Goal: Task Accomplishment & Management: Use online tool/utility

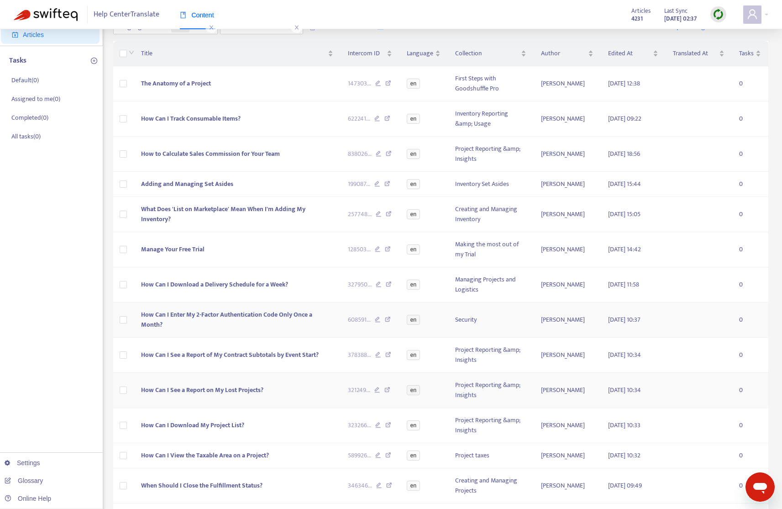
scroll to position [151, 0]
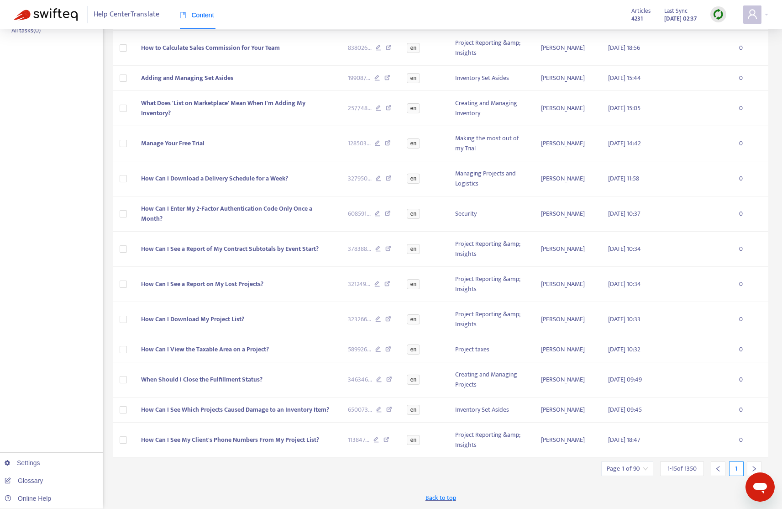
click at [752, 468] on icon "right" at bounding box center [754, 468] width 6 height 6
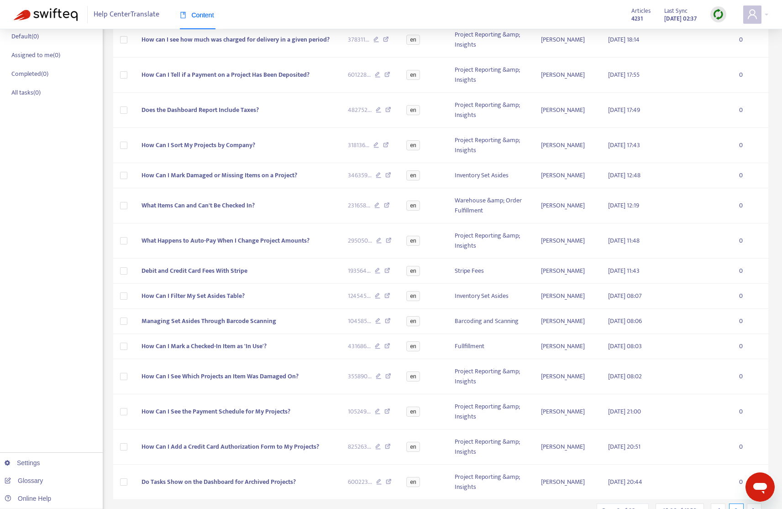
scroll to position [131, 0]
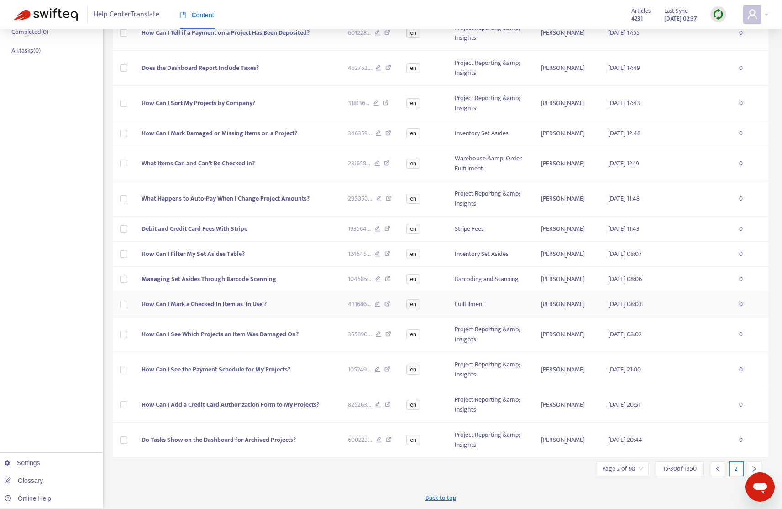
click at [125, 292] on td at bounding box center [123, 279] width 21 height 25
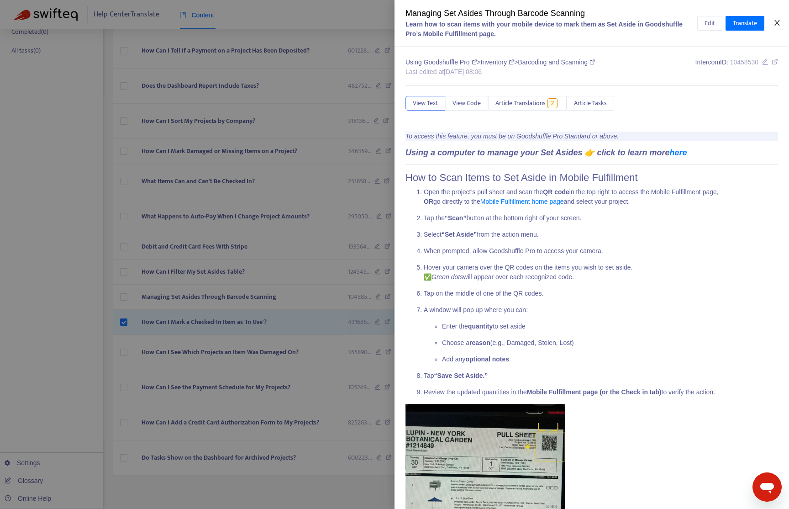
click at [774, 22] on icon "close" at bounding box center [776, 22] width 7 height 7
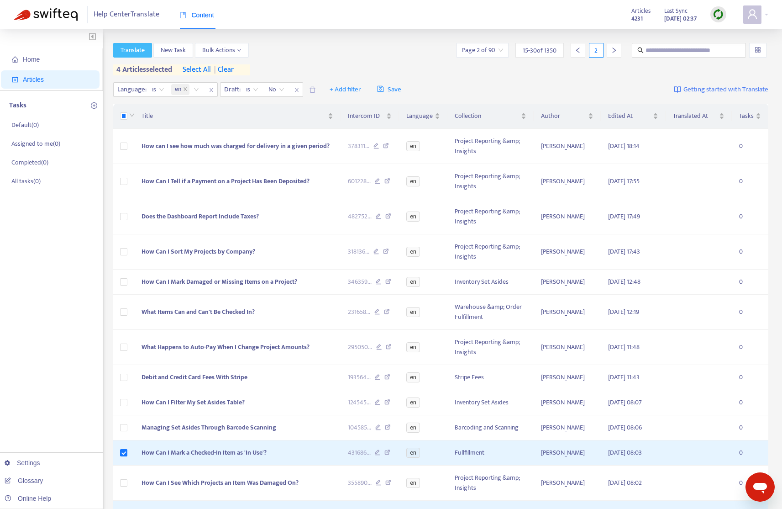
click at [134, 49] on span "Translate" at bounding box center [133, 50] width 24 height 10
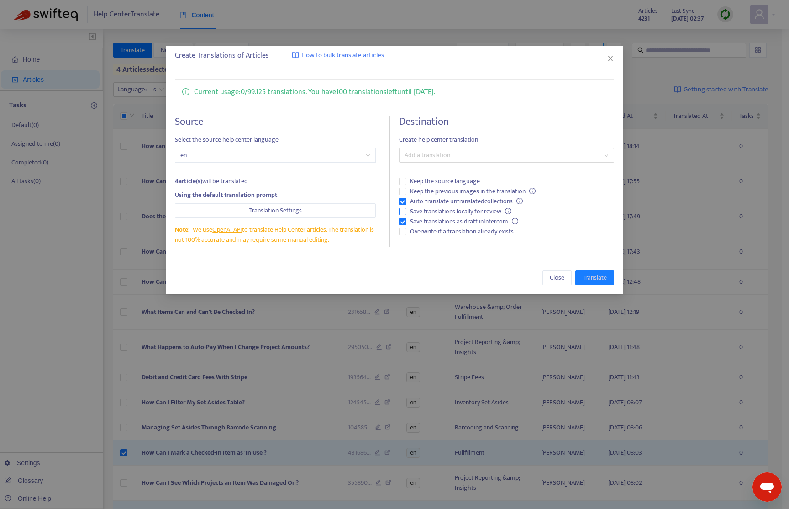
click at [476, 201] on span "Auto-translate untranslated collections" at bounding box center [466, 201] width 120 height 10
click at [484, 233] on span "Overwrite if a translation already exists" at bounding box center [461, 231] width 111 height 10
click at [441, 165] on div "Destination Create help center translation Add a translation Keep the source la…" at bounding box center [506, 181] width 215 height 131
click at [452, 154] on div at bounding box center [501, 155] width 201 height 11
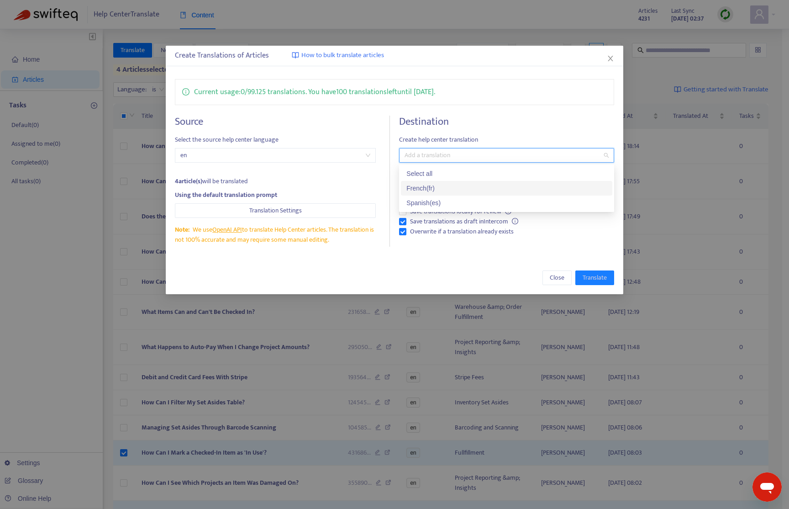
click at [451, 187] on div "French ( fr )" at bounding box center [506, 188] width 200 height 10
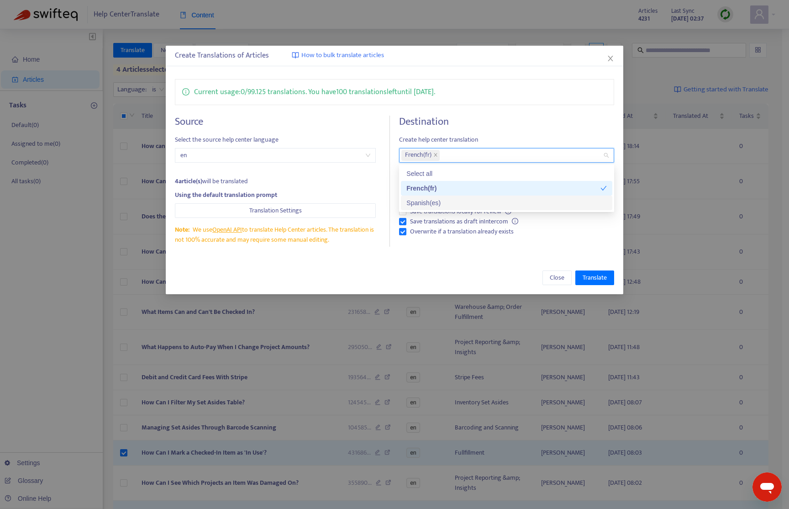
click at [448, 200] on div "Spanish ( es )" at bounding box center [506, 203] width 200 height 10
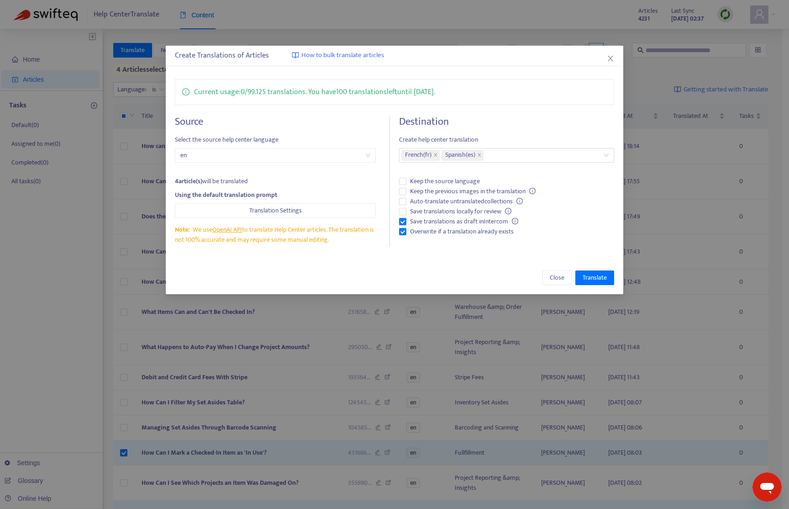
click at [512, 109] on div "Current usage: 0 / 99.125 translations . You have 100 translations left until 1…" at bounding box center [395, 163] width 458 height 186
click at [594, 279] on span "Translate" at bounding box center [595, 278] width 24 height 10
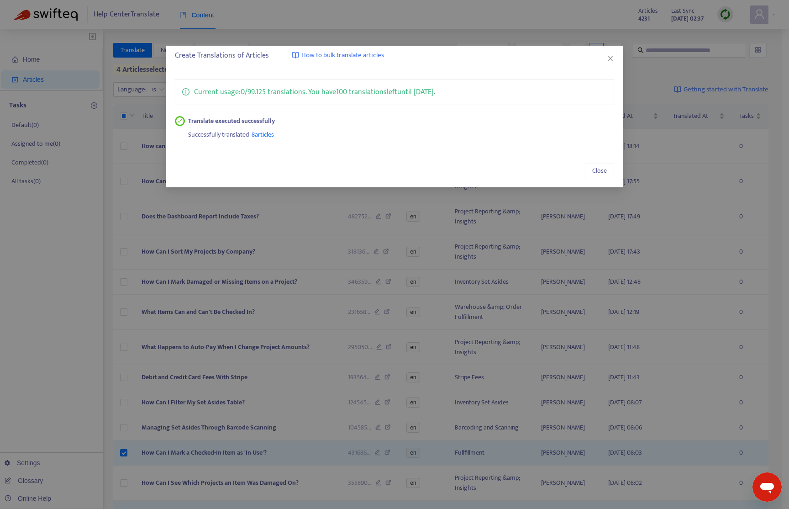
click at [610, 55] on icon "close" at bounding box center [610, 58] width 7 height 7
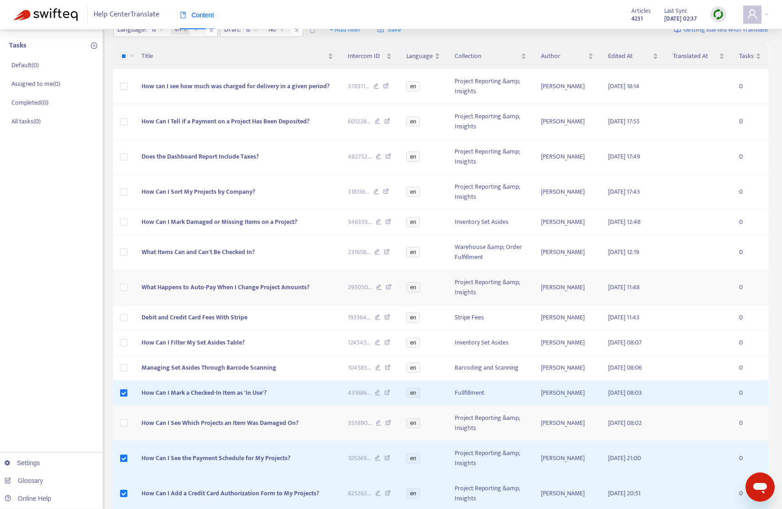
scroll to position [148, 0]
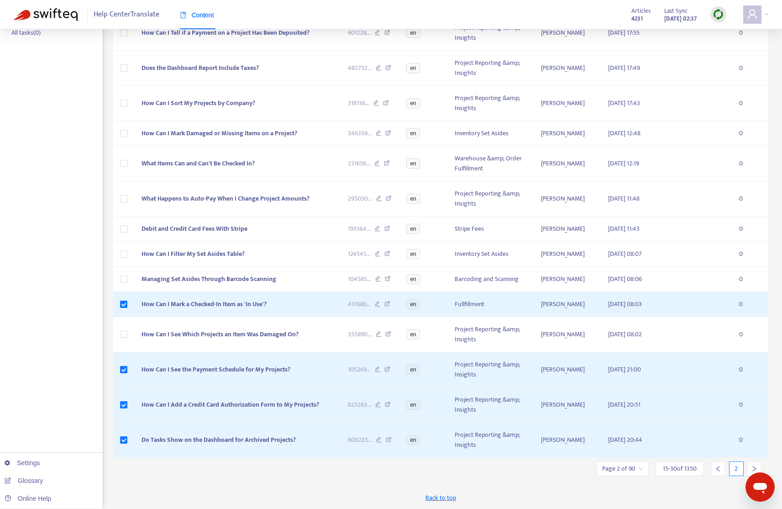
click at [755, 466] on icon "right" at bounding box center [754, 468] width 6 height 6
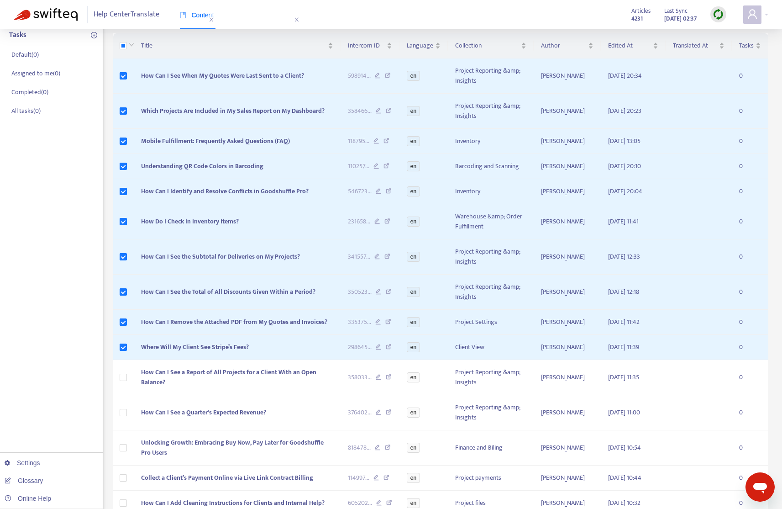
scroll to position [61, 0]
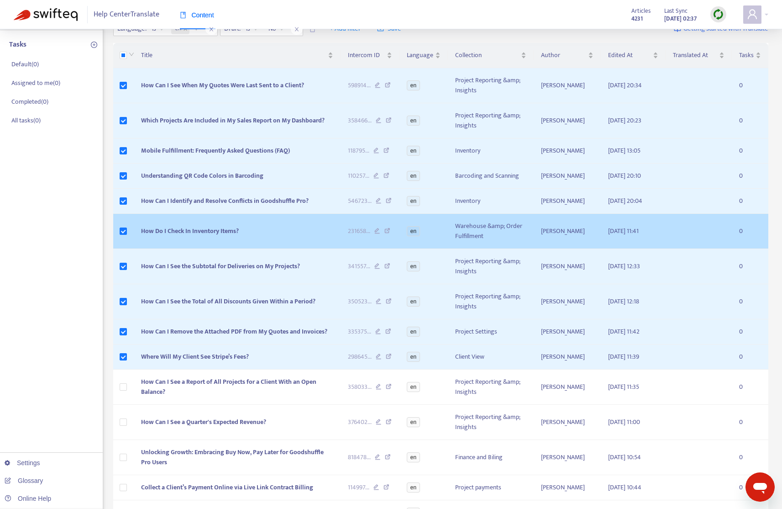
click at [127, 229] on td at bounding box center [123, 231] width 21 height 35
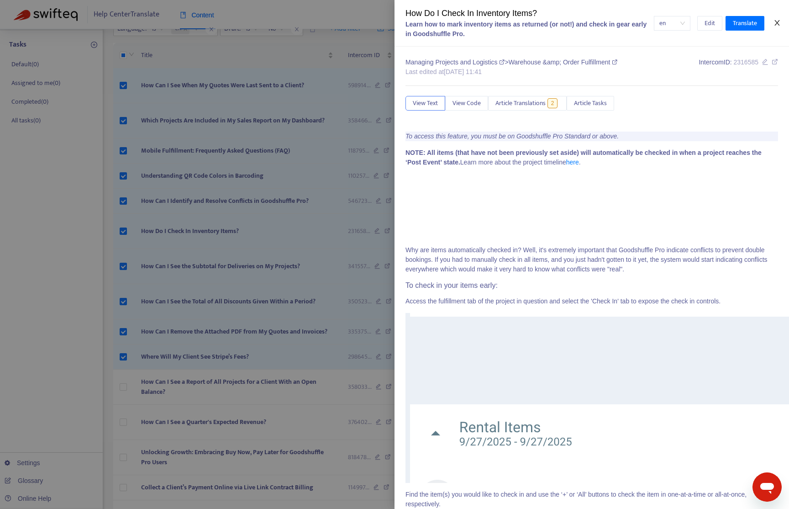
click at [775, 21] on icon "close" at bounding box center [776, 22] width 5 height 5
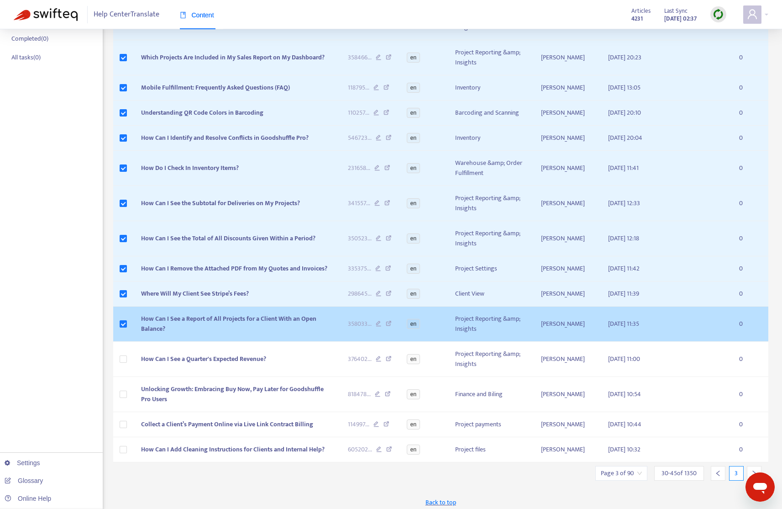
scroll to position [128, 0]
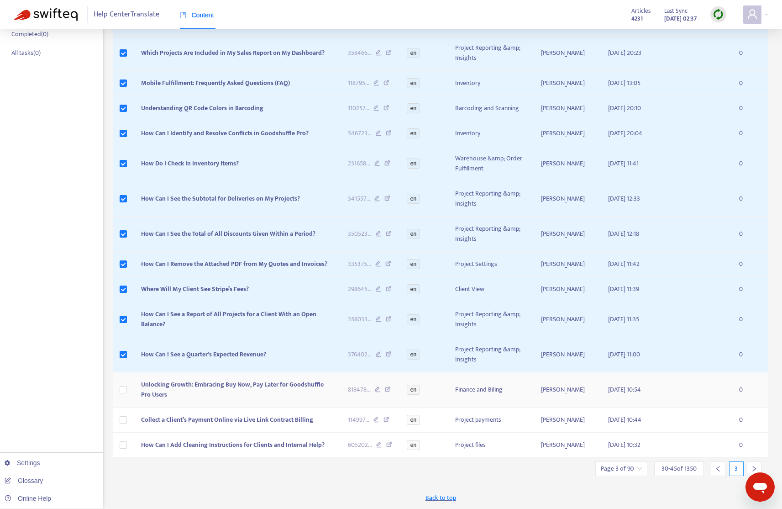
click at [127, 387] on td at bounding box center [123, 389] width 21 height 35
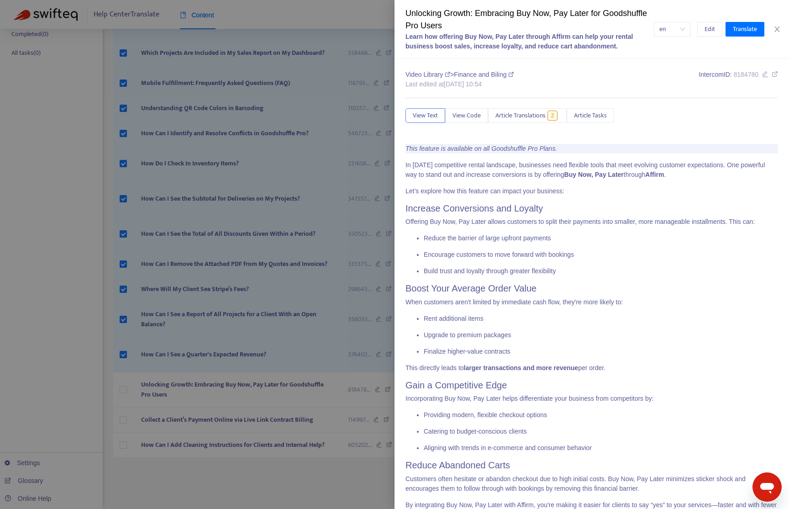
click at [123, 390] on div at bounding box center [394, 254] width 789 height 509
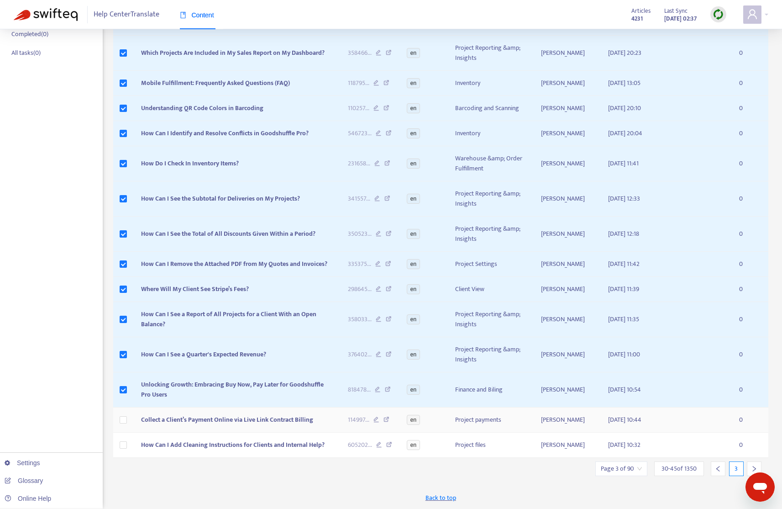
click at [129, 418] on td at bounding box center [123, 419] width 21 height 25
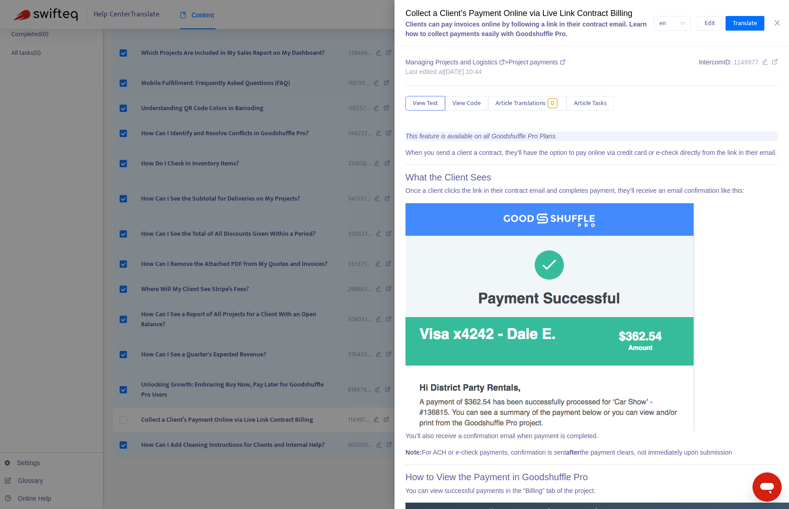
click at [126, 421] on div at bounding box center [394, 254] width 789 height 509
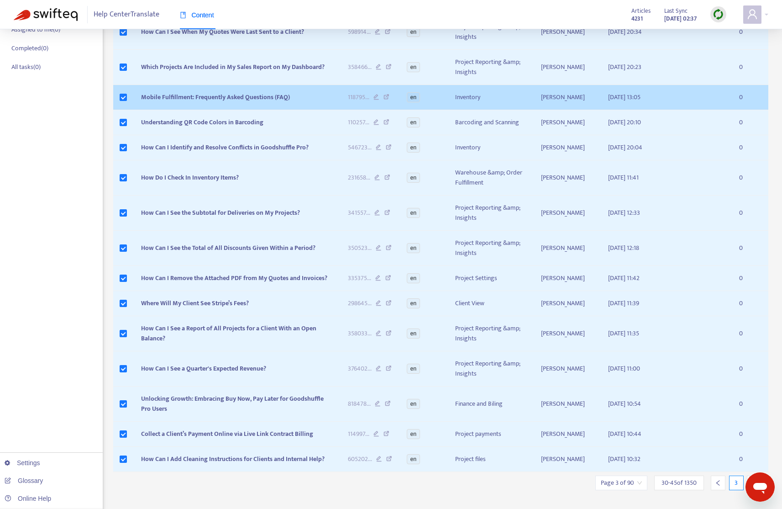
scroll to position [0, 0]
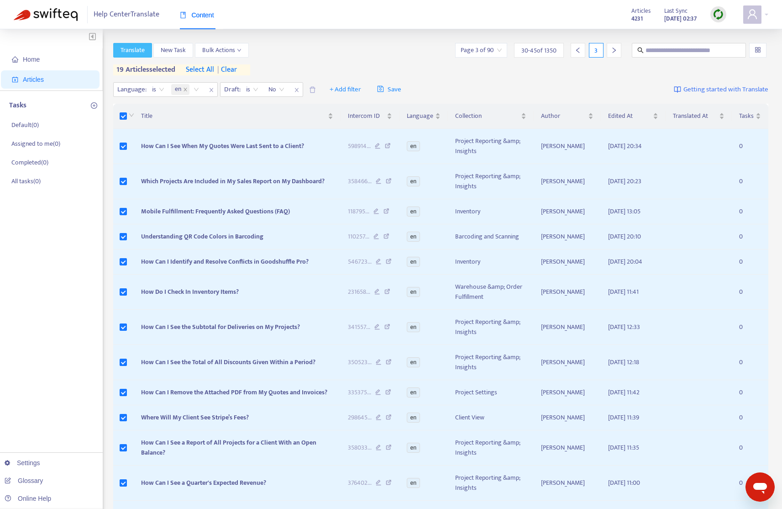
click at [136, 52] on span "Translate" at bounding box center [133, 50] width 24 height 10
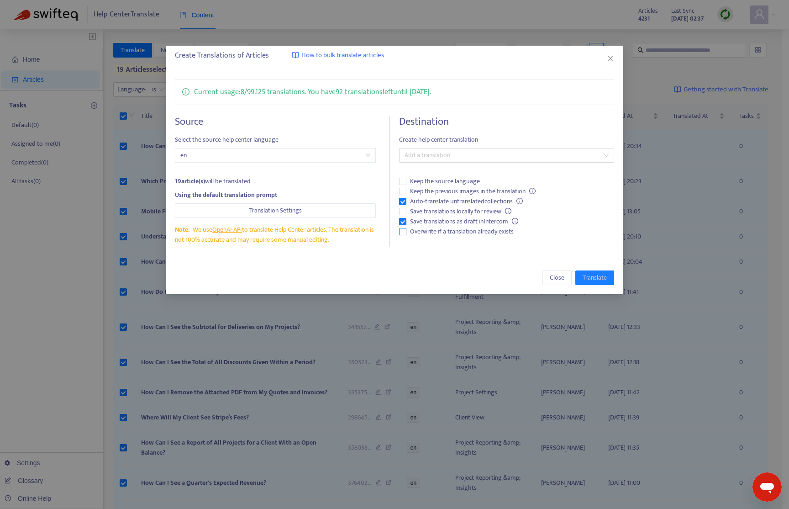
click at [479, 234] on span "Overwrite if a translation already exists" at bounding box center [461, 231] width 111 height 10
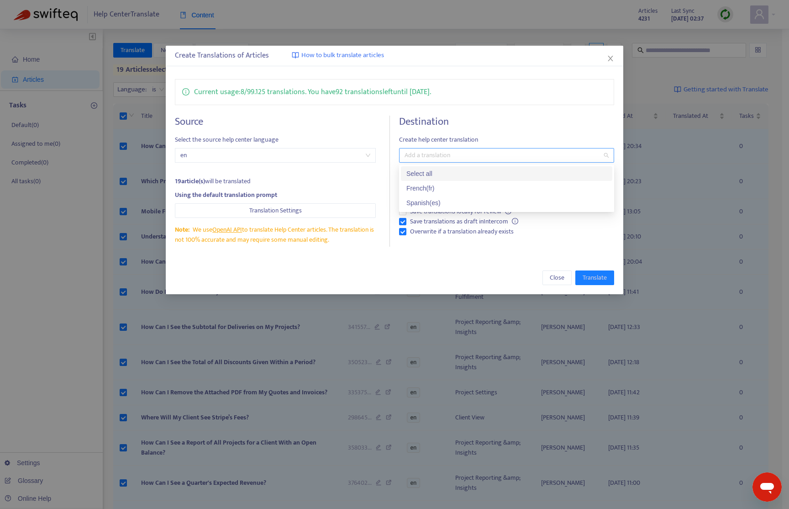
drag, startPoint x: 532, startPoint y: 159, endPoint x: 529, endPoint y: 165, distance: 7.1
click at [532, 159] on div at bounding box center [501, 155] width 201 height 11
click at [516, 188] on div "French ( fr )" at bounding box center [506, 188] width 200 height 10
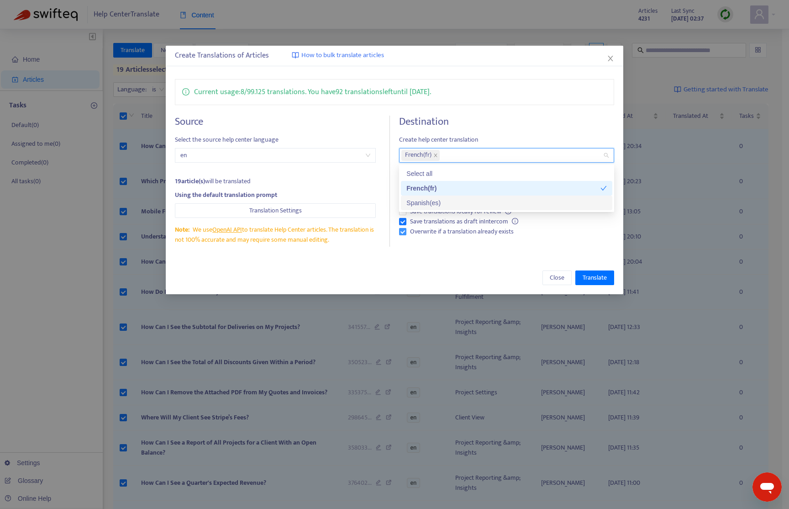
drag, startPoint x: 516, startPoint y: 202, endPoint x: 555, endPoint y: 232, distance: 49.2
click at [516, 202] on div "Spanish ( es )" at bounding box center [506, 203] width 200 height 10
click at [574, 105] on div "Current usage: 8 / 99.125 translations . You have 92 translations left until 11…" at bounding box center [395, 92] width 440 height 26
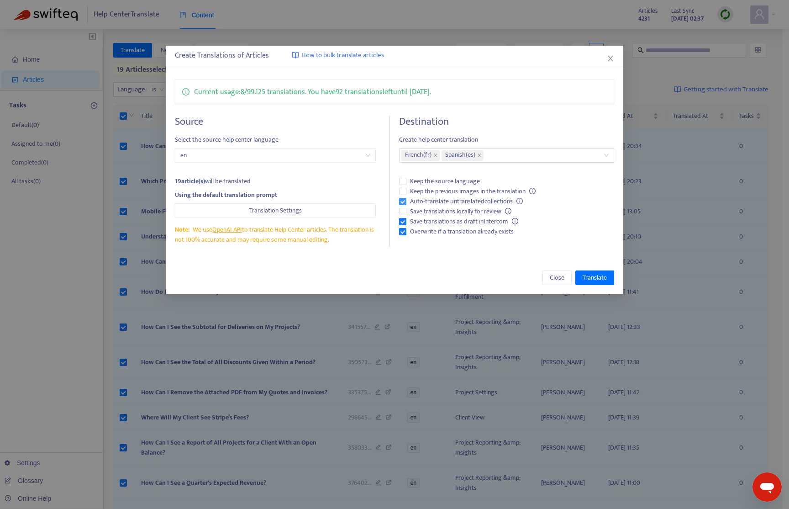
click at [520, 200] on icon "info-circle" at bounding box center [519, 200] width 1 height 3
drag, startPoint x: 601, startPoint y: 279, endPoint x: 575, endPoint y: 292, distance: 29.2
click at [601, 279] on span "Translate" at bounding box center [595, 278] width 24 height 10
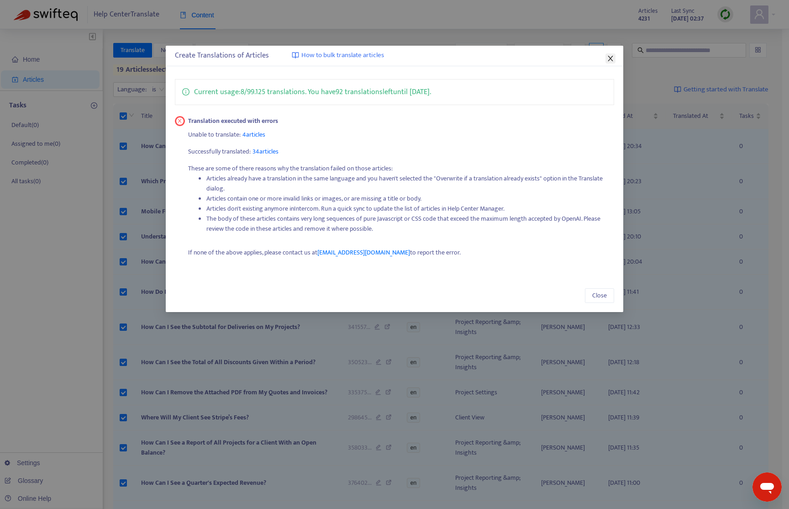
click at [611, 57] on icon "close" at bounding box center [610, 58] width 7 height 7
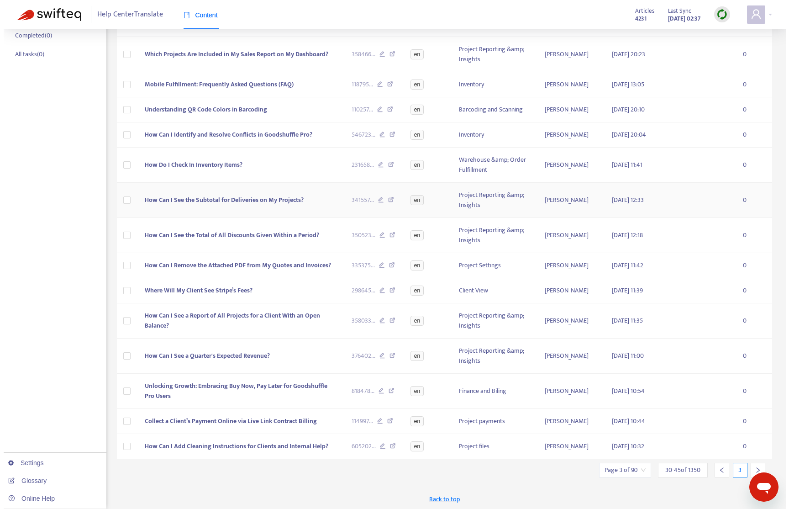
scroll to position [128, 0]
click at [268, 421] on span "Collect a Client’s Payment Online via Live Link Contract Billing" at bounding box center [227, 419] width 172 height 11
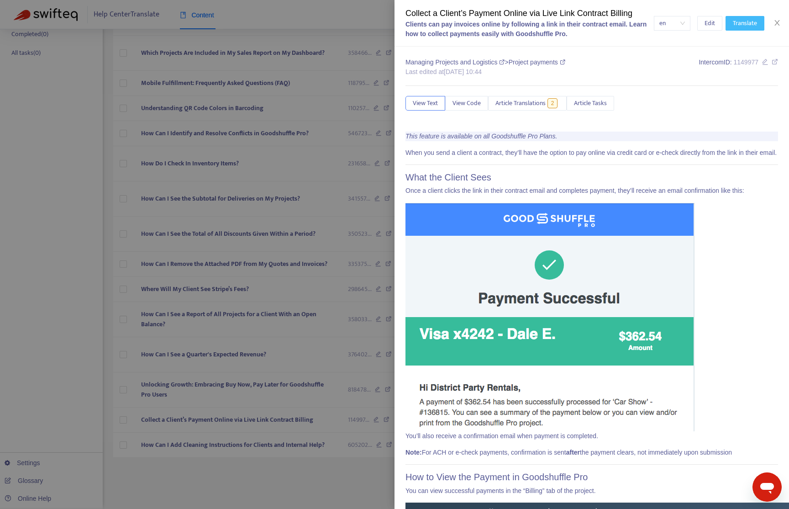
click at [748, 25] on span "Translate" at bounding box center [745, 23] width 24 height 10
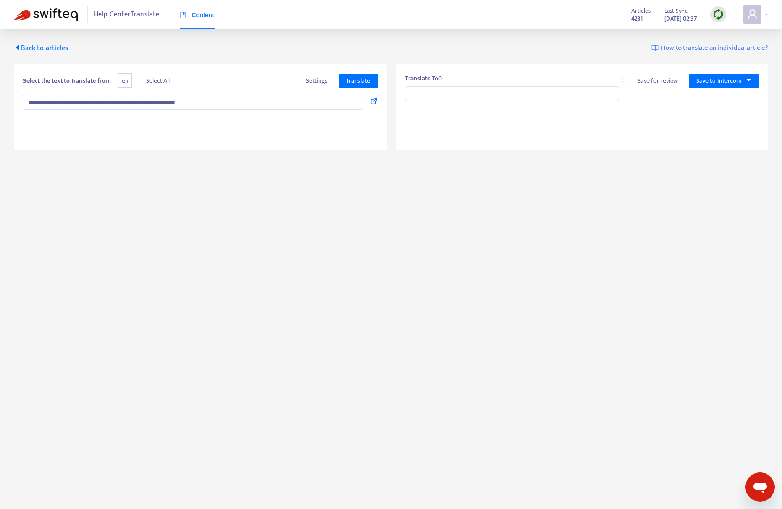
type input "**********"
type textarea "**********"
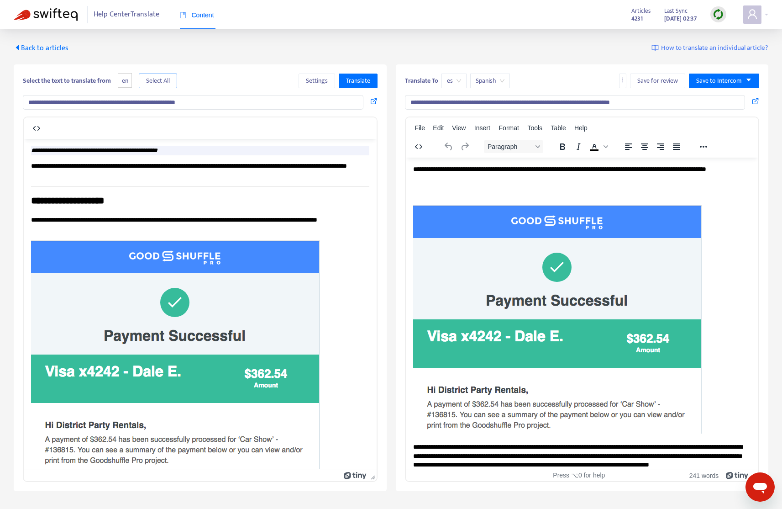
click at [165, 80] on span "Select All" at bounding box center [158, 81] width 24 height 10
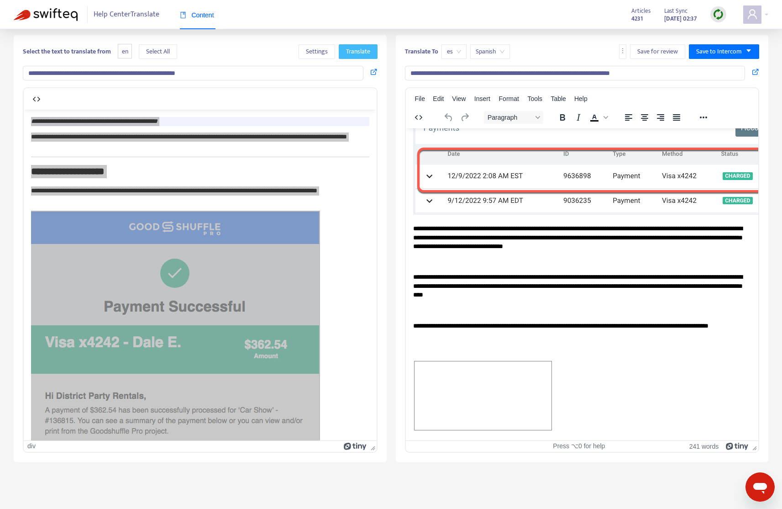
click at [366, 50] on span "Translate" at bounding box center [358, 52] width 24 height 10
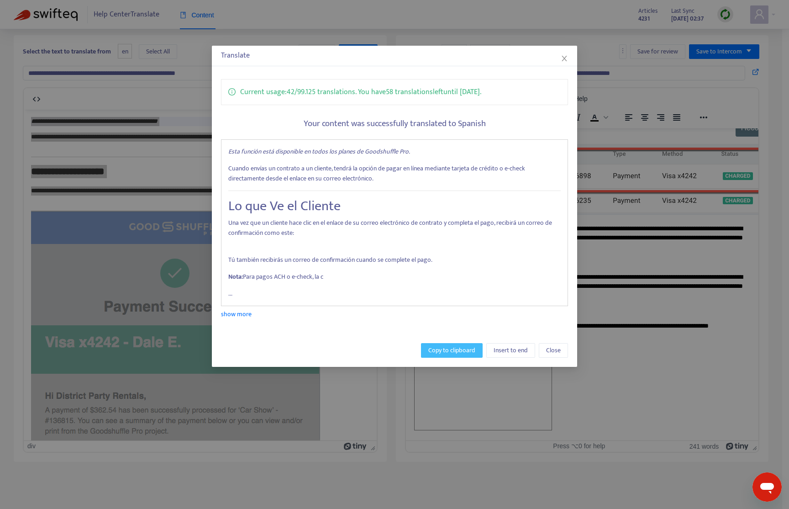
click at [445, 351] on span "Copy to clipboard" at bounding box center [451, 350] width 47 height 10
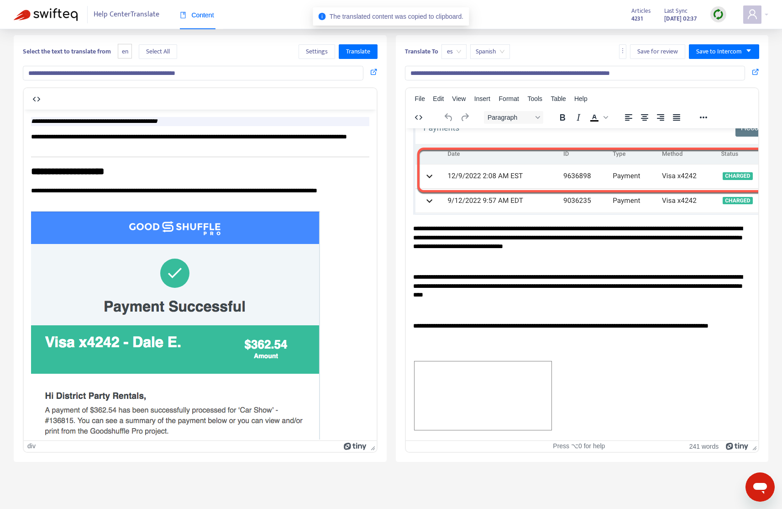
click at [539, 272] on p "**********" at bounding box center [578, 285] width 331 height 27
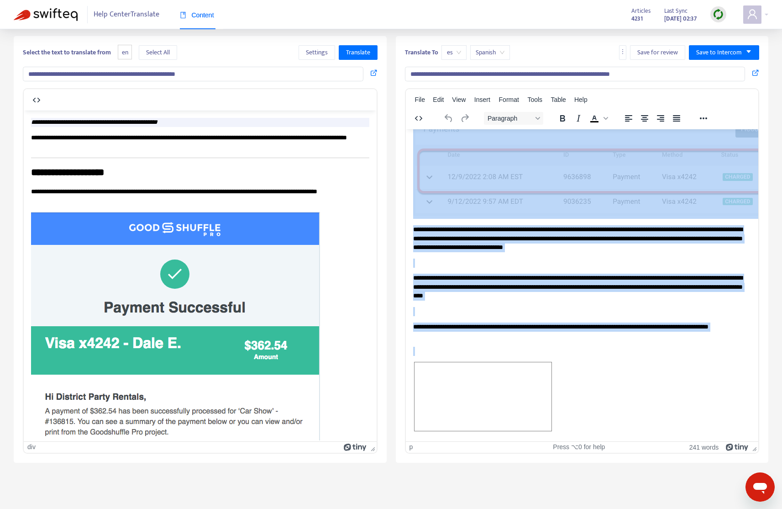
scroll to position [29, 0]
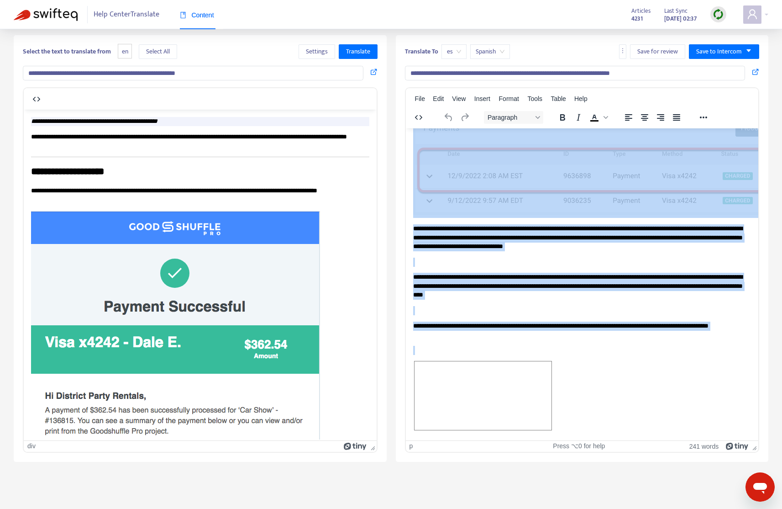
drag, startPoint x: 412, startPoint y: 140, endPoint x: 659, endPoint y: 410, distance: 366.2
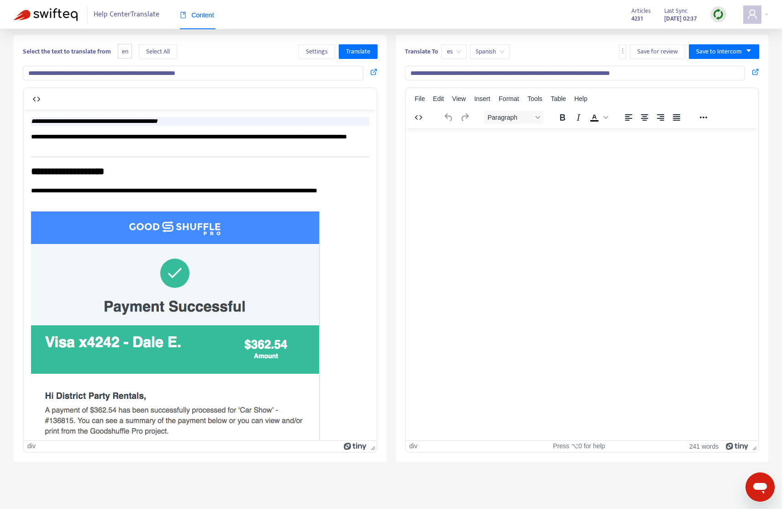
scroll to position [0, 0]
click at [494, 146] on html at bounding box center [581, 140] width 353 height 24
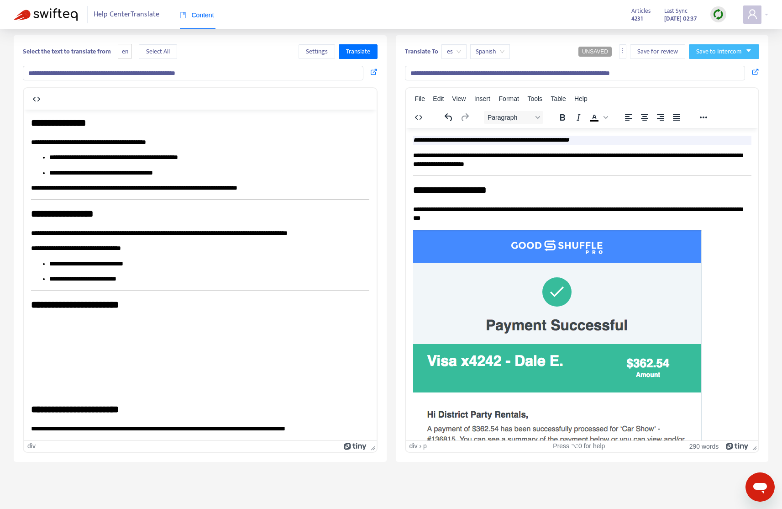
click at [746, 53] on icon "caret-down" at bounding box center [749, 50] width 6 height 6
click at [727, 85] on span "Save as draft" at bounding box center [714, 84] width 35 height 10
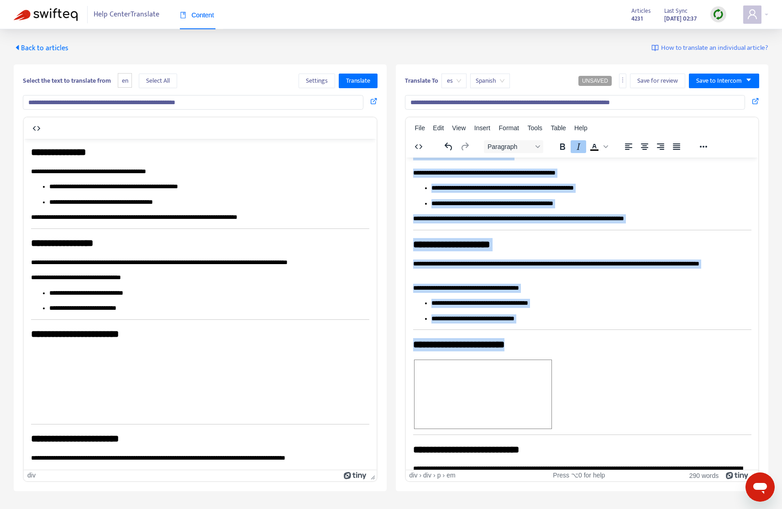
scroll to position [846, 0]
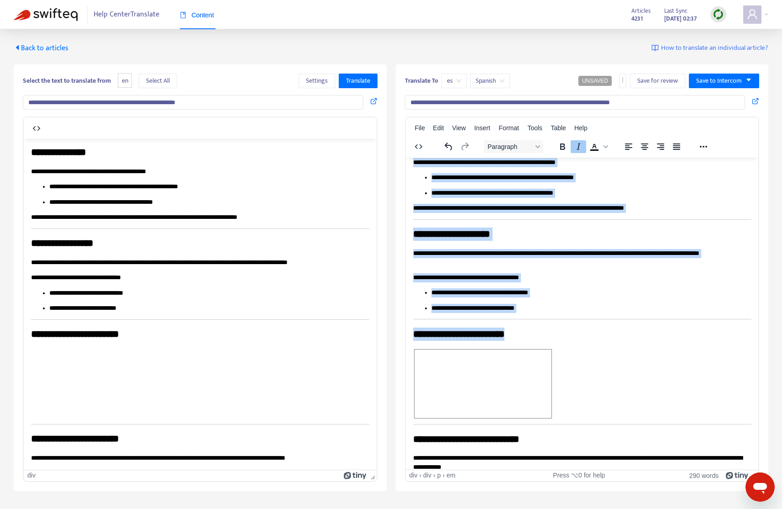
copy div "**********"
drag, startPoint x: 414, startPoint y: 168, endPoint x: 723, endPoint y: 337, distance: 353.1
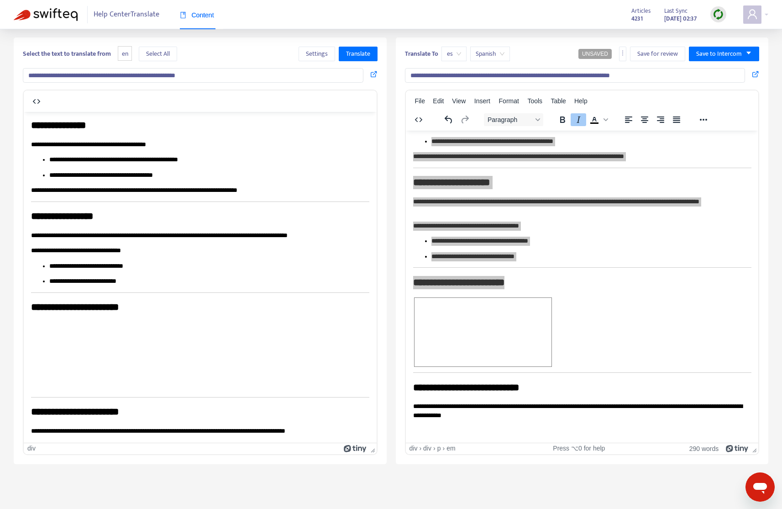
scroll to position [29, 0]
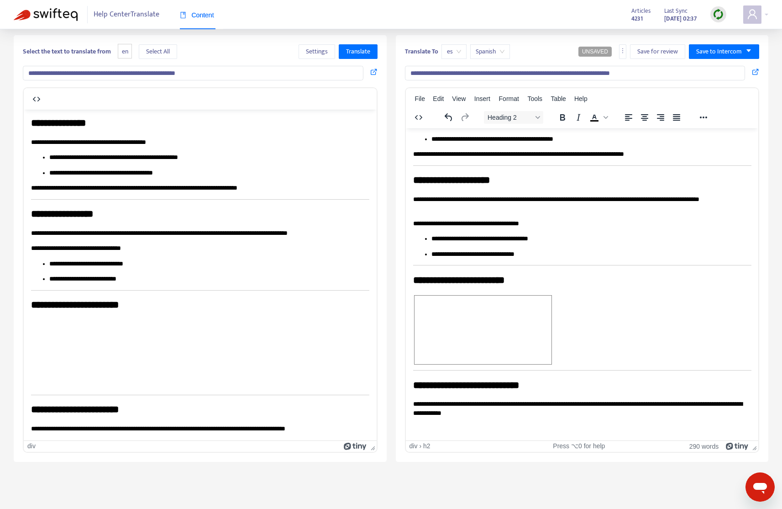
drag, startPoint x: 412, startPoint y: 365, endPoint x: 481, endPoint y: 377, distance: 70.0
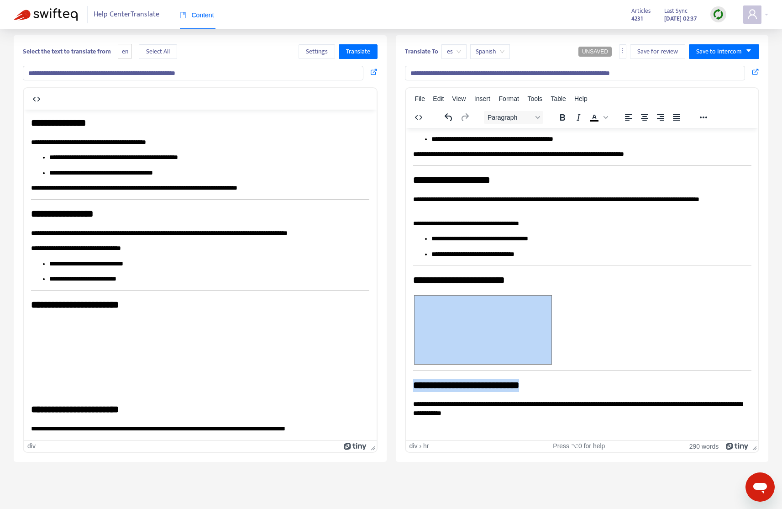
drag, startPoint x: 593, startPoint y: 362, endPoint x: 710, endPoint y: 414, distance: 127.8
copy div "**********"
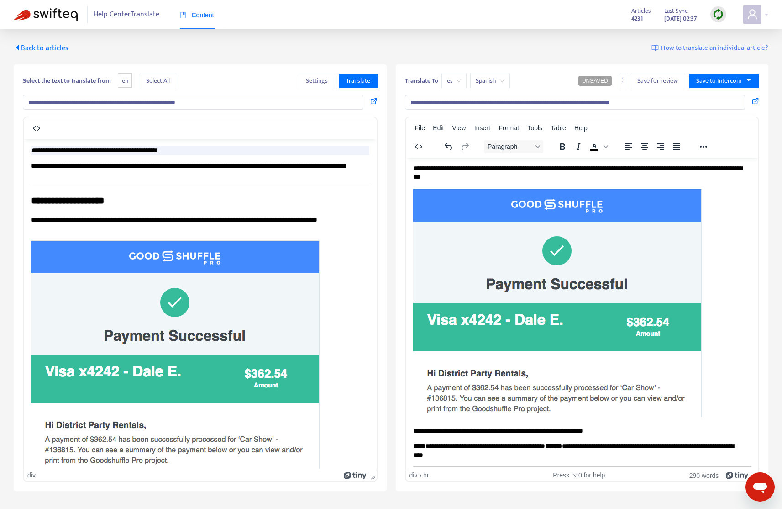
scroll to position [0, 0]
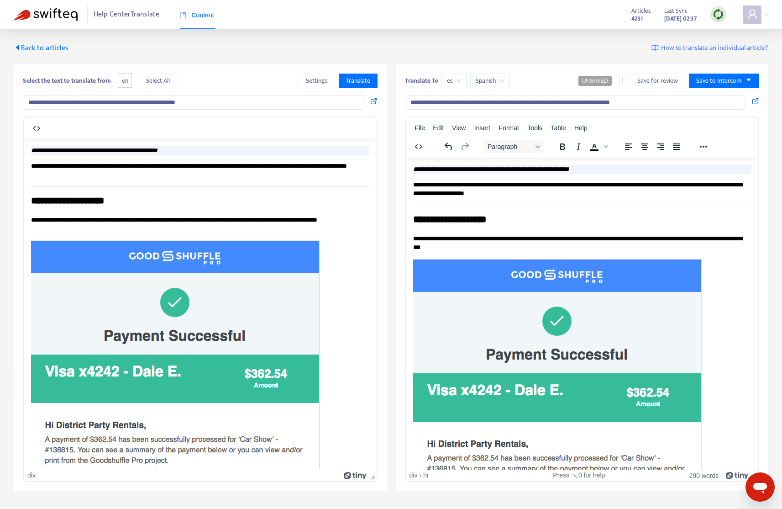
click at [453, 79] on span "es" at bounding box center [454, 81] width 14 height 14
click at [480, 96] on div "fr" at bounding box center [528, 99] width 159 height 10
type input "**********"
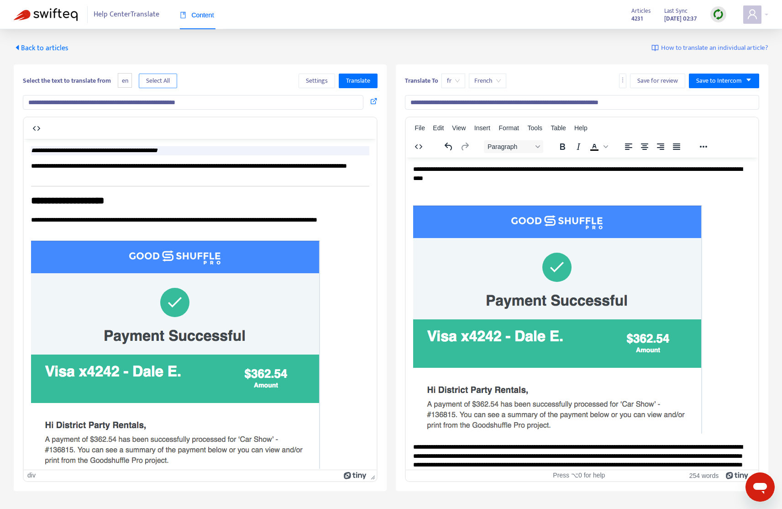
click at [169, 83] on span "Select All" at bounding box center [158, 81] width 24 height 10
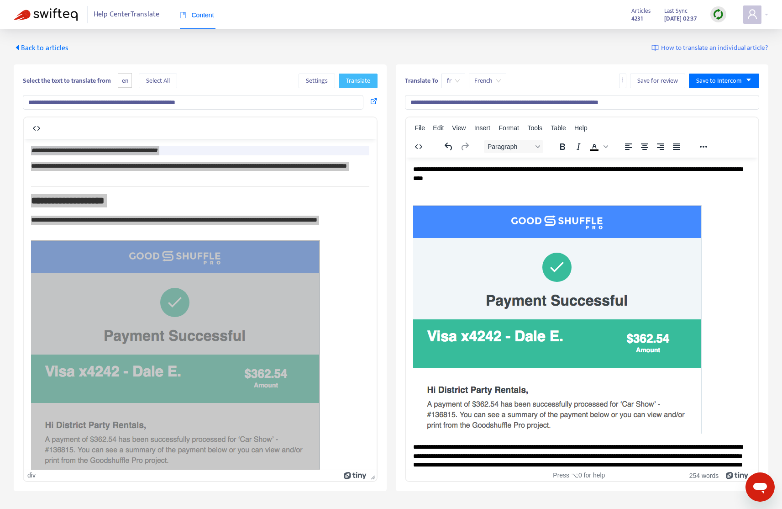
click at [367, 81] on span "Translate" at bounding box center [358, 81] width 24 height 10
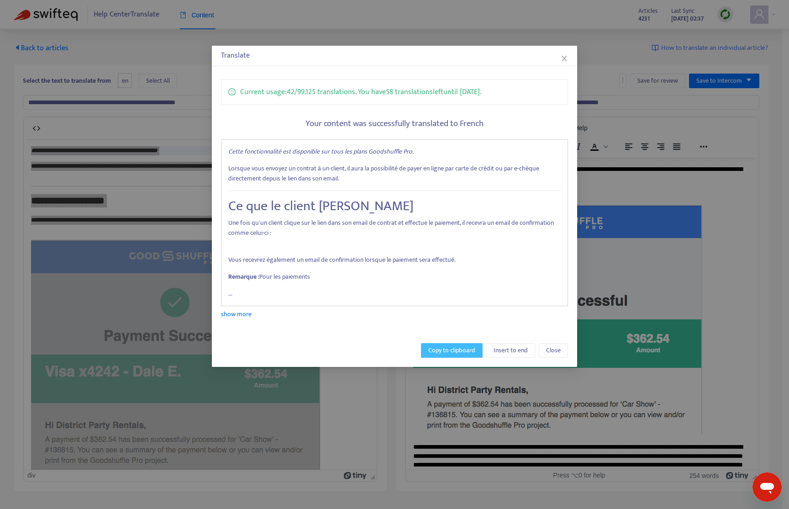
click at [449, 350] on span "Copy to clipboard" at bounding box center [451, 350] width 47 height 10
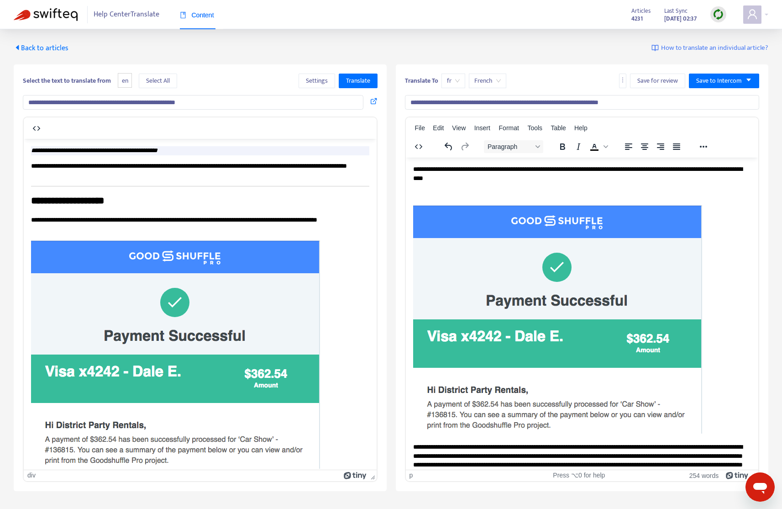
drag, startPoint x: 412, startPoint y: 166, endPoint x: 447, endPoint y: 167, distance: 35.6
click at [467, 174] on p "**********" at bounding box center [578, 173] width 331 height 18
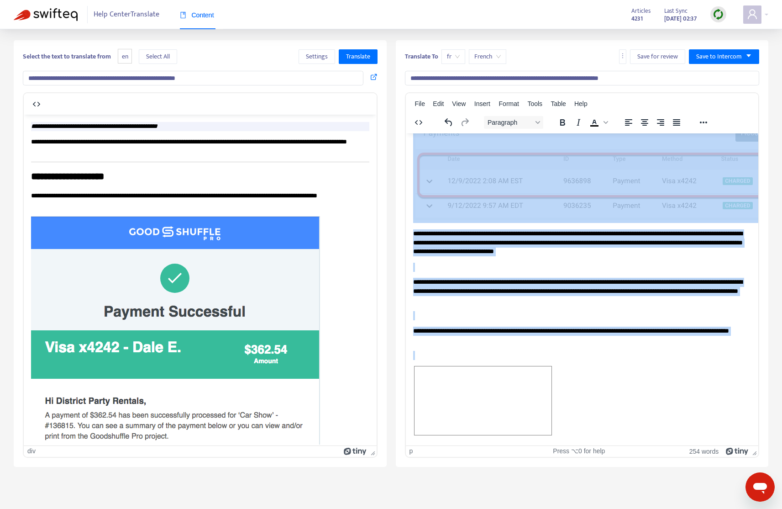
scroll to position [29, 0]
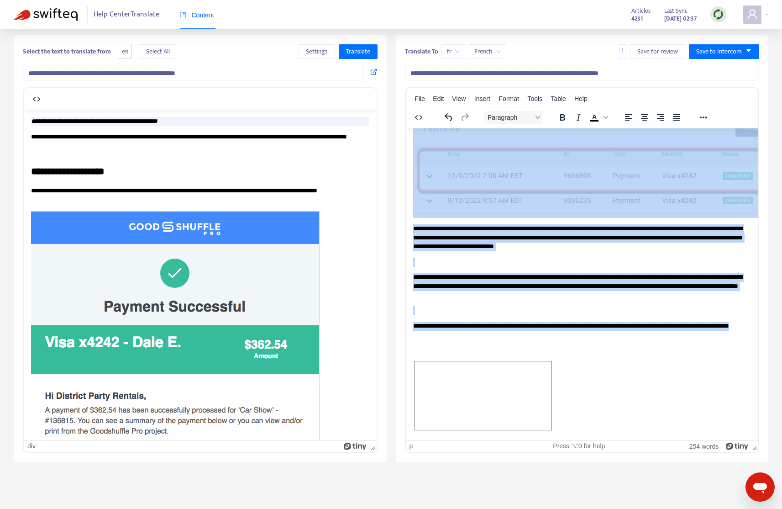
drag, startPoint x: 417, startPoint y: 145, endPoint x: 663, endPoint y: 330, distance: 306.8
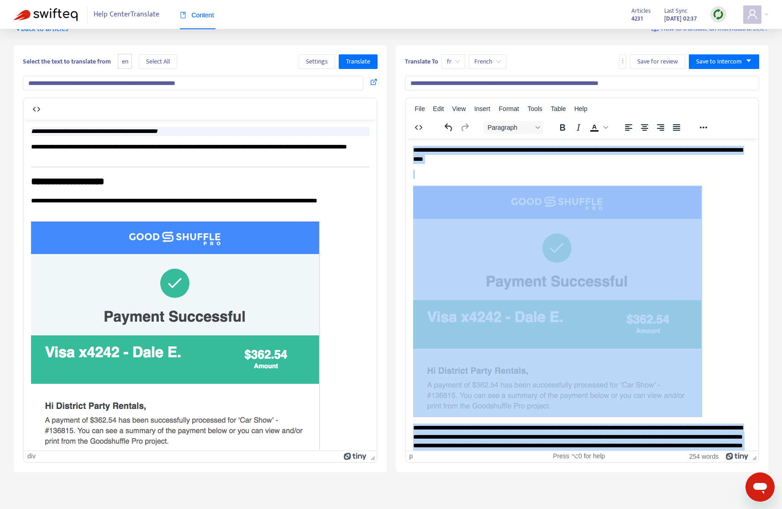
scroll to position [0, 0]
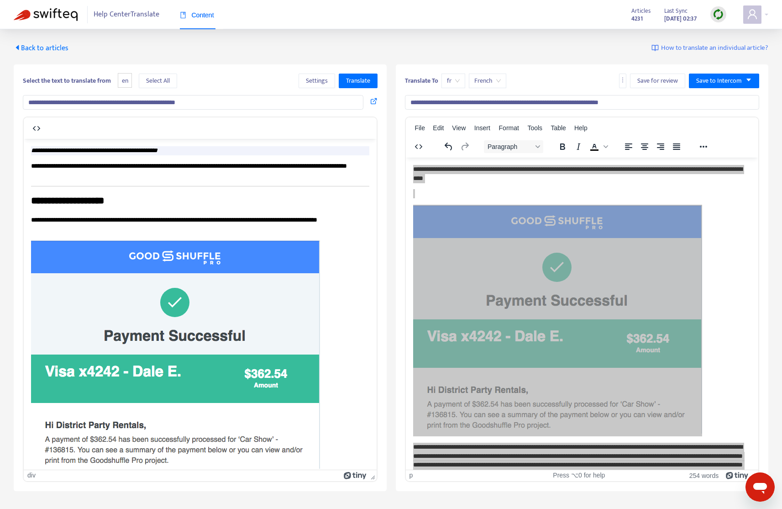
click at [205, 19] on div "Content" at bounding box center [197, 15] width 34 height 10
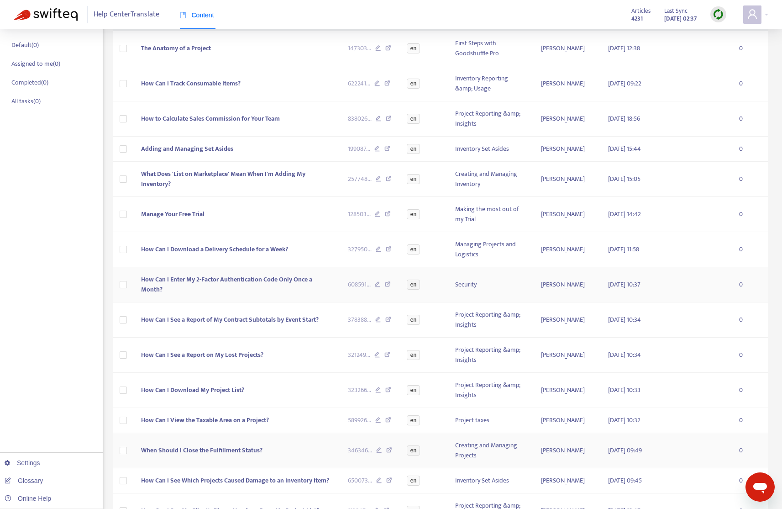
scroll to position [151, 0]
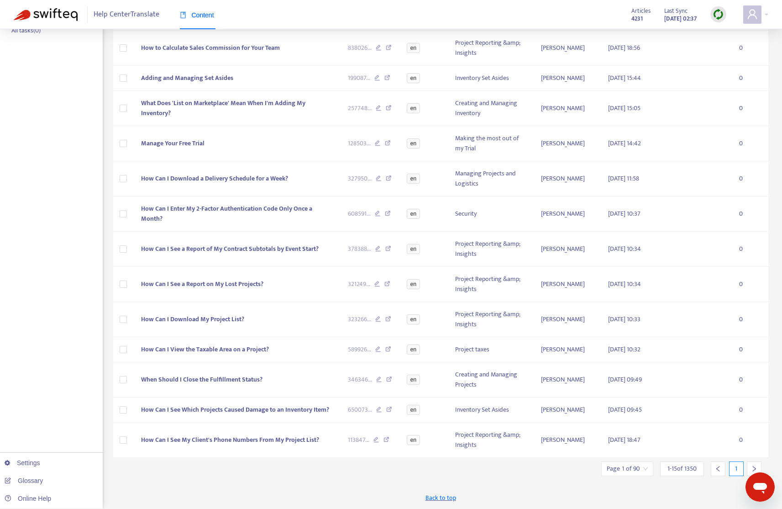
click at [752, 465] on icon "right" at bounding box center [754, 468] width 6 height 6
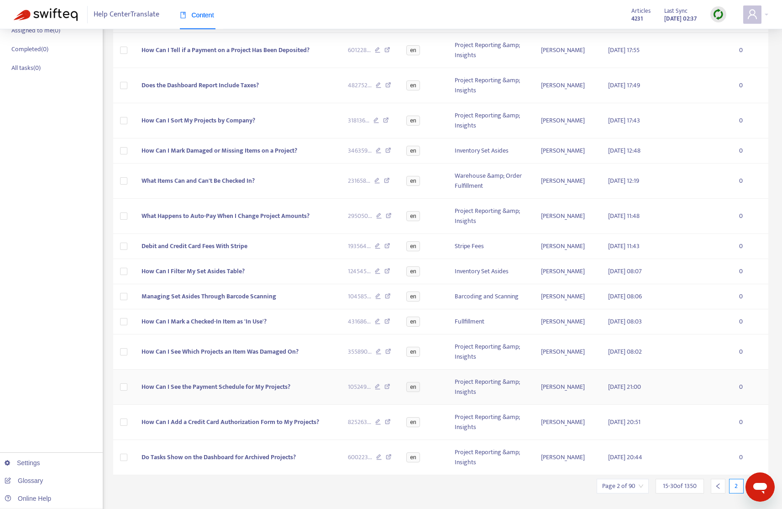
scroll to position [131, 0]
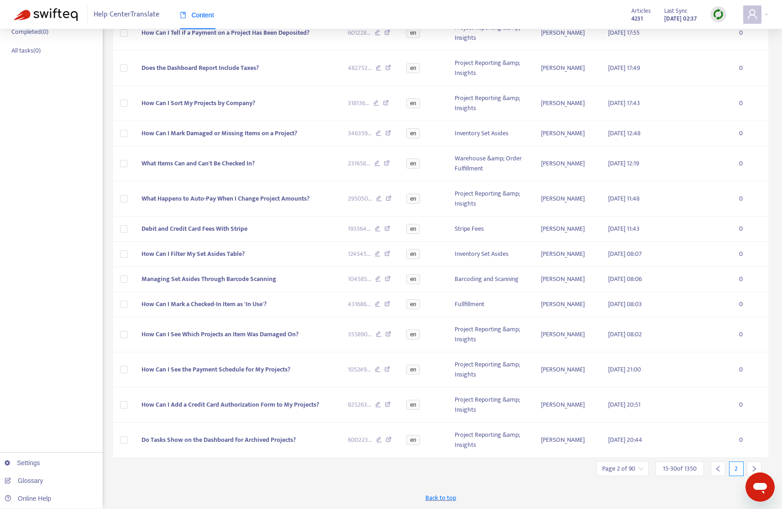
click at [756, 468] on icon "right" at bounding box center [754, 468] width 6 height 6
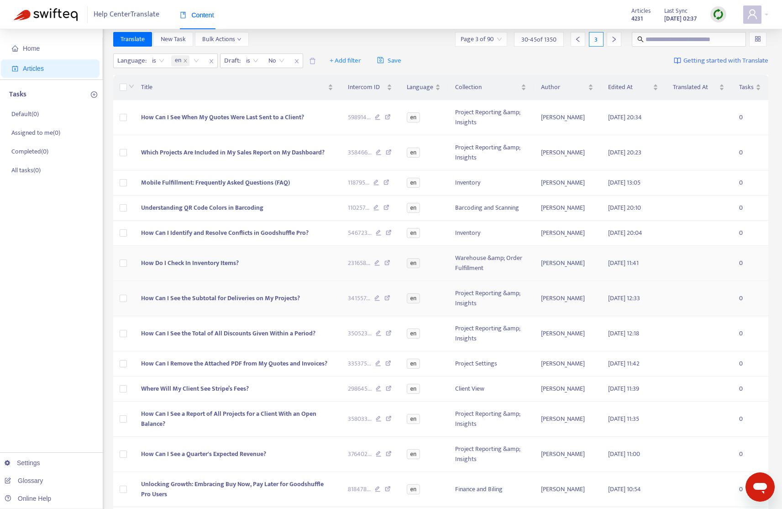
scroll to position [0, 0]
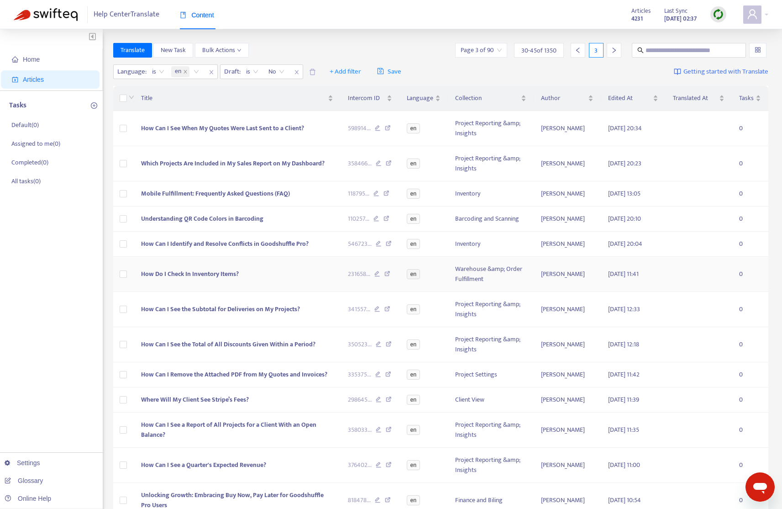
click at [224, 275] on span "How Do I Check In Inventory Items?" at bounding box center [190, 273] width 98 height 11
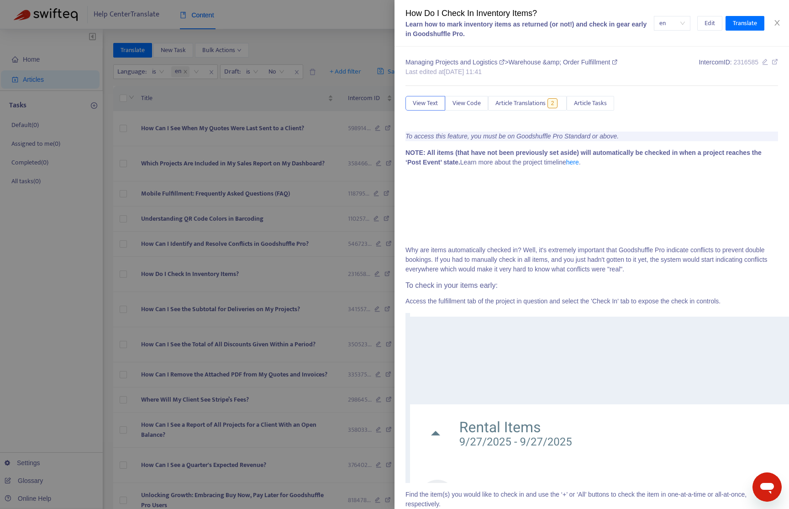
click at [738, 32] on div "How Do I Check In Inventory Items? Learn how to mark inventory items as returne…" at bounding box center [592, 23] width 395 height 47
click at [755, 20] on span "Translate" at bounding box center [745, 23] width 24 height 10
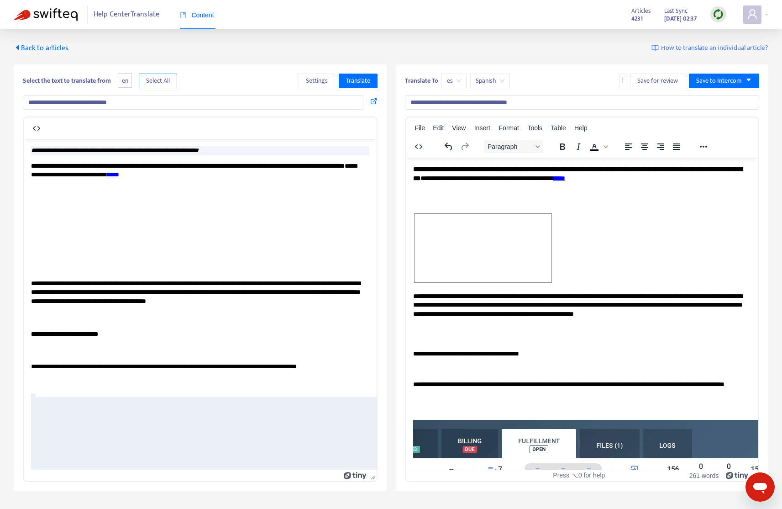
click at [161, 84] on span "Select All" at bounding box center [158, 81] width 24 height 10
click at [363, 83] on span "Translate" at bounding box center [358, 81] width 24 height 10
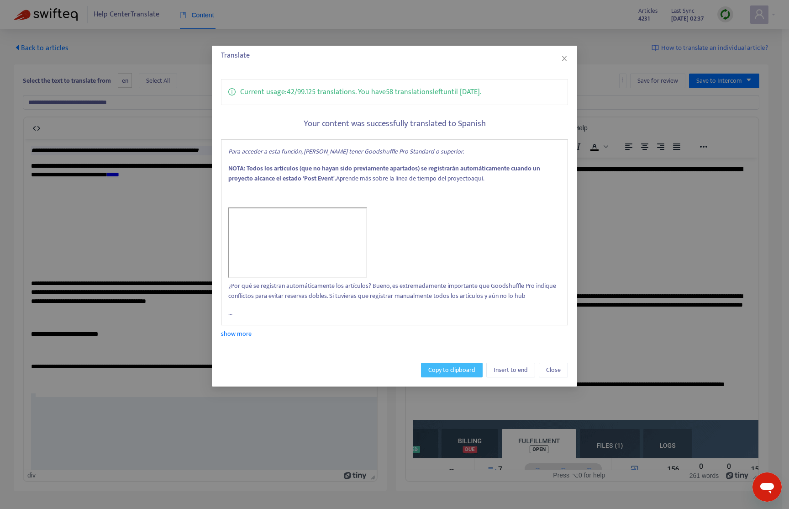
click at [441, 370] on span "Copy to clipboard" at bounding box center [451, 370] width 47 height 10
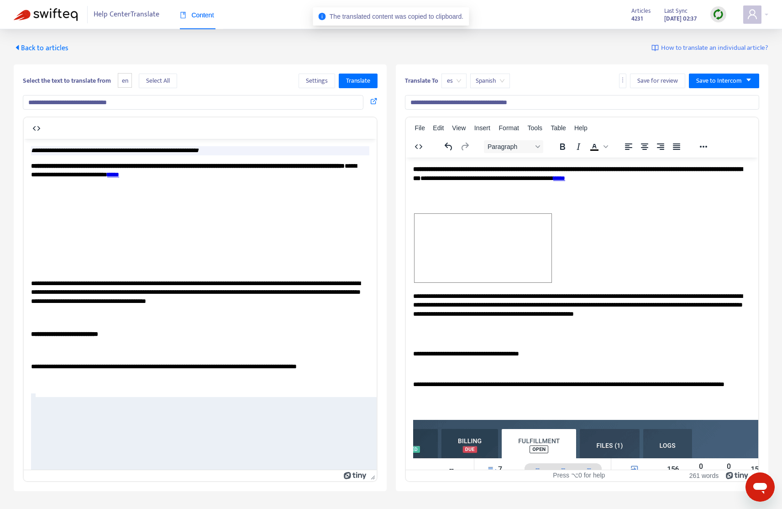
click at [542, 213] on span "Rich Text Area. Press ALT-0 for help." at bounding box center [482, 247] width 137 height 68
drag, startPoint x: 411, startPoint y: 168, endPoint x: 470, endPoint y: 189, distance: 62.8
drag, startPoint x: 415, startPoint y: 165, endPoint x: 668, endPoint y: 353, distance: 315.0
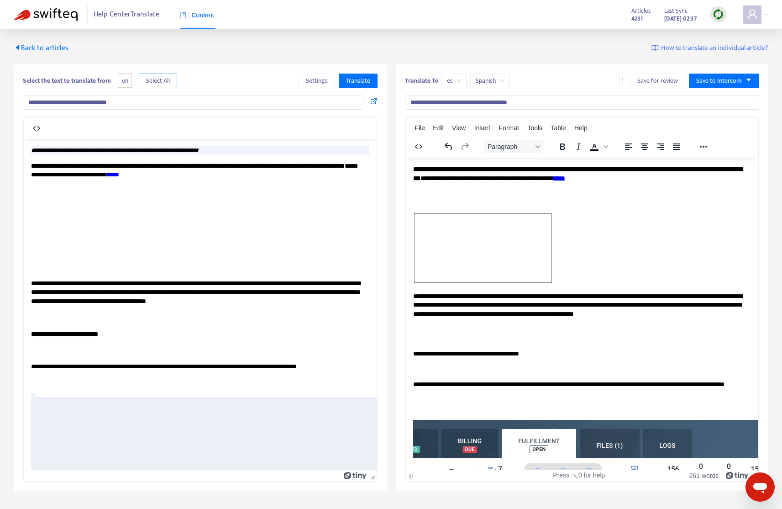
click at [162, 83] on span "Select All" at bounding box center [158, 81] width 24 height 10
click at [358, 79] on span "Translate" at bounding box center [358, 81] width 24 height 10
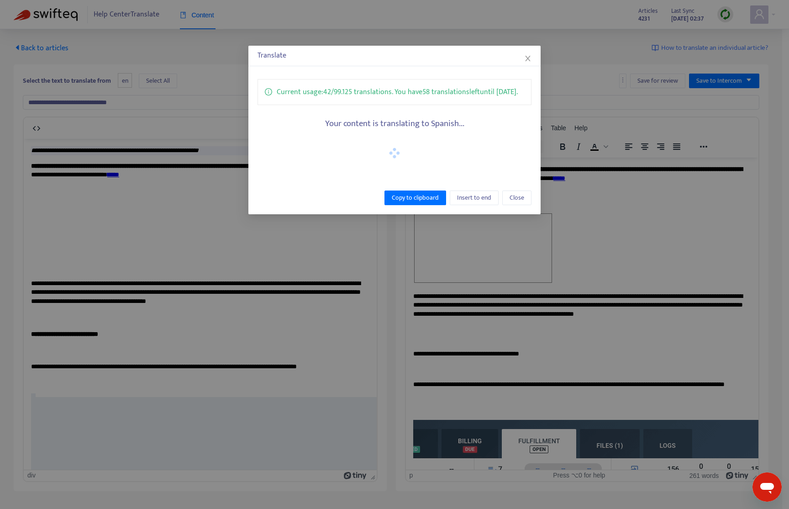
drag, startPoint x: 563, startPoint y: 58, endPoint x: 514, endPoint y: 62, distance: 49.5
click at [563, 58] on div "Translate Current usage: 42 / 99.125 translations . You have 58 translations le…" at bounding box center [394, 254] width 789 height 509
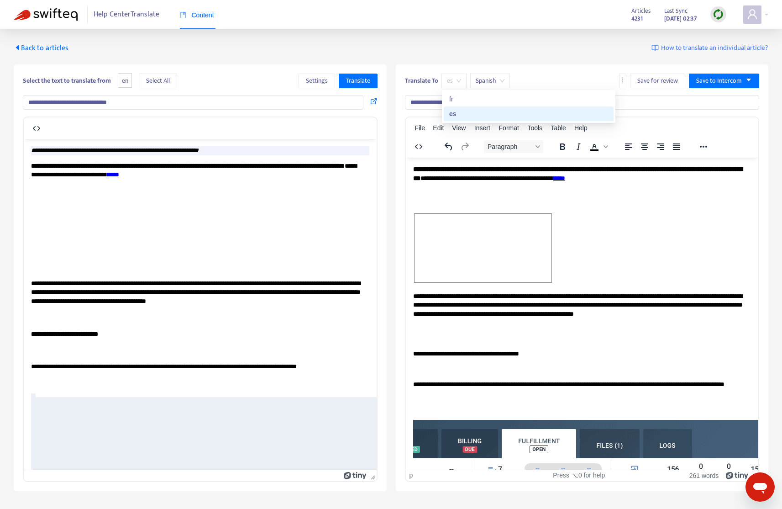
click at [456, 79] on span "es" at bounding box center [454, 81] width 14 height 14
click at [460, 98] on div "fr" at bounding box center [528, 99] width 159 height 10
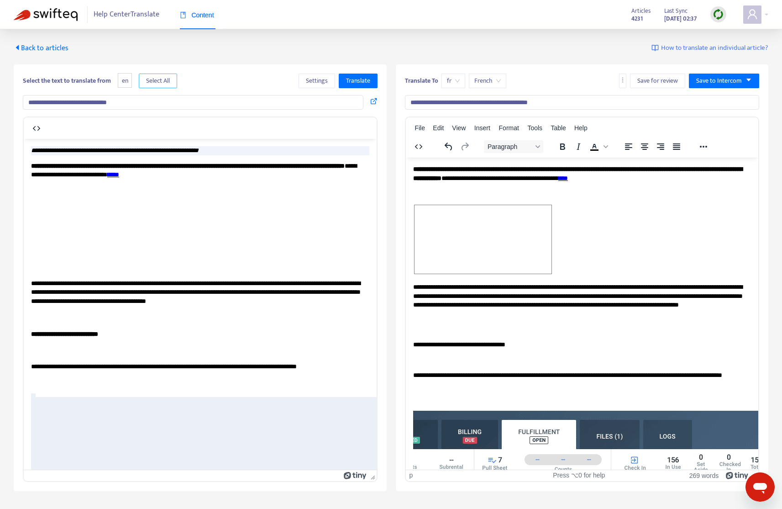
drag, startPoint x: 163, startPoint y: 77, endPoint x: 263, endPoint y: 86, distance: 99.5
click at [163, 77] on span "Select All" at bounding box center [158, 81] width 24 height 10
click at [352, 79] on span "Translate" at bounding box center [358, 81] width 24 height 10
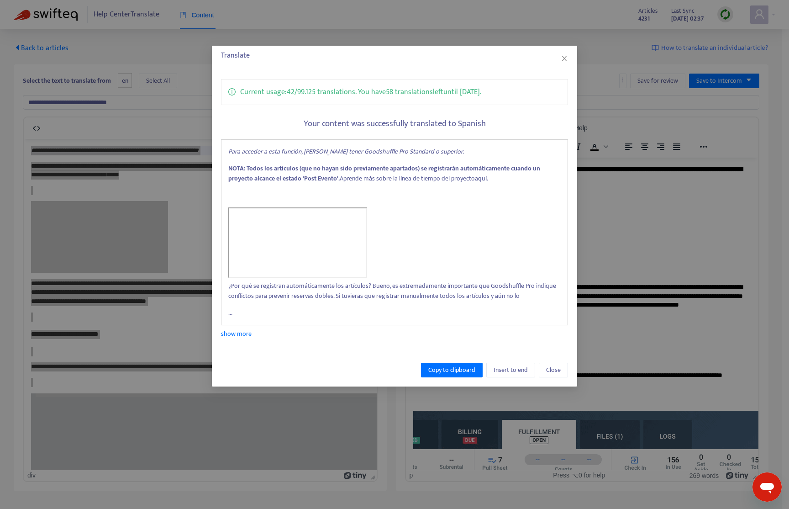
click at [565, 52] on div "Translate" at bounding box center [394, 55] width 347 height 11
click at [565, 57] on icon "close" at bounding box center [564, 58] width 5 height 5
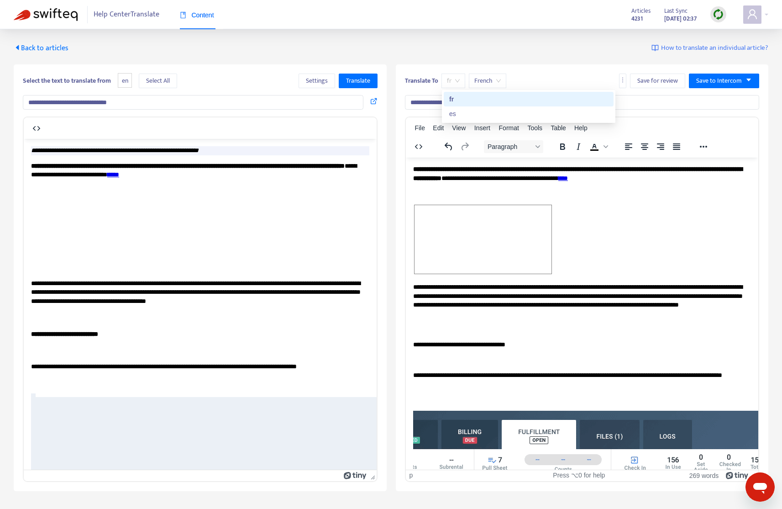
click at [450, 80] on span "fr" at bounding box center [453, 81] width 13 height 14
click at [458, 86] on span "fr" at bounding box center [453, 81] width 13 height 14
click at [465, 114] on div "es" at bounding box center [528, 114] width 159 height 10
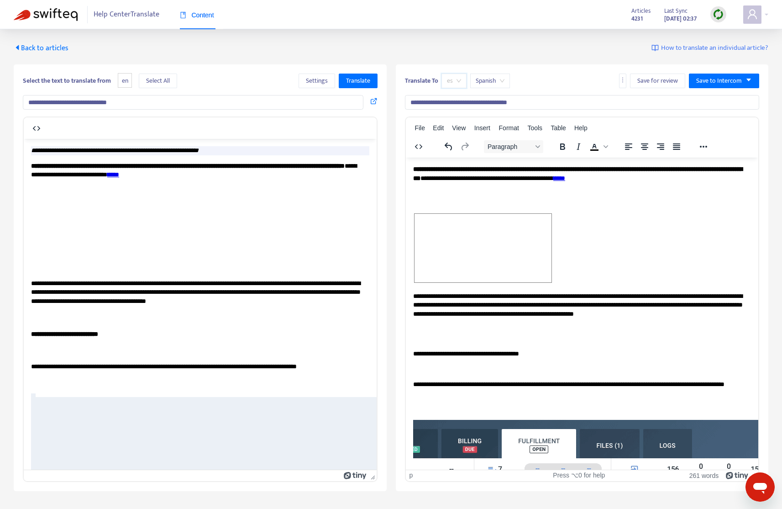
click at [455, 83] on span "es" at bounding box center [454, 81] width 14 height 14
click at [464, 93] on div "fr" at bounding box center [529, 99] width 170 height 15
type input "**********"
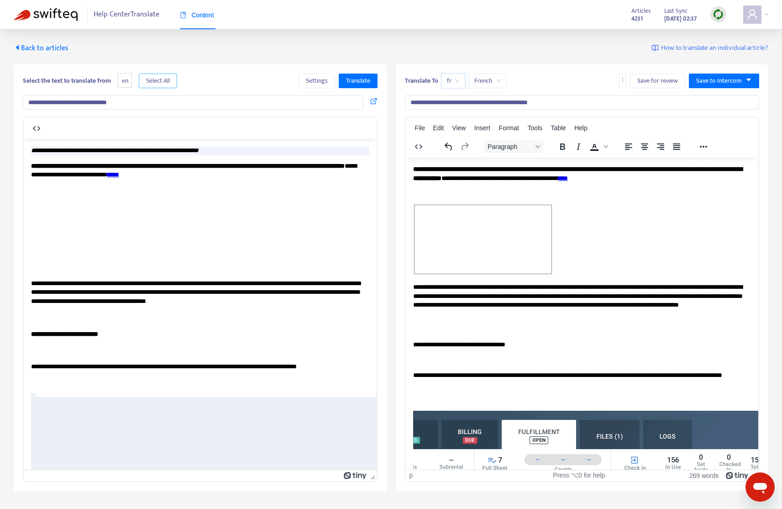
click at [161, 82] on span "Select All" at bounding box center [158, 81] width 24 height 10
click at [342, 81] on button "Translate" at bounding box center [358, 81] width 39 height 15
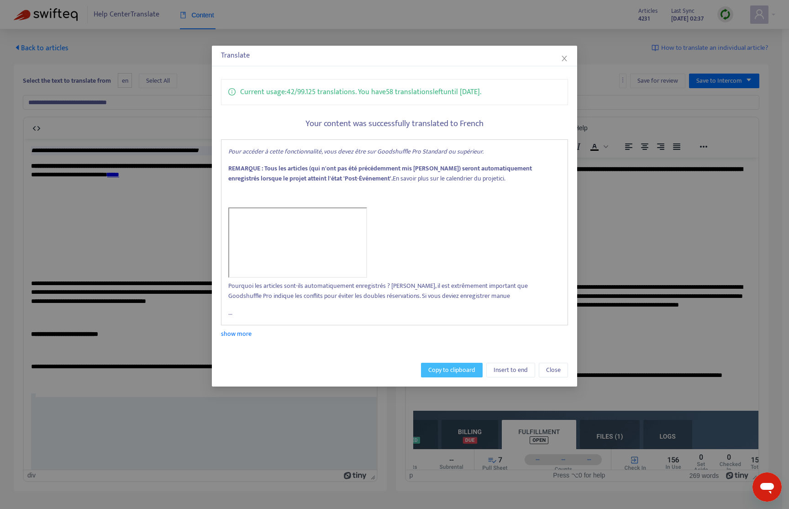
click at [448, 370] on span "Copy to clipboard" at bounding box center [451, 370] width 47 height 10
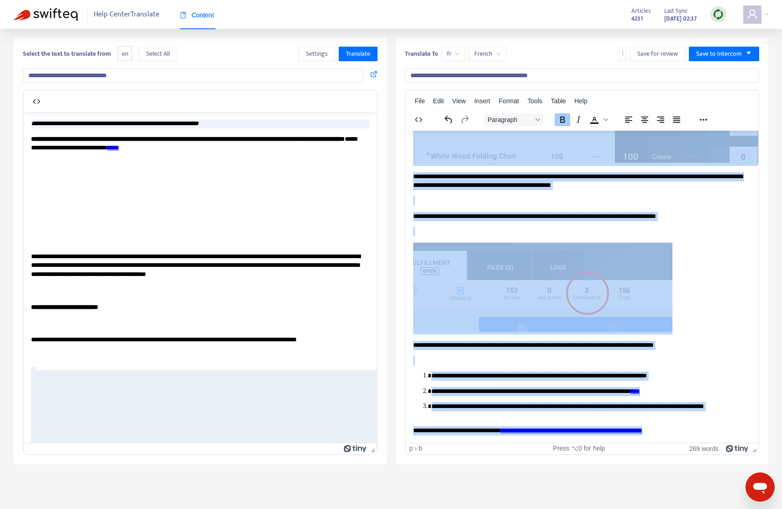
scroll to position [29, 0]
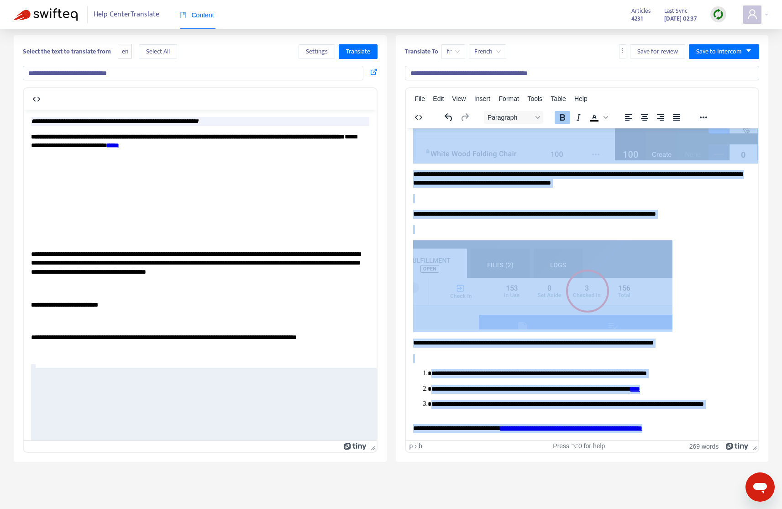
drag, startPoint x: 413, startPoint y: 138, endPoint x: 708, endPoint y: 431, distance: 415.2
click at [708, 431] on html "**********" at bounding box center [581, 34] width 353 height 811
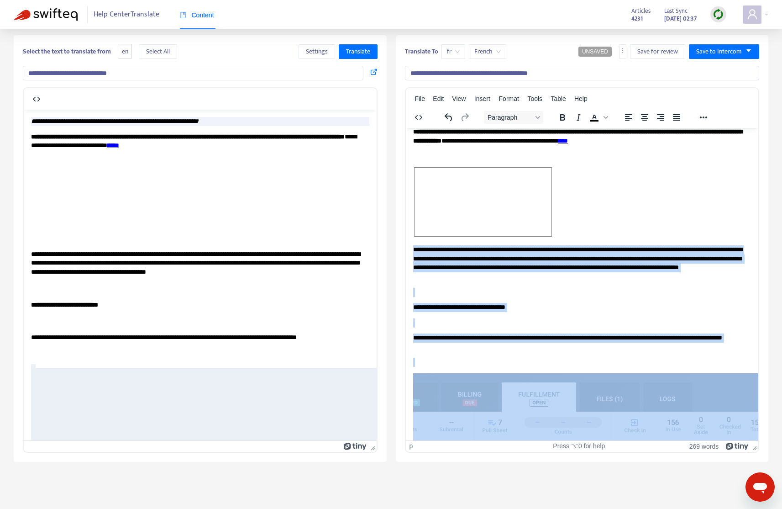
scroll to position [0, 0]
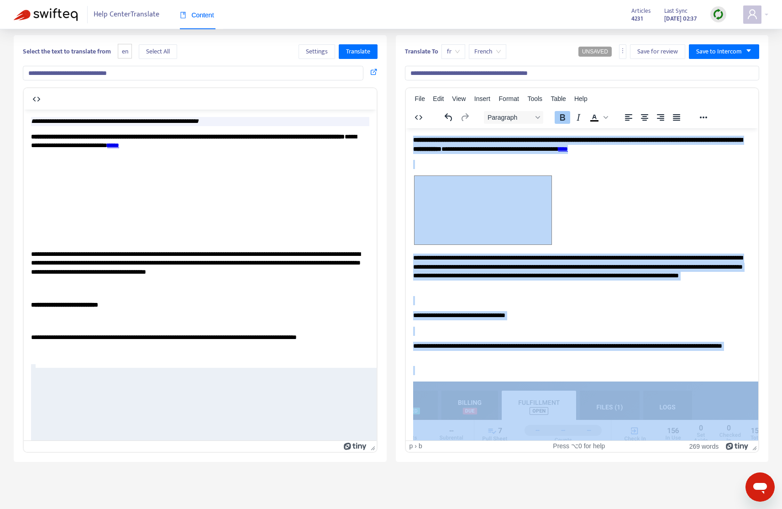
drag, startPoint x: 714, startPoint y: 422, endPoint x: 406, endPoint y: 139, distance: 418.2
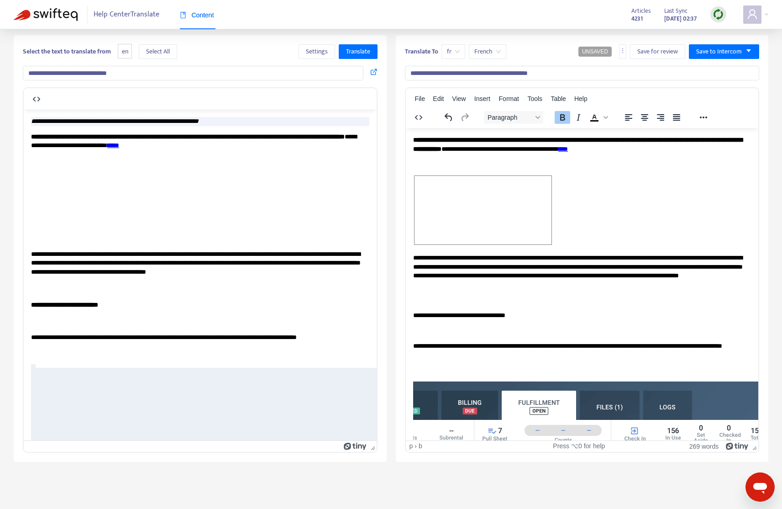
click at [438, 121] on div at bounding box center [457, 117] width 43 height 18
click at [453, 138] on b "**********" at bounding box center [577, 144] width 329 height 16
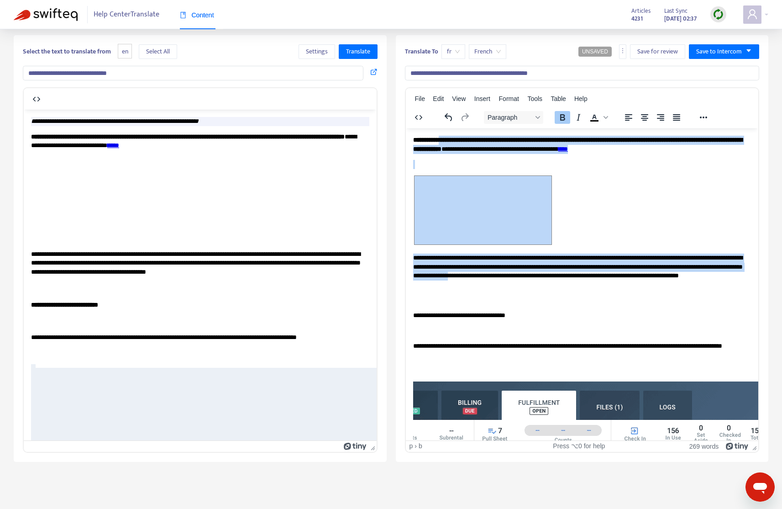
drag, startPoint x: 459, startPoint y: 140, endPoint x: 640, endPoint y: 271, distance: 223.6
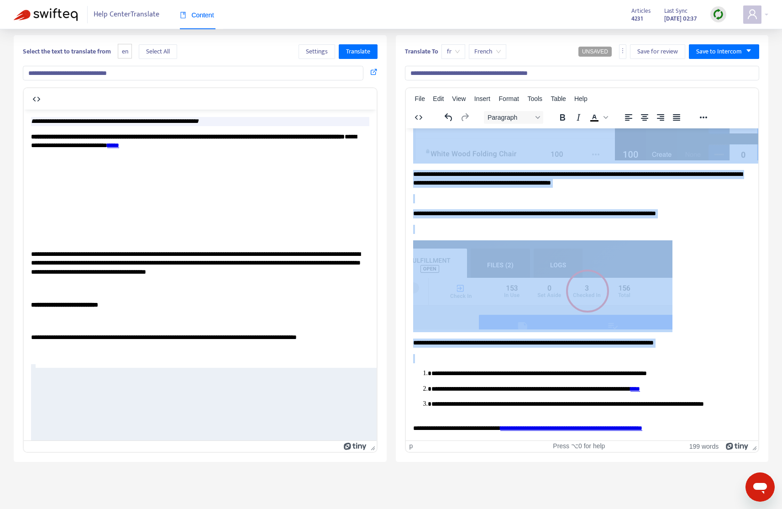
scroll to position [360, 0]
drag, startPoint x: 455, startPoint y: 140, endPoint x: 680, endPoint y: 354, distance: 310.4
click at [680, 354] on body "**********" at bounding box center [582, 107] width 338 height 652
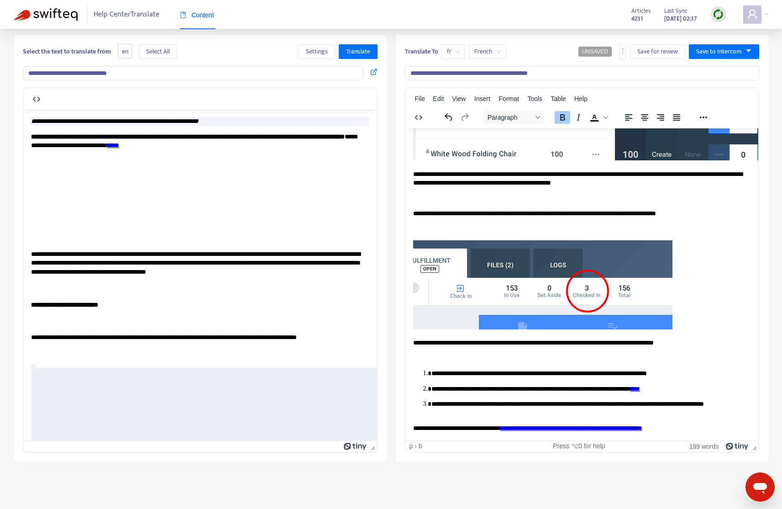
scroll to position [0, 0]
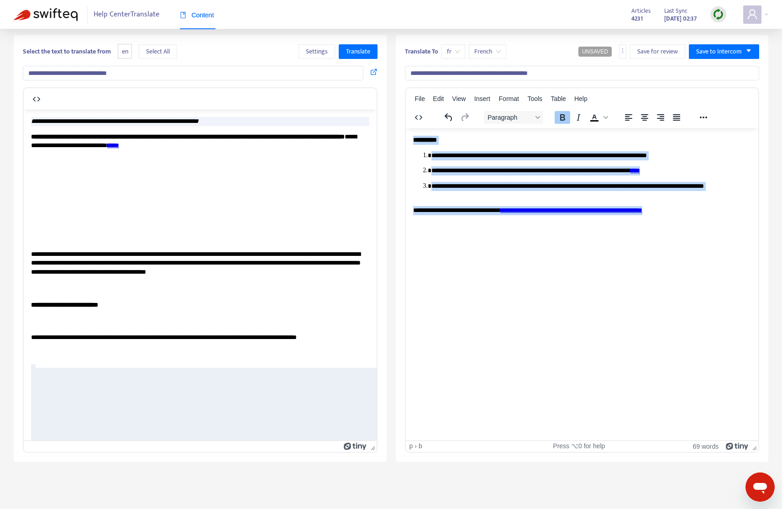
drag, startPoint x: 712, startPoint y: 209, endPoint x: 804, endPoint y: 266, distance: 108.3
click at [405, 138] on html "**********" at bounding box center [581, 175] width 353 height 94
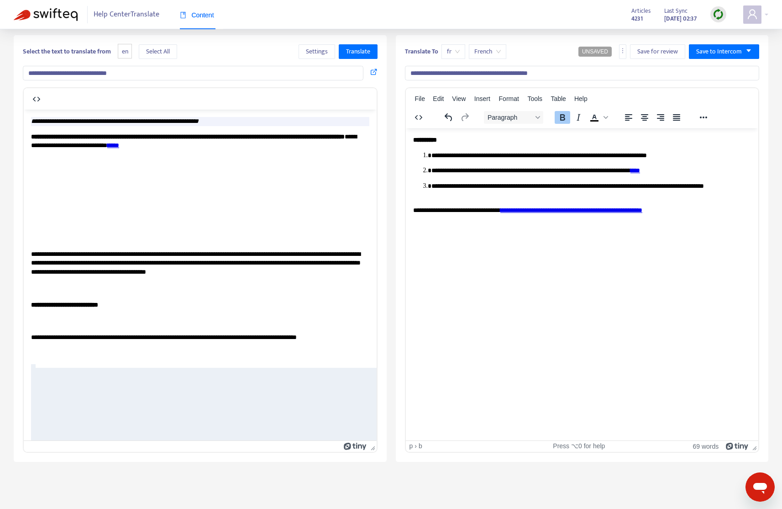
click at [728, 213] on p "**********" at bounding box center [582, 209] width 338 height 9
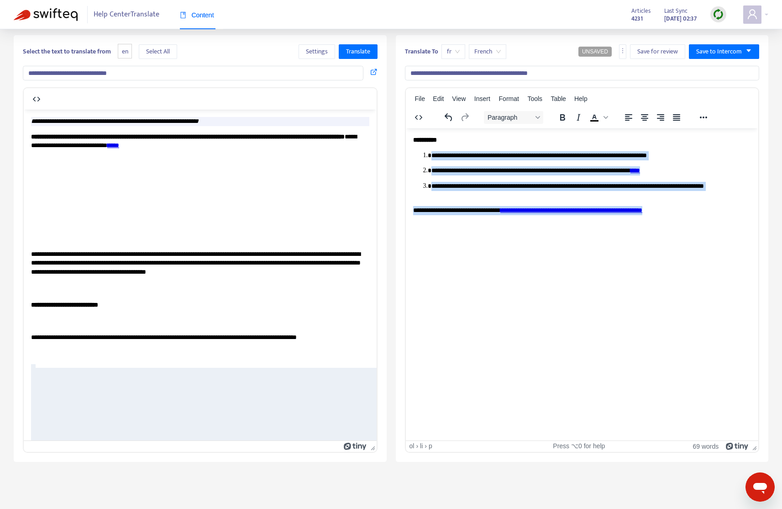
drag, startPoint x: 725, startPoint y: 212, endPoint x: 431, endPoint y: 149, distance: 300.7
click at [431, 149] on body "**********" at bounding box center [582, 174] width 338 height 79
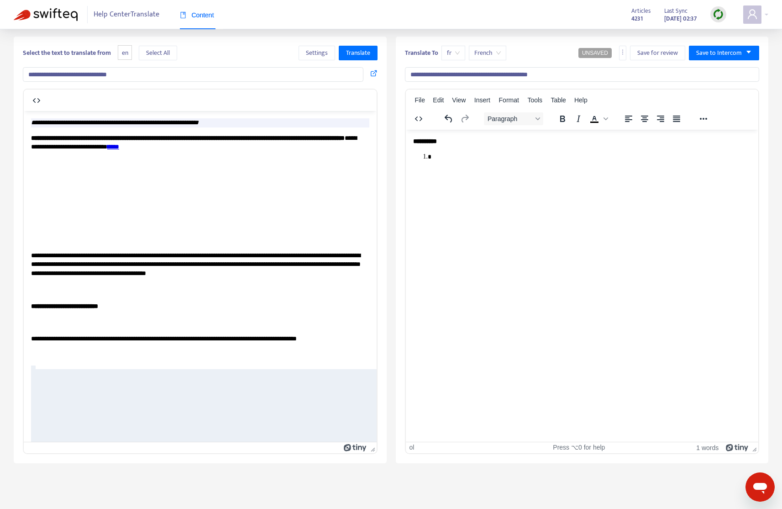
scroll to position [27, 0]
drag, startPoint x: 472, startPoint y: 157, endPoint x: 441, endPoint y: 145, distance: 32.8
click at [441, 145] on body "**********" at bounding box center [582, 149] width 338 height 24
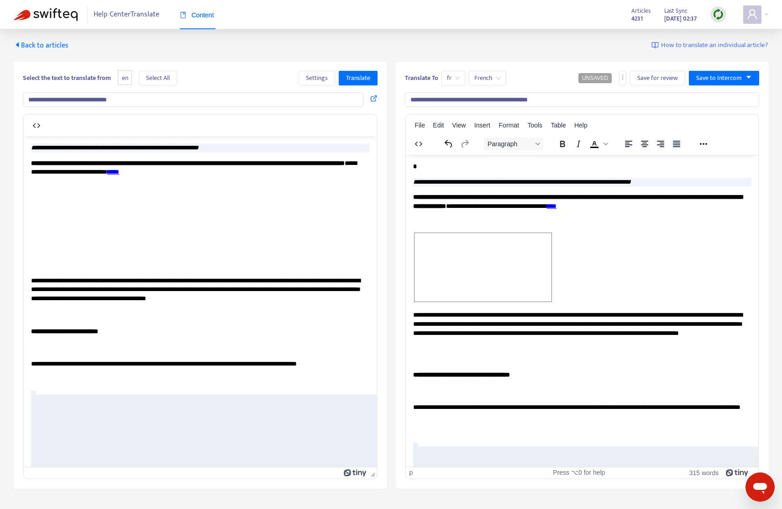
scroll to position [0, 0]
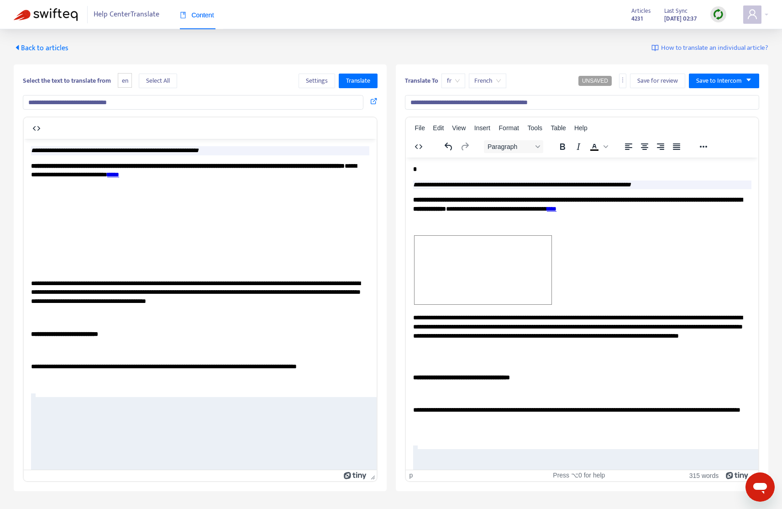
drag, startPoint x: 422, startPoint y: 167, endPoint x: 417, endPoint y: 174, distance: 8.2
click at [422, 167] on p "*" at bounding box center [582, 168] width 338 height 9
click at [414, 181] on em "**********" at bounding box center [522, 184] width 218 height 6
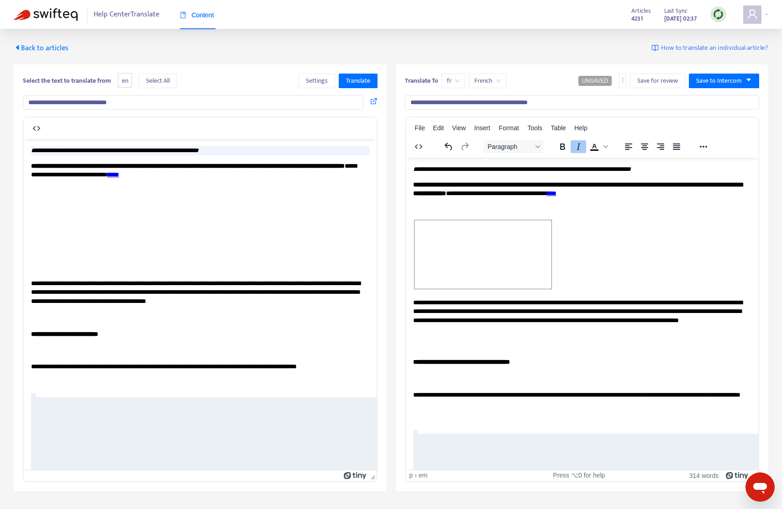
click at [692, 164] on p "**********" at bounding box center [582, 168] width 338 height 9
click at [703, 147] on icon "Reveal or hide additional toolbar items" at bounding box center [703, 147] width 7 height 2
click at [707, 144] on icon "Reveal or hide additional toolbar items" at bounding box center [703, 146] width 11 height 11
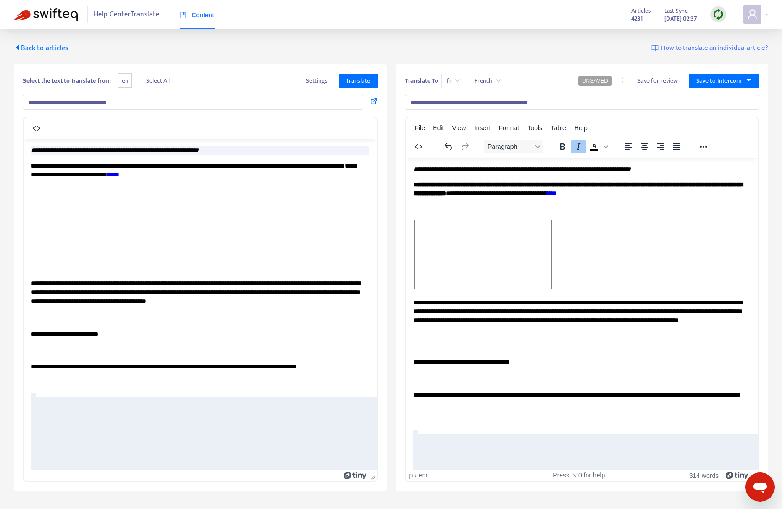
click at [493, 206] on p "Rich Text Area. Press ALT-0 for help." at bounding box center [578, 208] width 331 height 9
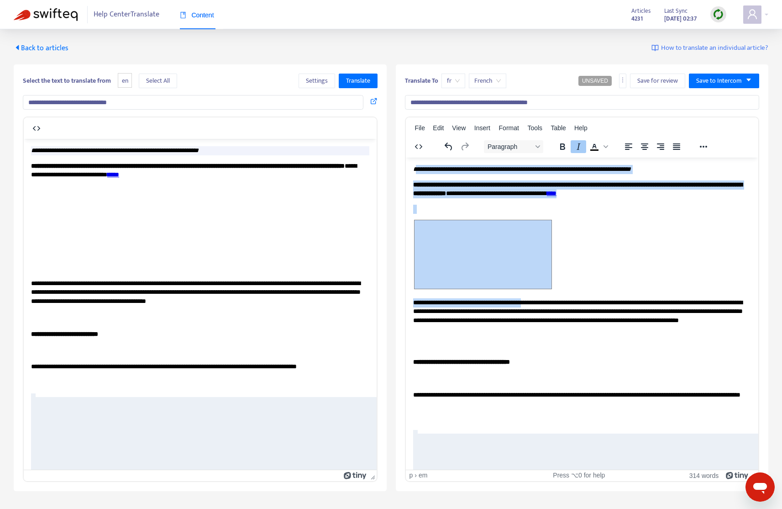
drag, startPoint x: 416, startPoint y: 167, endPoint x: 536, endPoint y: 276, distance: 162.9
click at [416, 168] on em "**********" at bounding box center [522, 168] width 218 height 6
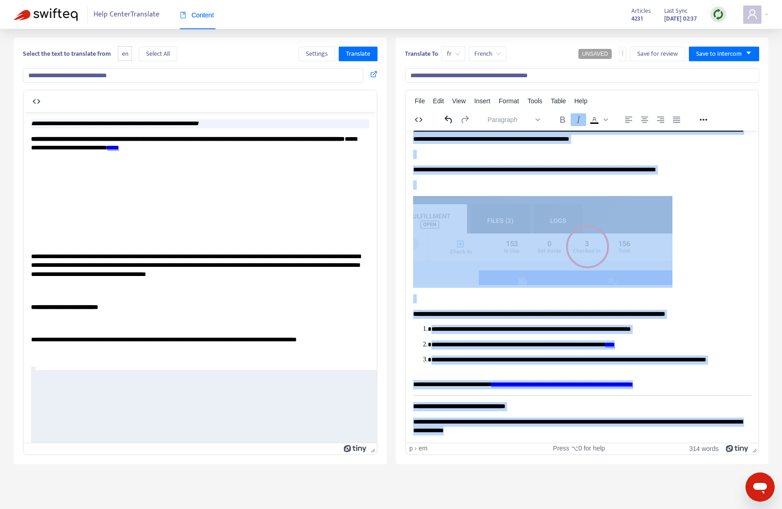
scroll to position [29, 0]
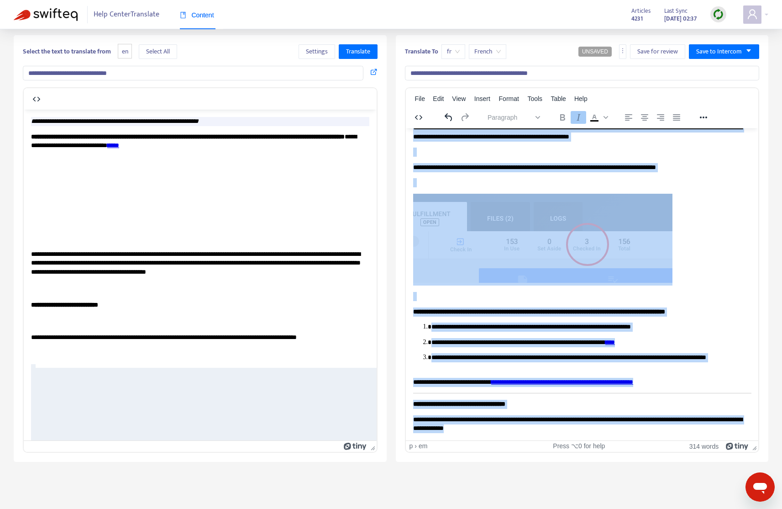
drag, startPoint x: 414, startPoint y: 137, endPoint x: 668, endPoint y: 420, distance: 379.6
copy body "**********"
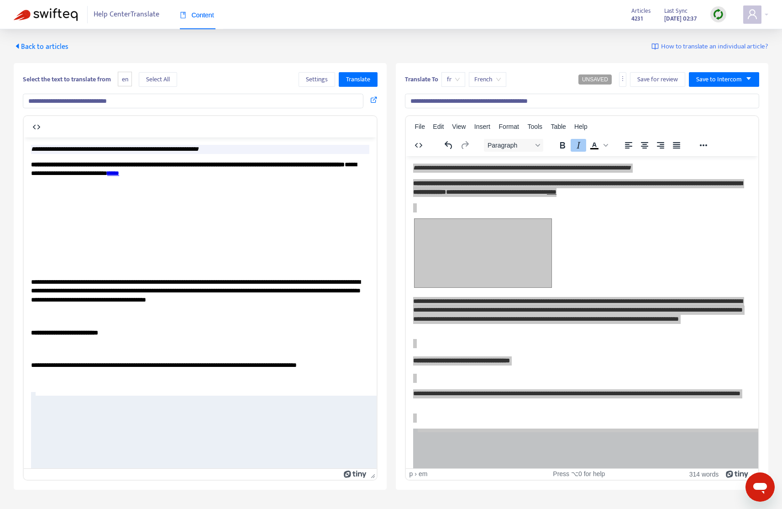
scroll to position [0, 0]
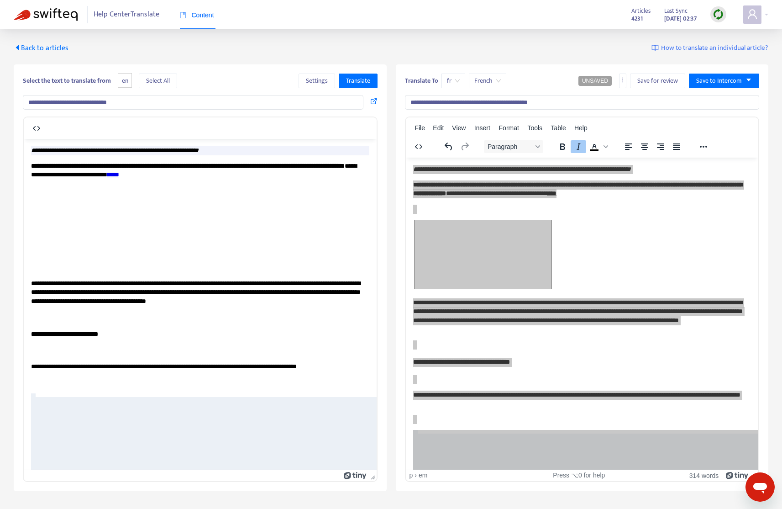
click at [209, 12] on span "Content" at bounding box center [197, 14] width 34 height 7
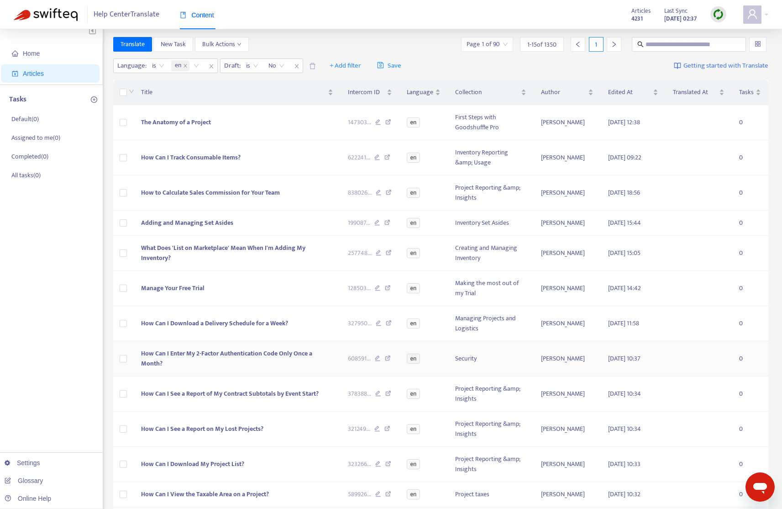
scroll to position [151, 0]
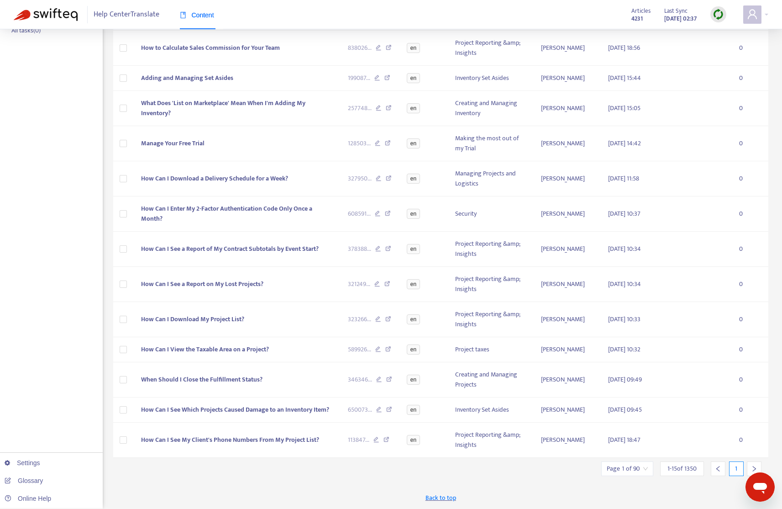
click at [755, 463] on div at bounding box center [754, 468] width 15 height 15
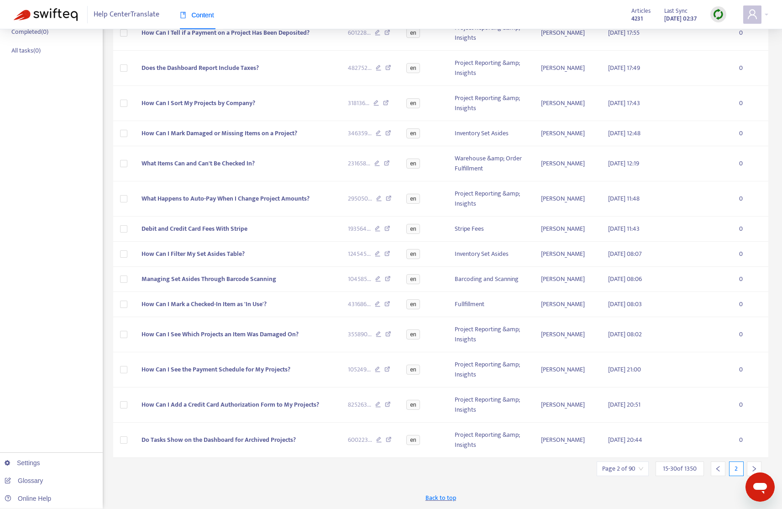
scroll to position [131, 0]
click at [755, 463] on div at bounding box center [754, 468] width 15 height 15
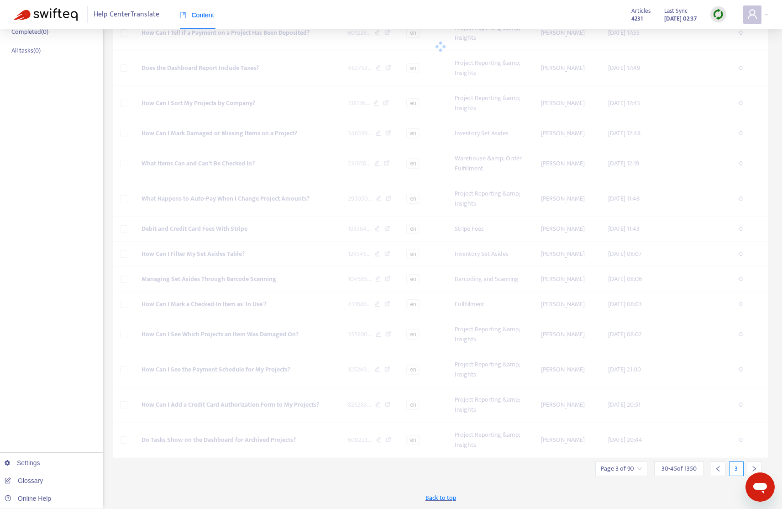
scroll to position [110, 0]
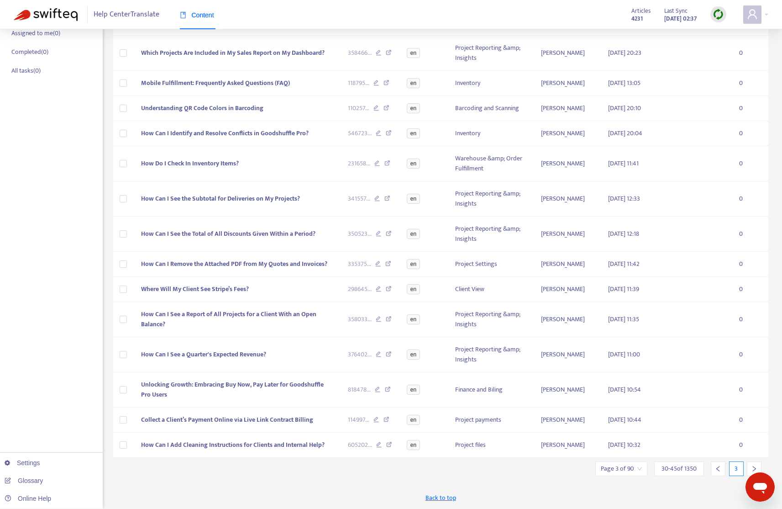
click at [755, 463] on div at bounding box center [754, 468] width 15 height 15
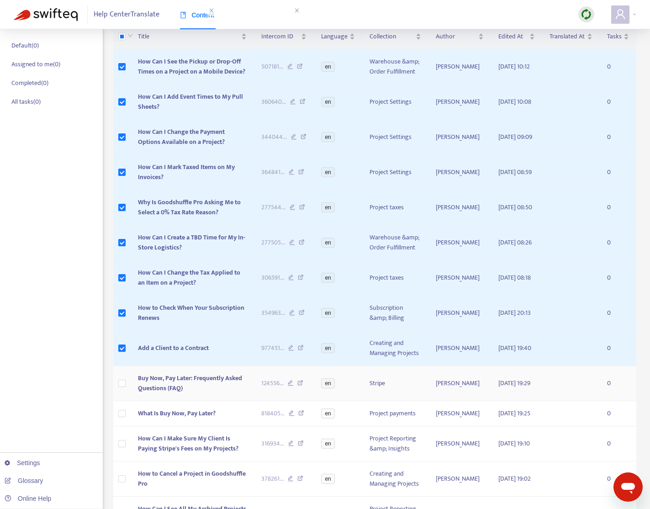
scroll to position [85, 0]
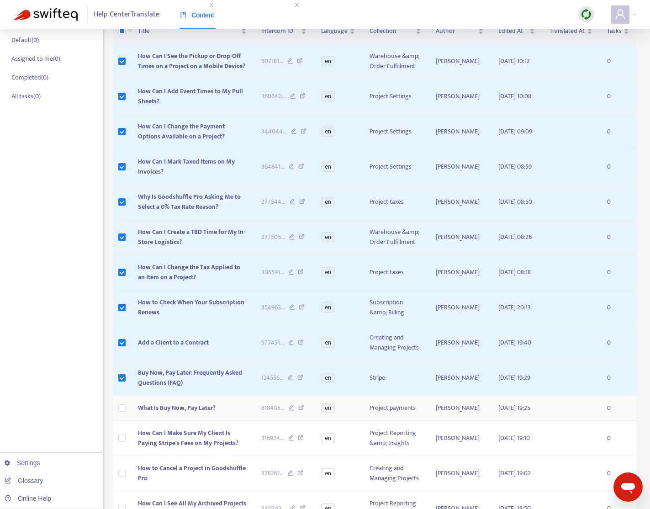
click at [198, 412] on span "What Is Buy Now, Pay Later?" at bounding box center [177, 407] width 78 height 11
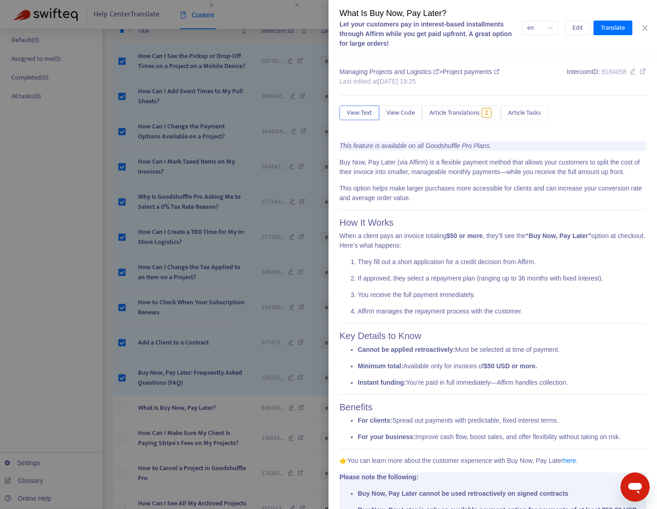
click at [46, 347] on div at bounding box center [328, 254] width 657 height 509
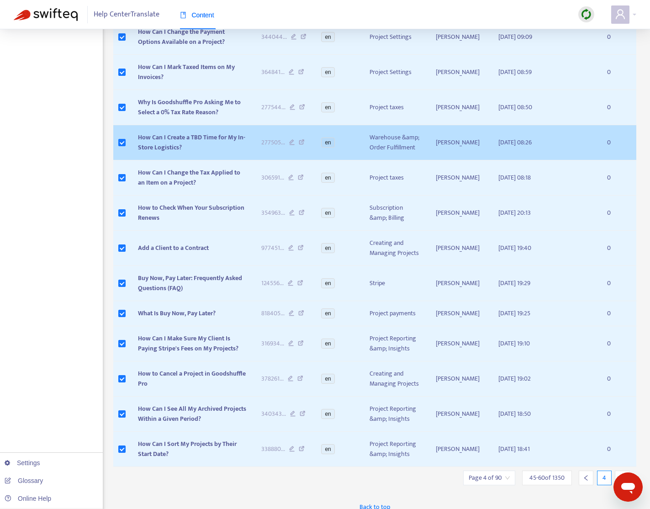
scroll to position [0, 0]
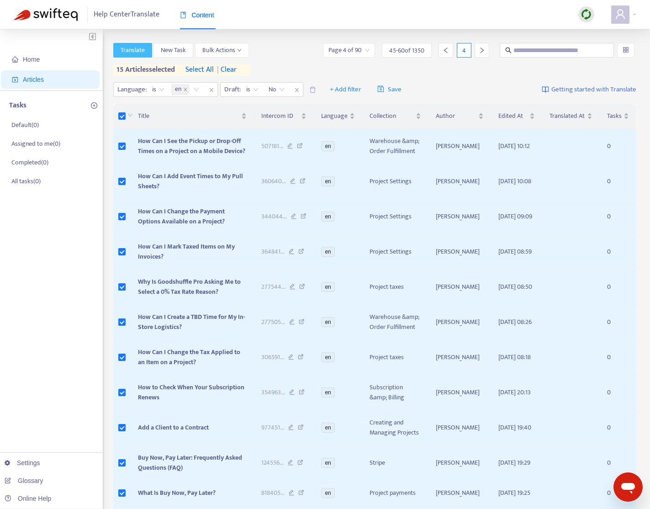
click at [140, 53] on span "Translate" at bounding box center [133, 50] width 24 height 10
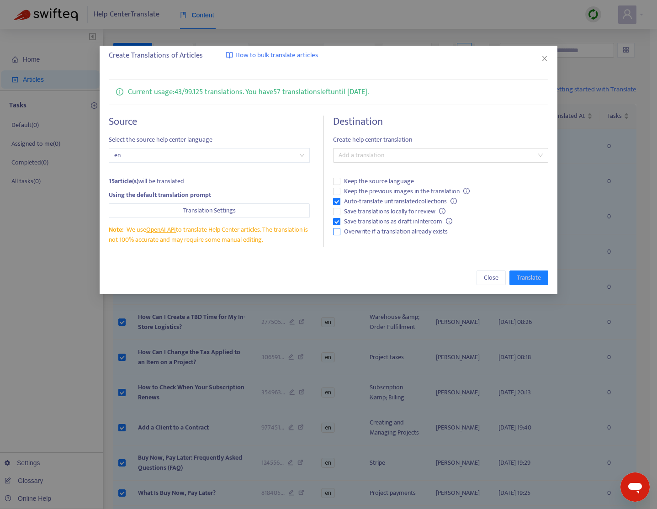
click at [395, 229] on span "Overwrite if a translation already exists" at bounding box center [395, 231] width 111 height 10
drag, startPoint x: 427, startPoint y: 200, endPoint x: 451, endPoint y: 221, distance: 31.7
click at [426, 200] on span "Auto-translate untranslated collections" at bounding box center [400, 201] width 120 height 10
click at [467, 157] on div at bounding box center [435, 155] width 201 height 11
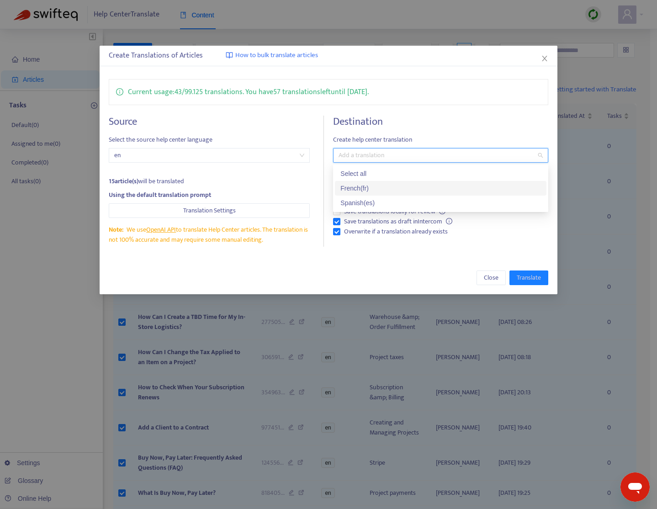
click at [399, 187] on div "French ( fr )" at bounding box center [440, 188] width 200 height 10
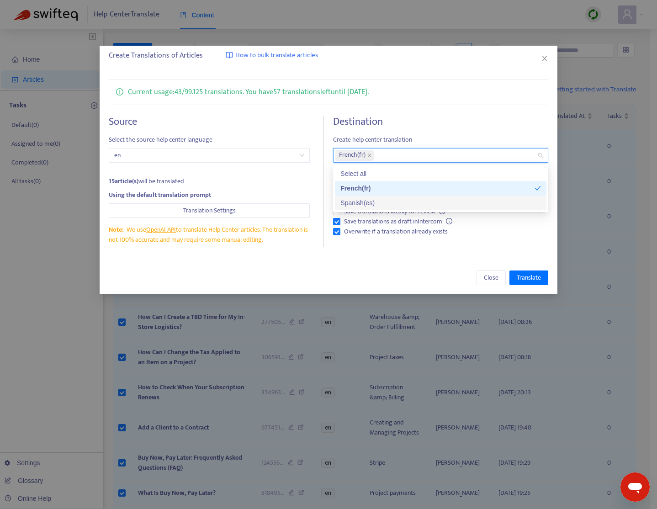
click at [393, 200] on div "Spanish ( es )" at bounding box center [440, 203] width 200 height 10
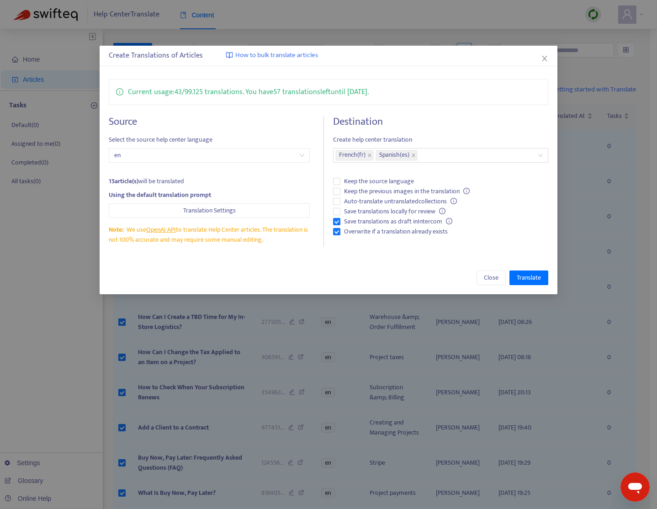
click at [412, 268] on div "Close Translate" at bounding box center [329, 277] width 458 height 33
click at [528, 278] on span "Translate" at bounding box center [528, 278] width 24 height 10
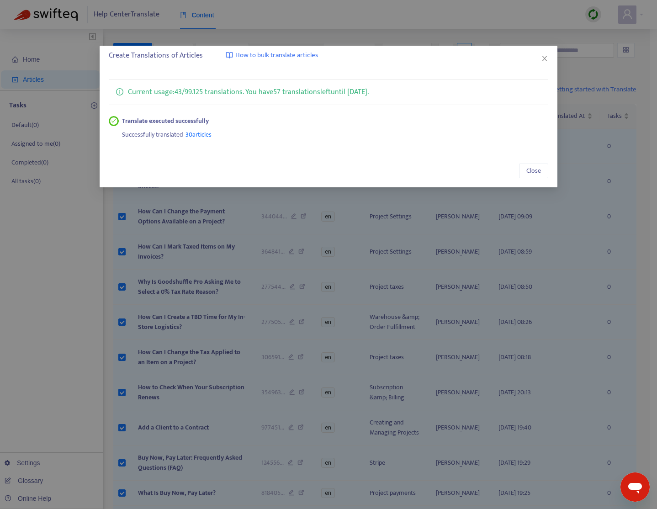
click at [549, 60] on span "Close" at bounding box center [544, 58] width 10 height 7
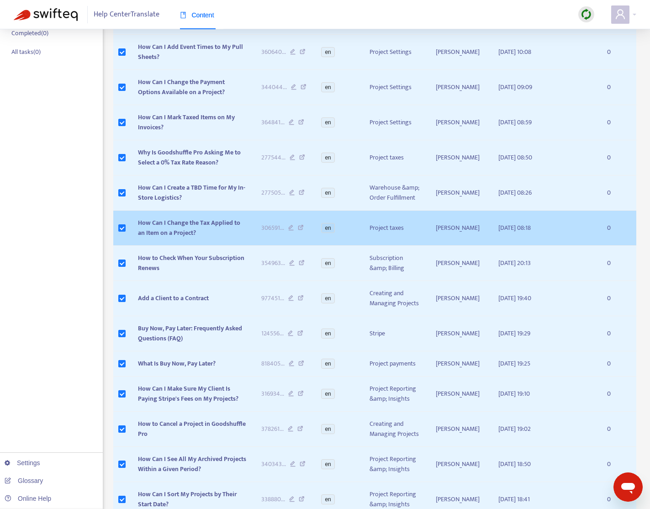
scroll to position [199, 0]
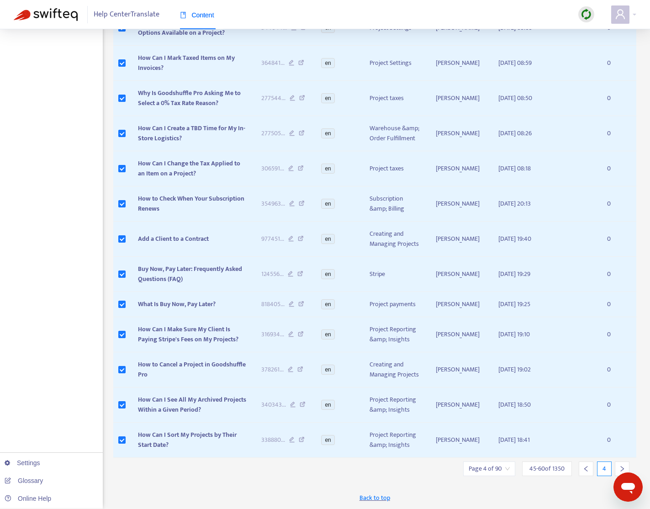
click at [622, 465] on icon "right" at bounding box center [622, 468] width 6 height 6
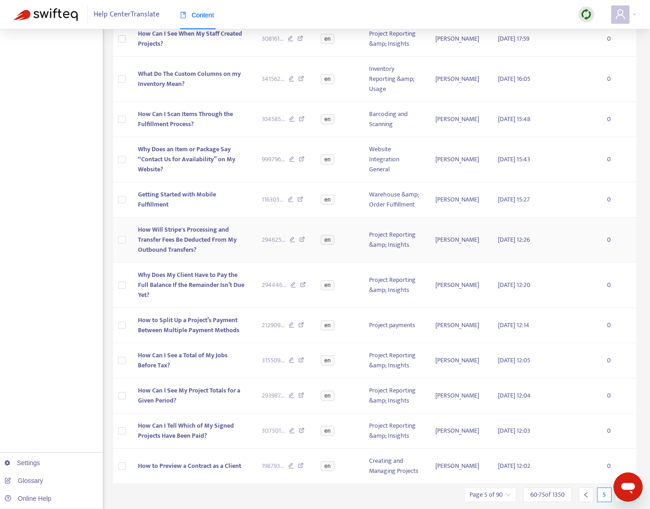
scroll to position [223, 0]
drag, startPoint x: 197, startPoint y: 423, endPoint x: 136, endPoint y: 412, distance: 61.6
click at [136, 413] on td "How Can I Tell Which of My Signed Projects Have Been Paid?" at bounding box center [193, 430] width 124 height 35
copy span "How Can I Tell Which of My Signed Projects Have Been Paid?"
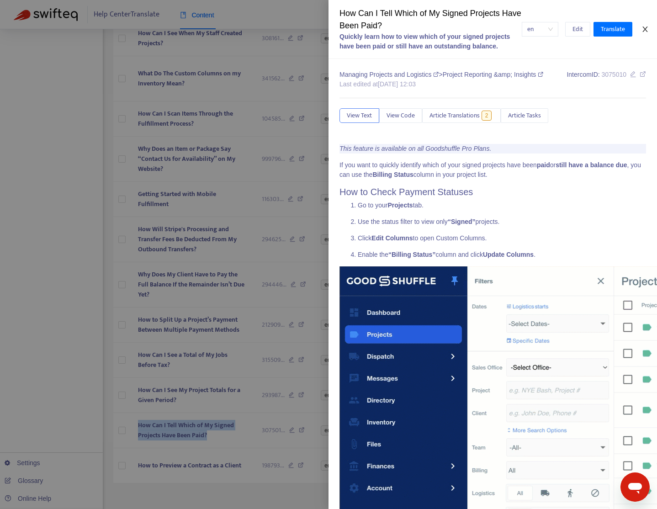
click at [645, 25] on button "Close" at bounding box center [644, 29] width 13 height 9
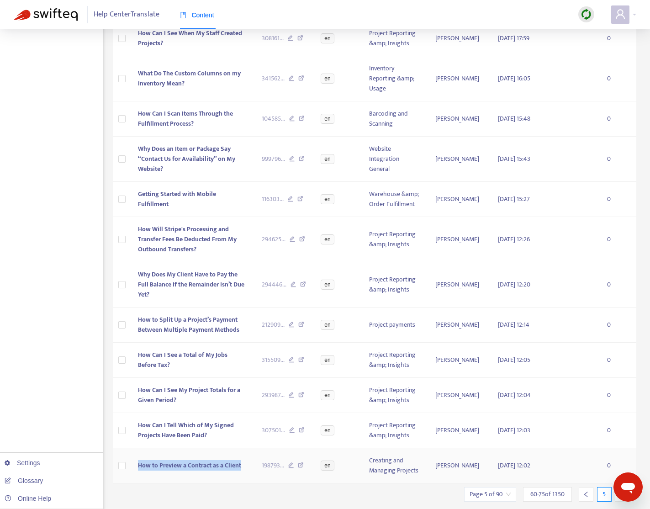
drag, startPoint x: 243, startPoint y: 454, endPoint x: 137, endPoint y: 453, distance: 106.4
click at [137, 453] on td "How to Preview a Contract as a Client" at bounding box center [193, 465] width 124 height 35
copy span "How to Preview a Contract as a Client"
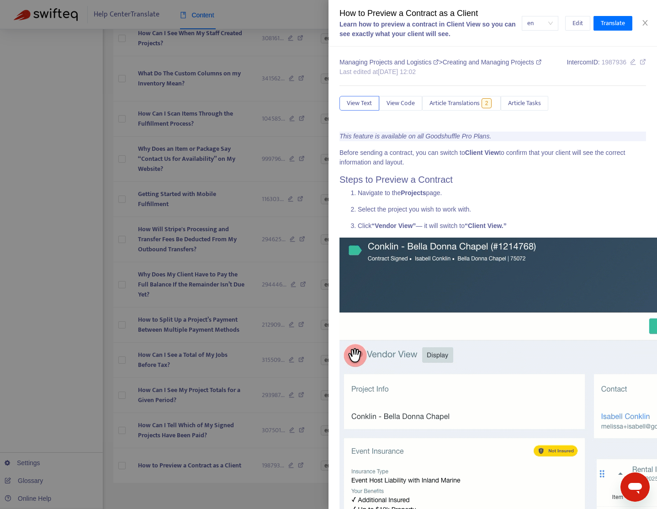
click at [72, 252] on div at bounding box center [328, 254] width 657 height 509
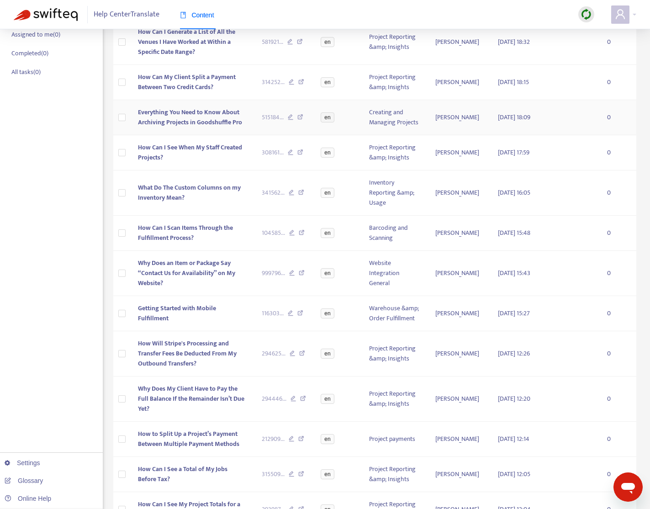
scroll to position [0, 0]
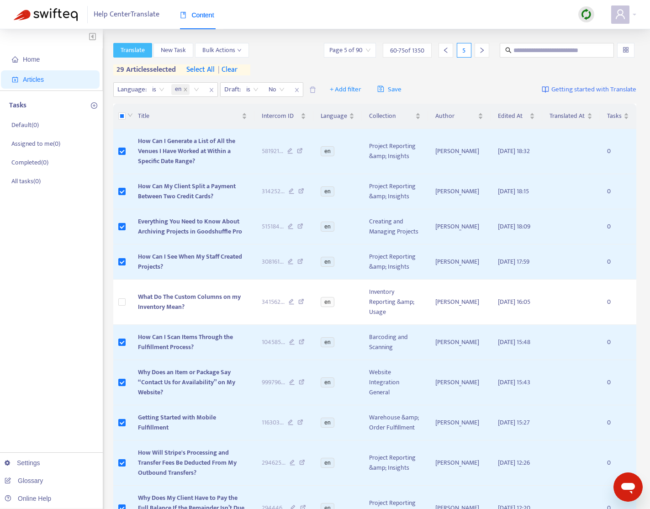
click at [137, 53] on span "Translate" at bounding box center [133, 50] width 24 height 10
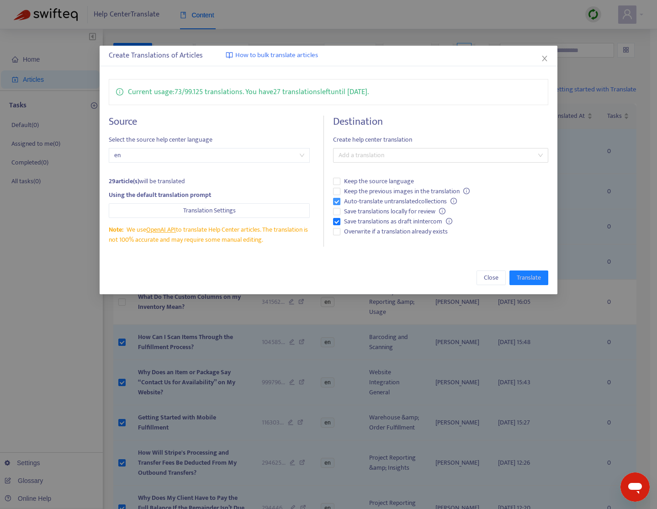
click at [419, 200] on span "Auto-translate untranslated collections" at bounding box center [400, 201] width 120 height 10
click at [414, 232] on span "Overwrite if a translation already exists" at bounding box center [395, 231] width 111 height 10
click at [419, 158] on div at bounding box center [435, 155] width 201 height 11
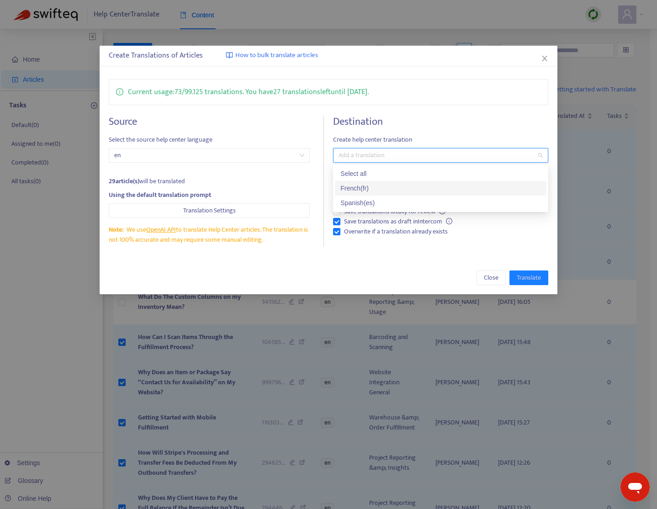
click at [404, 189] on div "French ( fr )" at bounding box center [440, 188] width 200 height 10
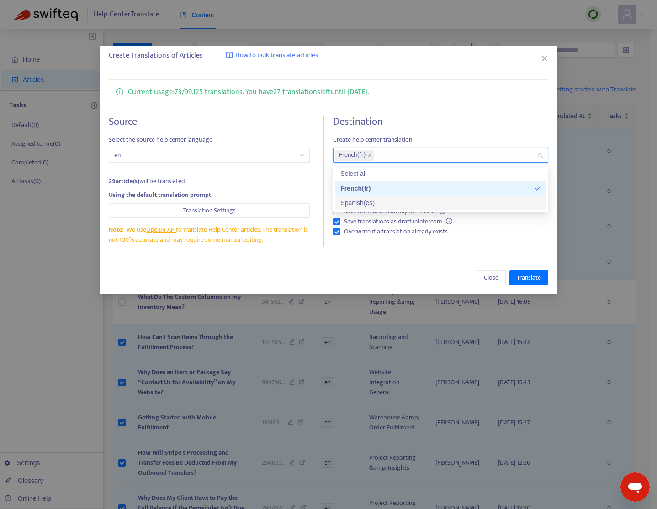
click at [400, 206] on div "Spanish ( es )" at bounding box center [440, 203] width 200 height 10
click at [416, 265] on div "Close Translate" at bounding box center [329, 277] width 458 height 33
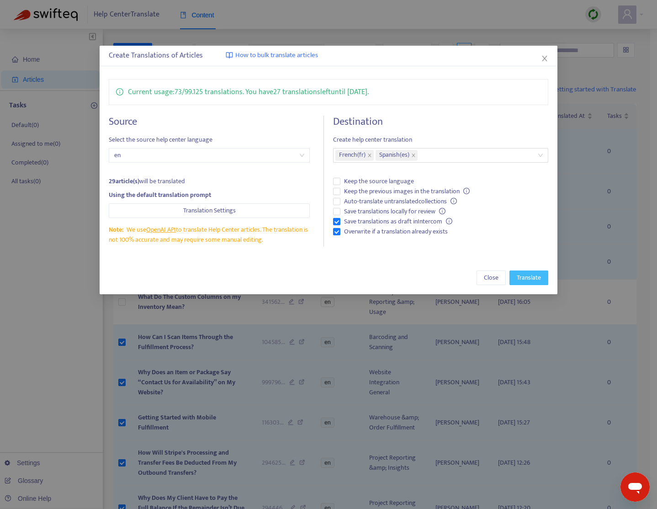
click at [523, 279] on span "Translate" at bounding box center [528, 278] width 24 height 10
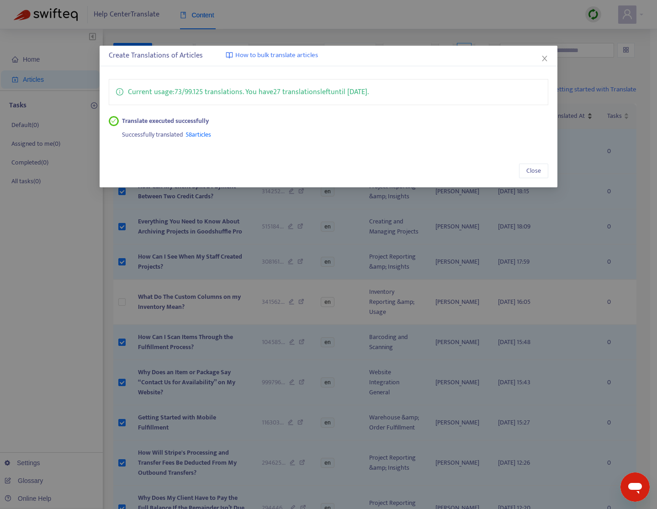
drag, startPoint x: 546, startPoint y: 59, endPoint x: 551, endPoint y: 105, distance: 45.5
click at [546, 59] on icon "close" at bounding box center [544, 58] width 7 height 7
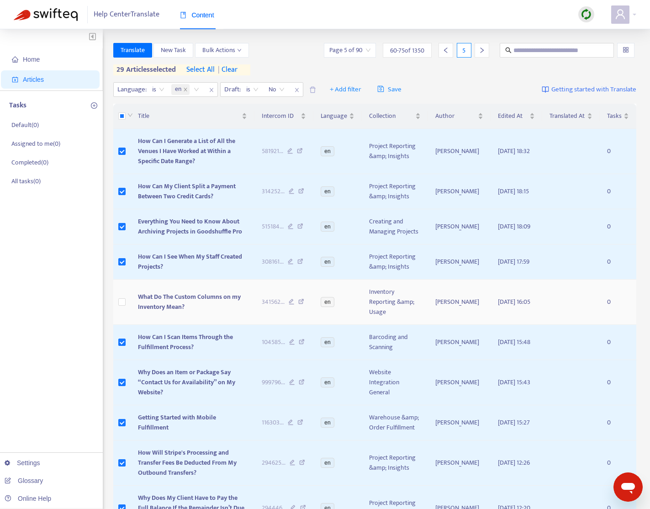
click at [175, 295] on span "What Do The Custom Columns on my Inventory Mean?" at bounding box center [189, 301] width 103 height 21
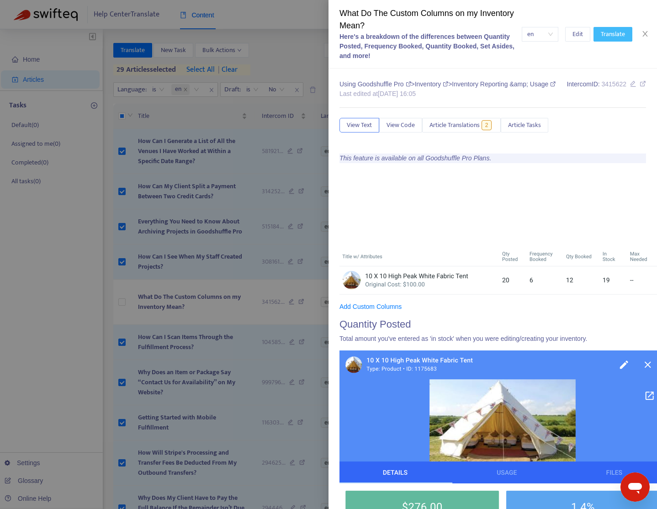
click at [619, 38] on span "Translate" at bounding box center [612, 34] width 24 height 10
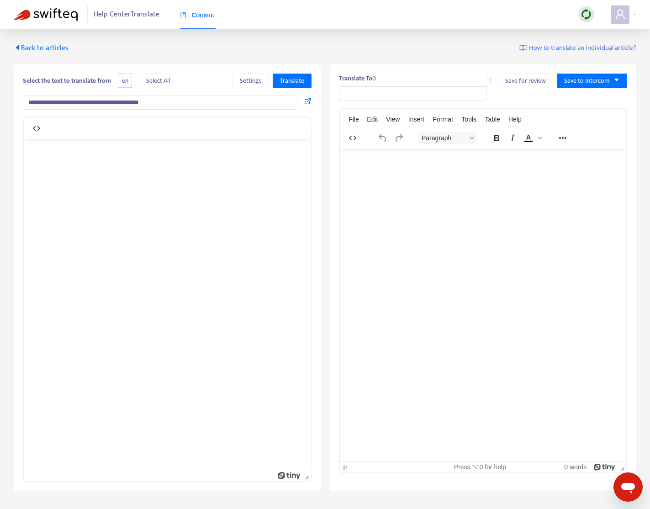
type input "**********"
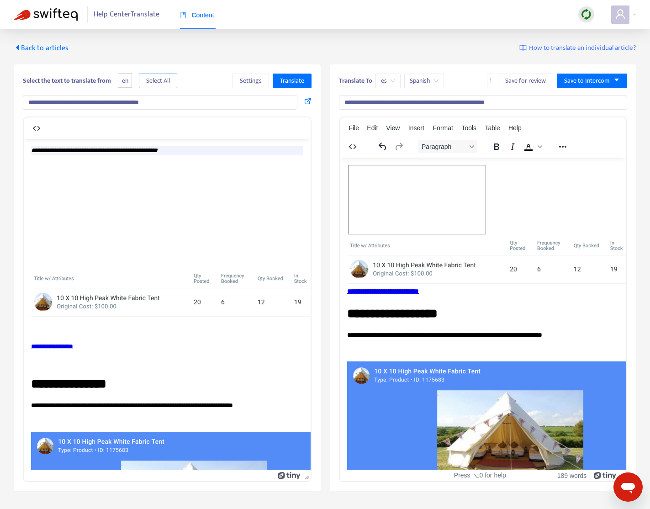
click at [158, 81] on span "Select All" at bounding box center [158, 81] width 24 height 10
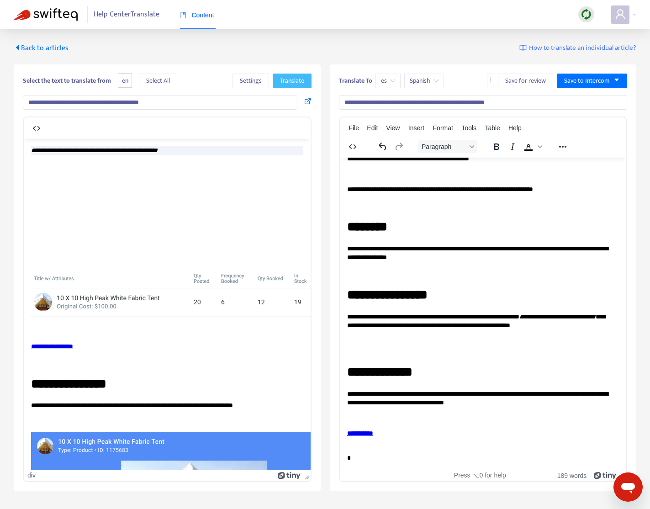
click at [298, 80] on span "Translate" at bounding box center [292, 81] width 24 height 10
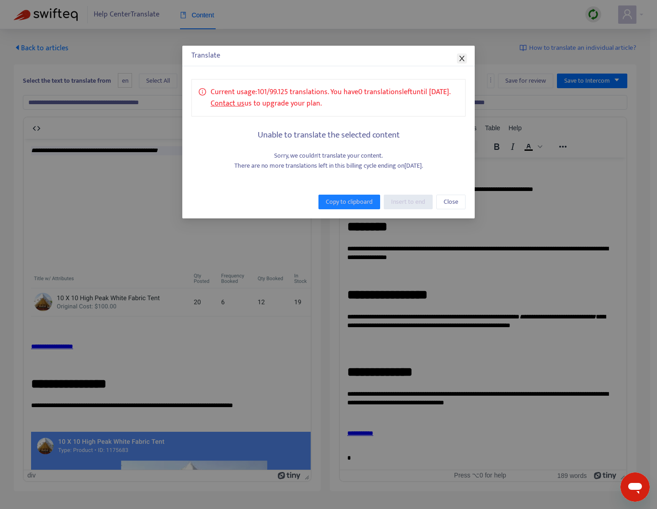
click at [463, 59] on icon "close" at bounding box center [461, 58] width 7 height 7
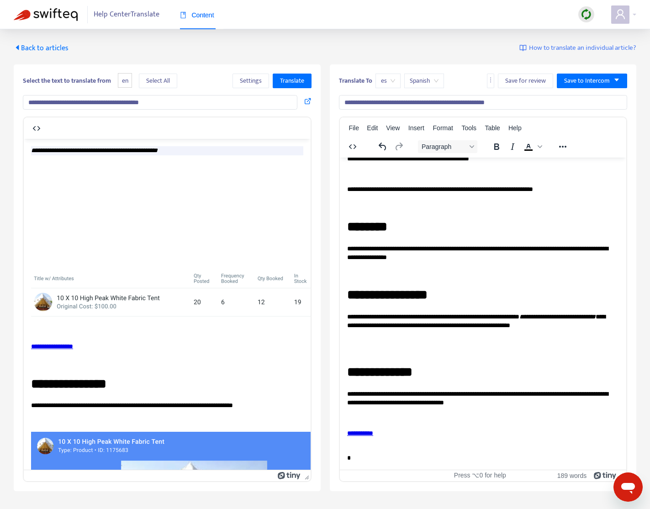
click at [58, 47] on span "Back to articles" at bounding box center [41, 48] width 55 height 12
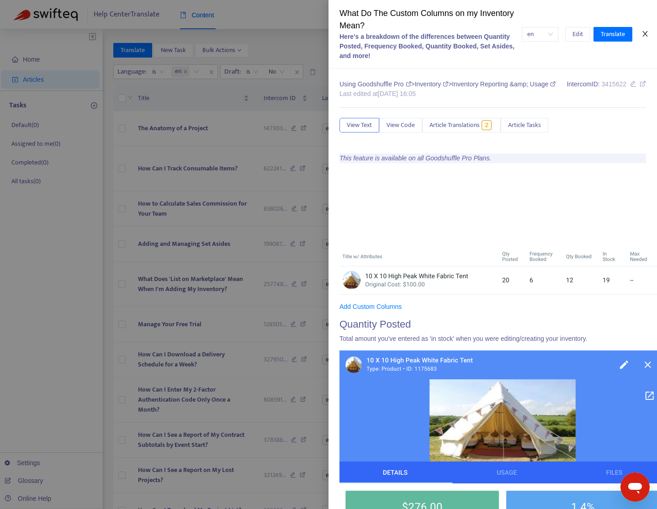
click at [648, 35] on icon "close" at bounding box center [644, 33] width 7 height 7
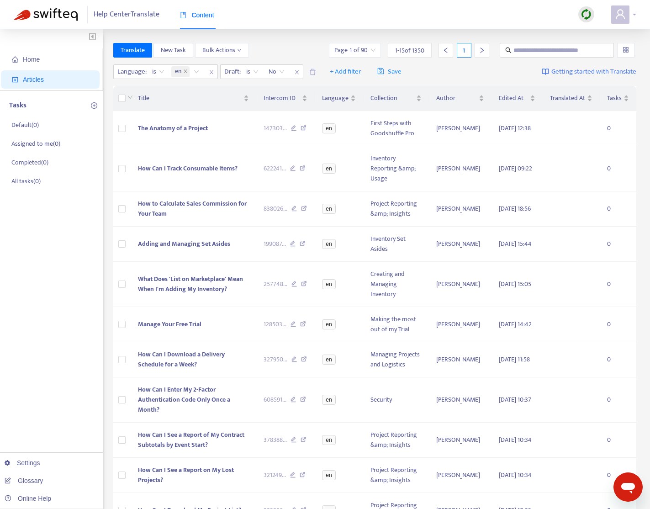
click at [617, 18] on icon "user" at bounding box center [620, 14] width 11 height 11
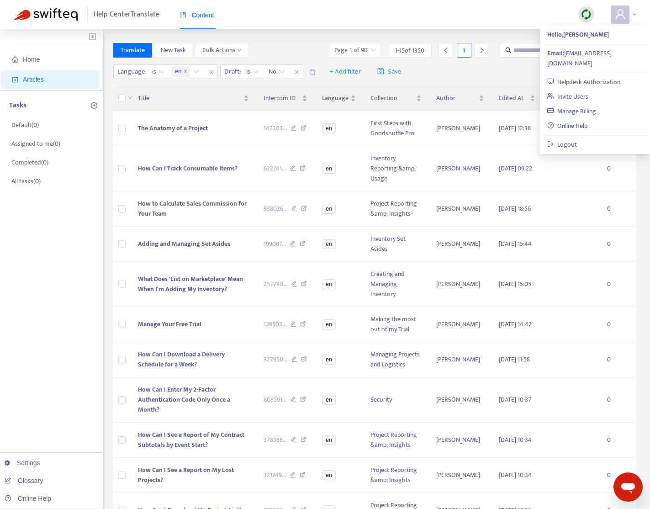
click at [623, 15] on icon "user" at bounding box center [620, 14] width 11 height 11
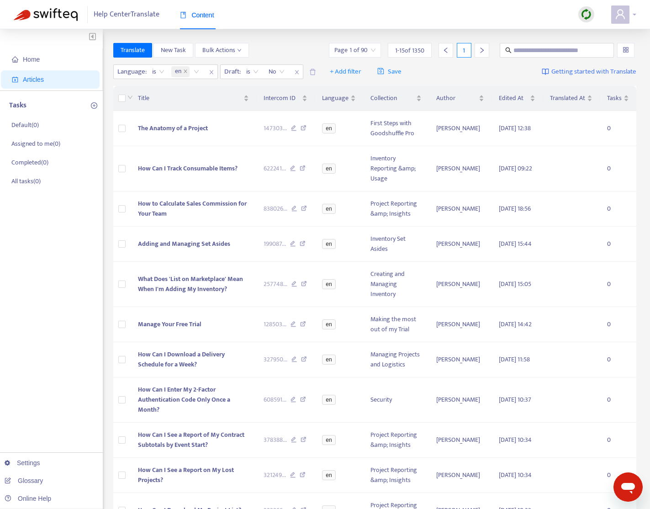
click at [626, 19] on span at bounding box center [620, 14] width 18 height 18
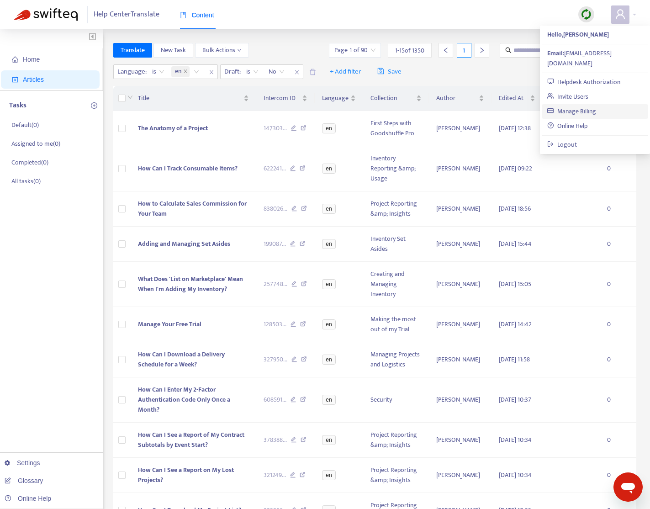
click at [587, 106] on link "Manage Billing" at bounding box center [571, 111] width 49 height 11
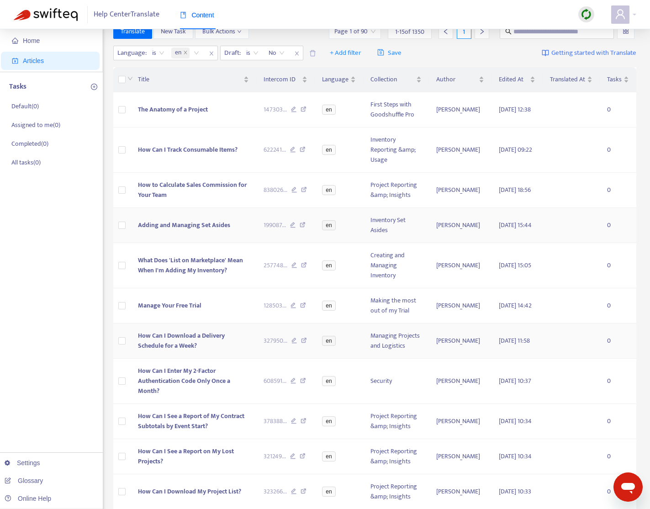
scroll to position [201, 0]
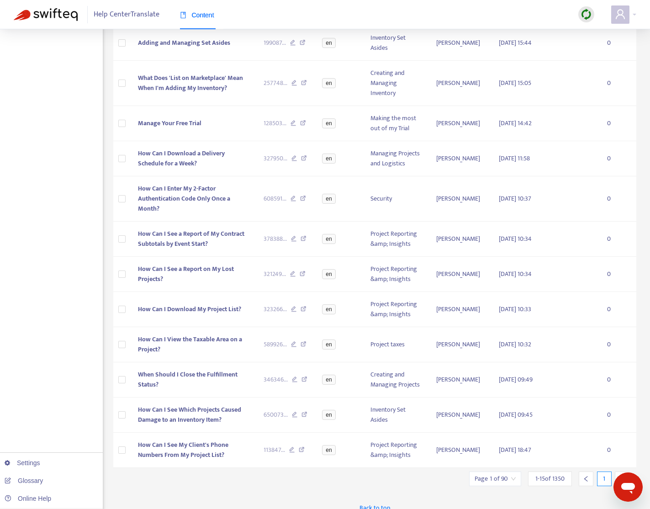
click at [622, 475] on icon "right" at bounding box center [622, 478] width 6 height 6
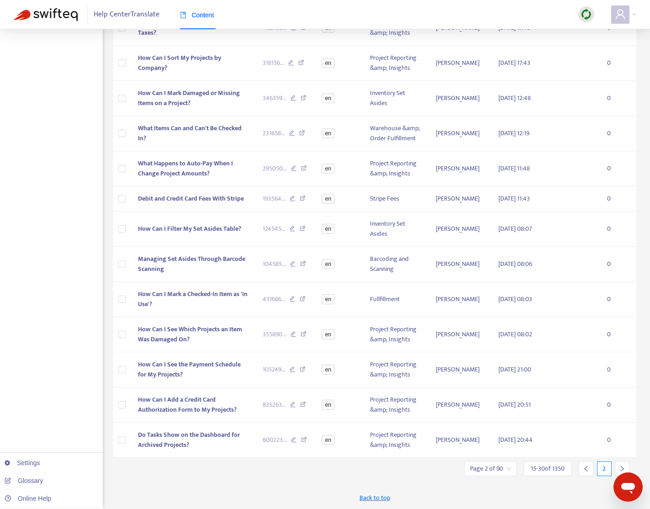
scroll to position [181, 0]
click at [619, 468] on icon "right" at bounding box center [622, 468] width 6 height 6
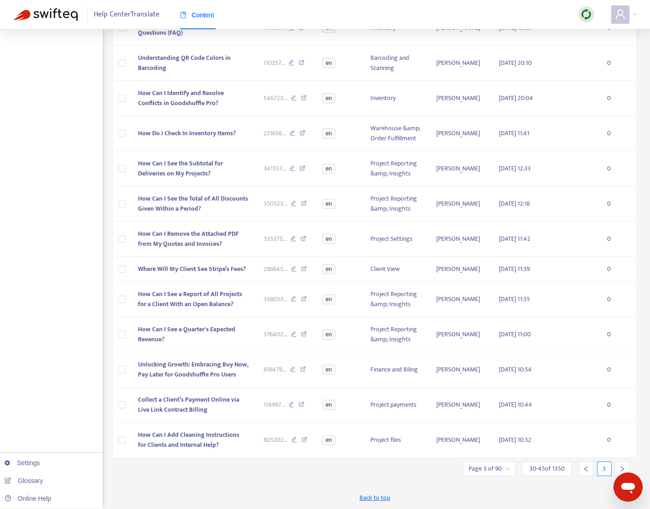
click at [623, 463] on div at bounding box center [622, 468] width 15 height 15
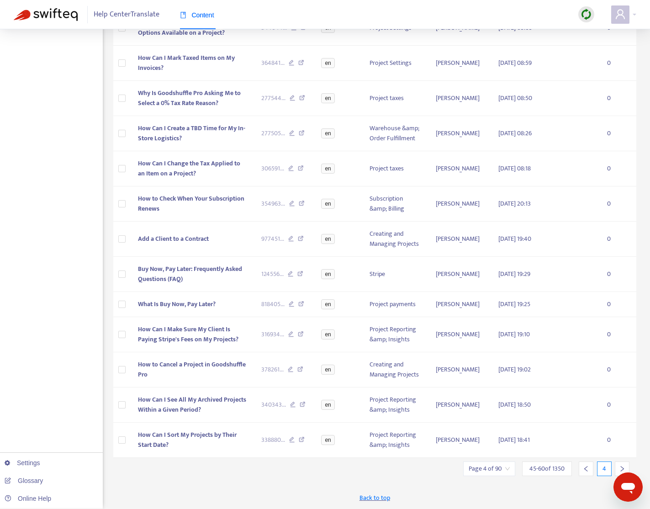
click at [617, 462] on div at bounding box center [622, 468] width 15 height 15
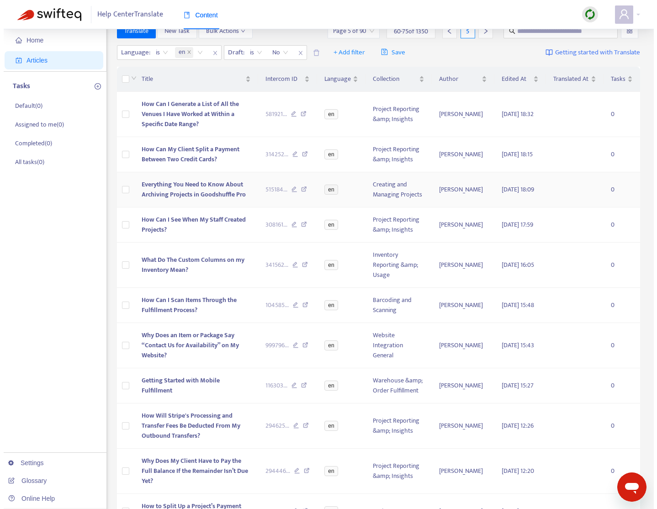
scroll to position [15, 0]
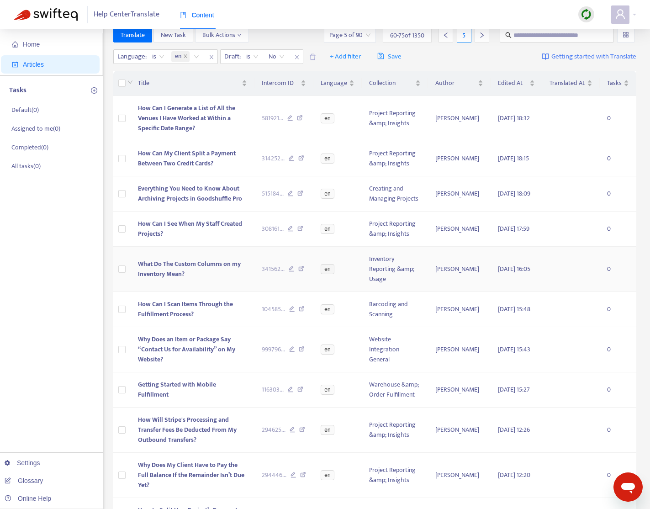
click at [197, 265] on span "What Do The Custom Columns on my Inventory Mean?" at bounding box center [189, 268] width 103 height 21
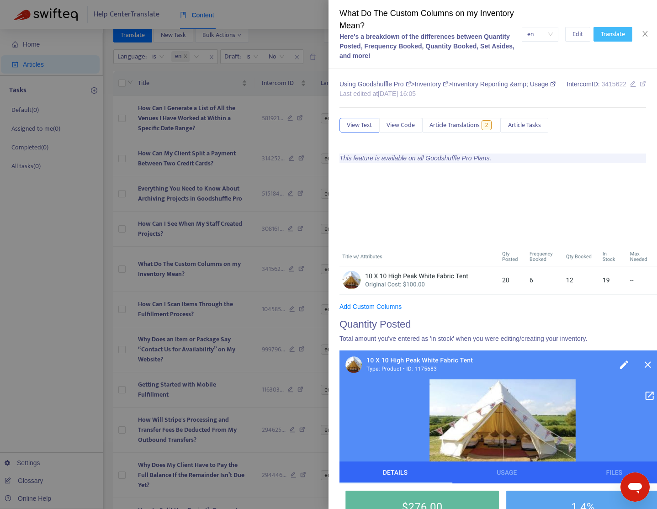
click at [615, 38] on span "Translate" at bounding box center [612, 34] width 24 height 10
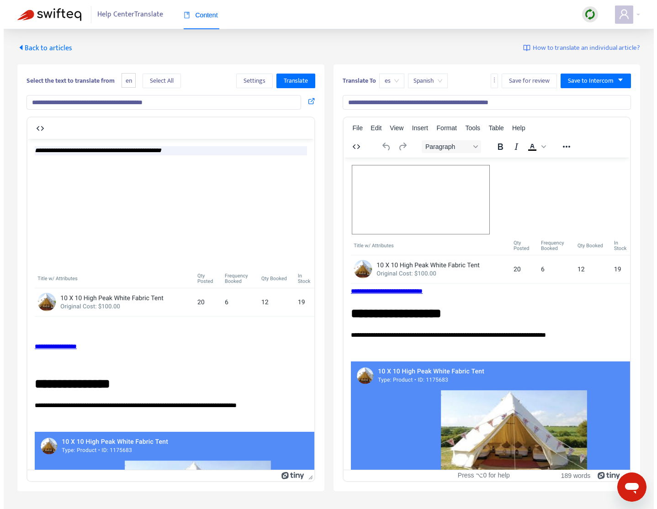
scroll to position [0, 0]
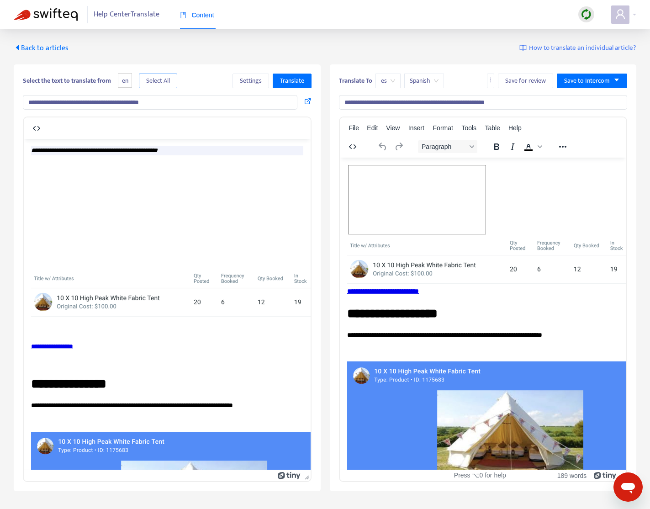
click at [163, 81] on span "Select All" at bounding box center [158, 81] width 24 height 10
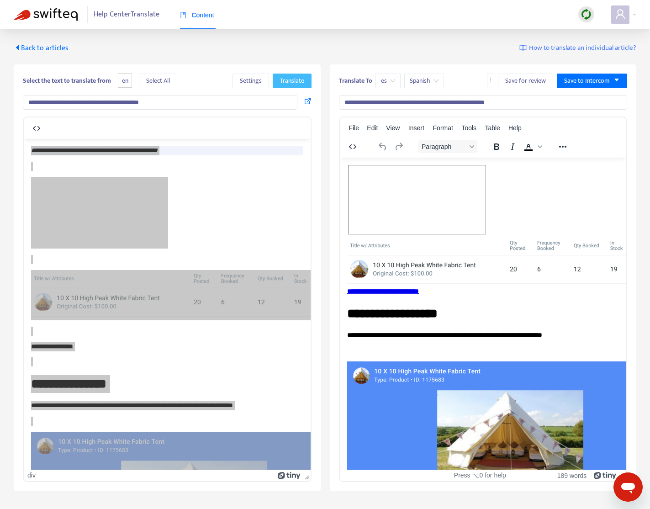
click at [281, 81] on span "Translate" at bounding box center [292, 81] width 24 height 10
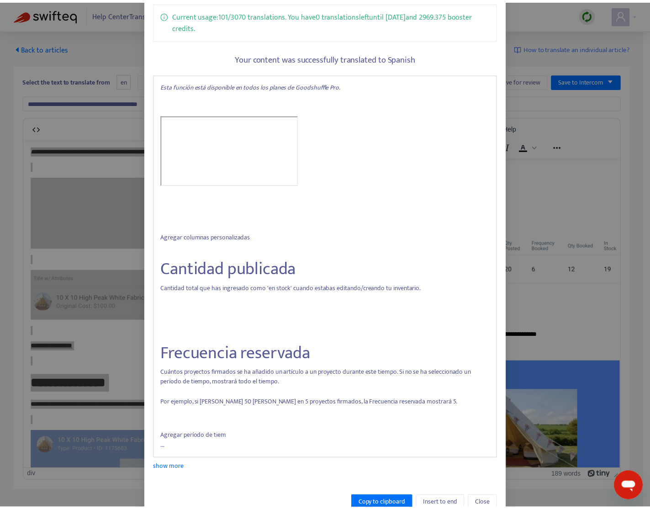
scroll to position [100, 0]
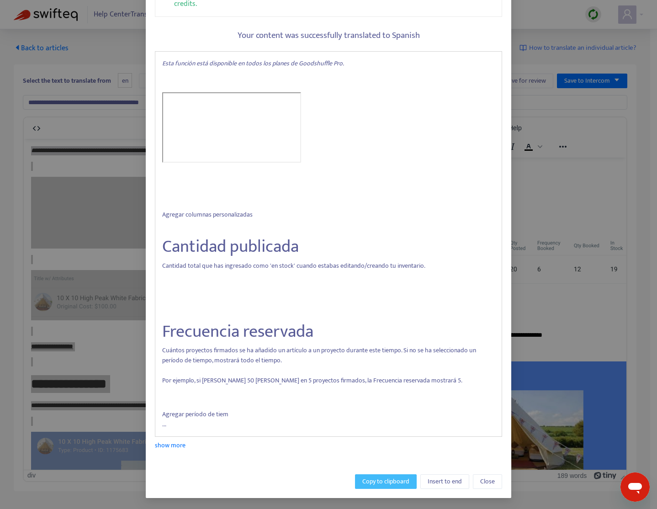
click at [375, 482] on span "Copy to clipboard" at bounding box center [385, 481] width 47 height 10
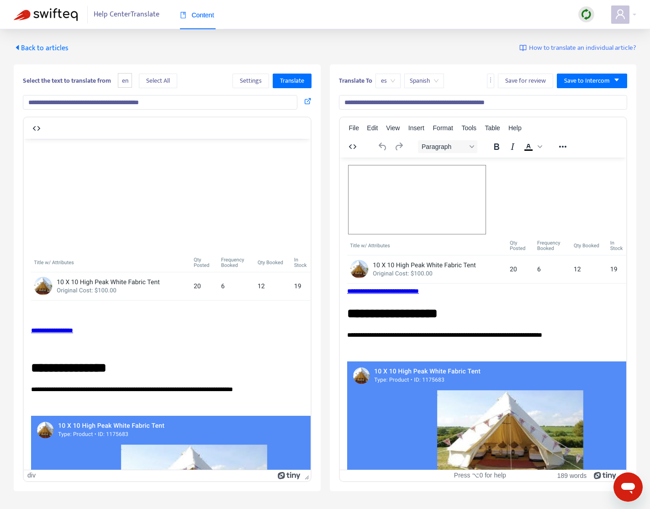
scroll to position [0, 0]
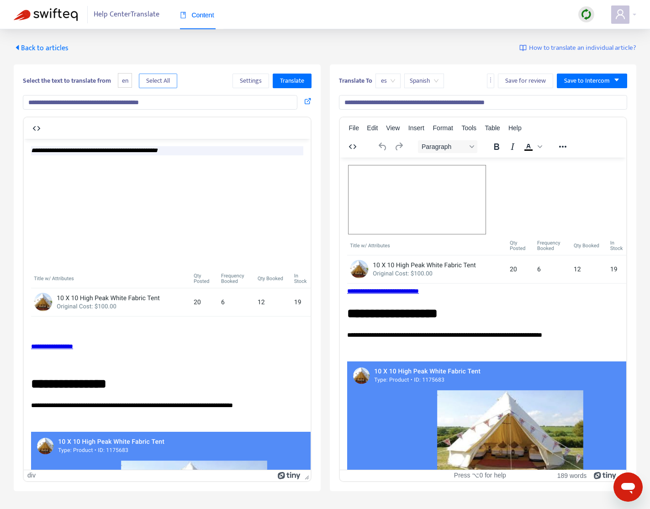
click at [168, 82] on span "Select All" at bounding box center [158, 81] width 24 height 10
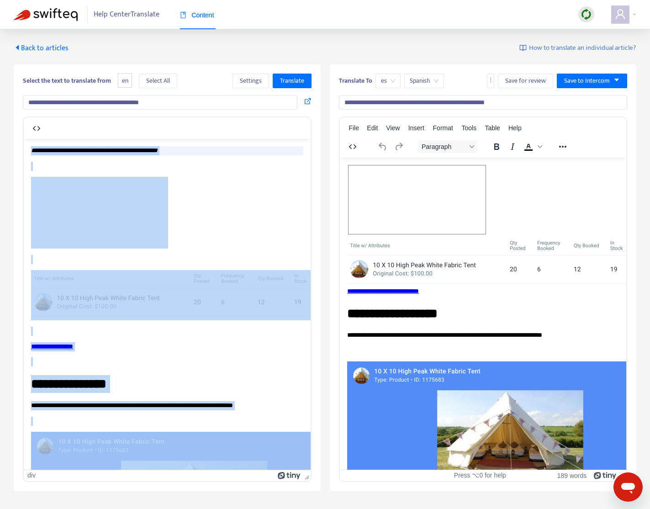
click at [386, 82] on span "es" at bounding box center [388, 81] width 14 height 14
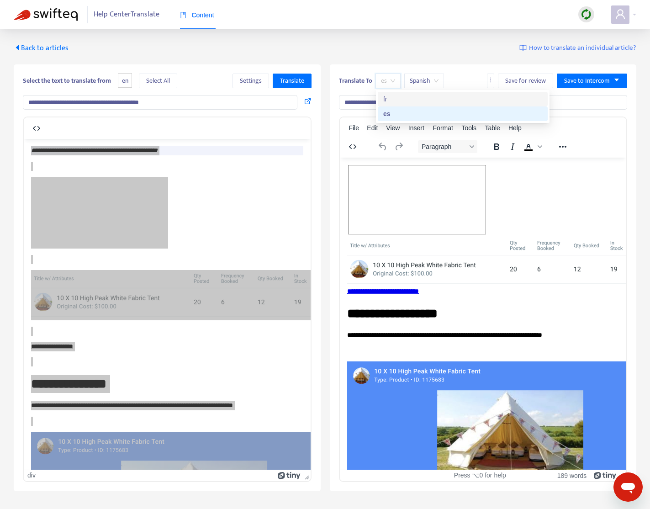
drag, startPoint x: 402, startPoint y: 97, endPoint x: 337, endPoint y: 95, distance: 64.9
click at [402, 97] on div "fr" at bounding box center [462, 99] width 159 height 10
type input "**********"
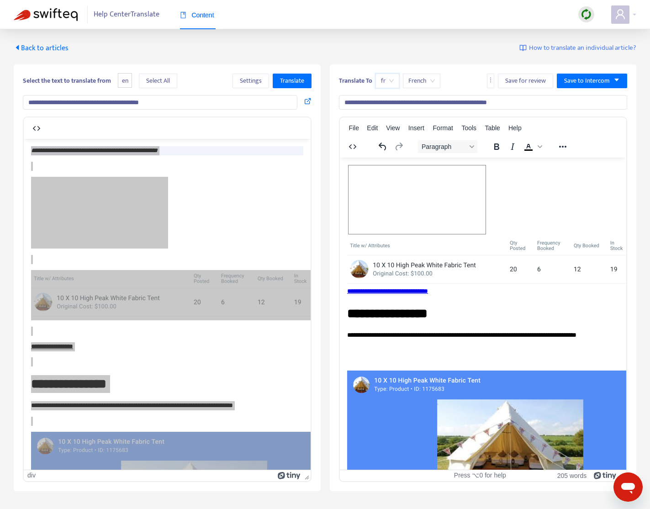
click at [202, 84] on div "Select the text to translate from en Select All Settings Translate" at bounding box center [167, 81] width 289 height 15
drag, startPoint x: 166, startPoint y: 80, endPoint x: 171, endPoint y: 84, distance: 5.8
click at [166, 80] on span "Select All" at bounding box center [158, 81] width 24 height 10
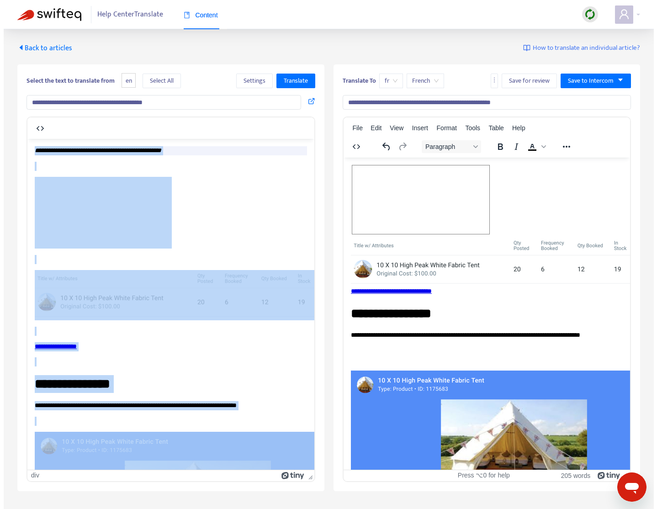
scroll to position [7, 7]
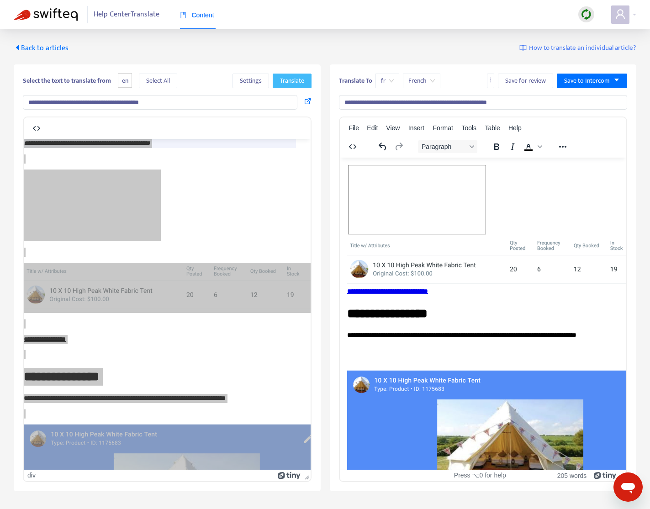
click at [291, 77] on span "Translate" at bounding box center [292, 81] width 24 height 10
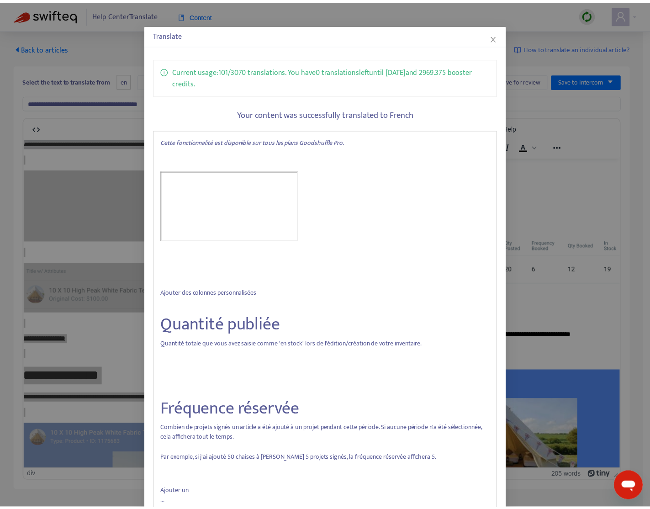
scroll to position [100, 0]
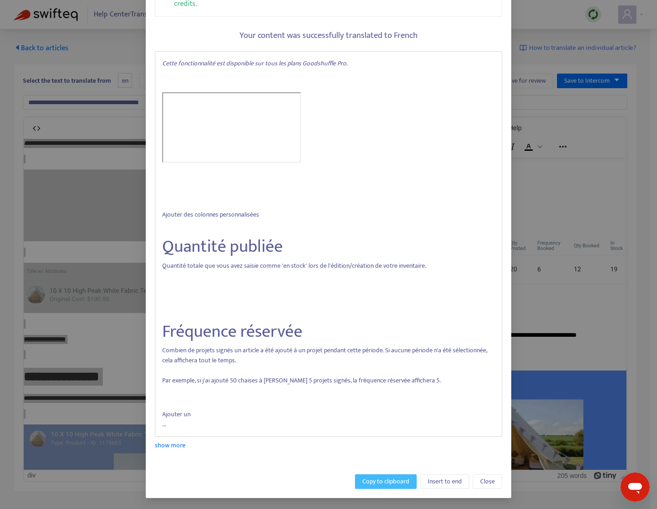
click at [370, 479] on span "Copy to clipboard" at bounding box center [385, 481] width 47 height 10
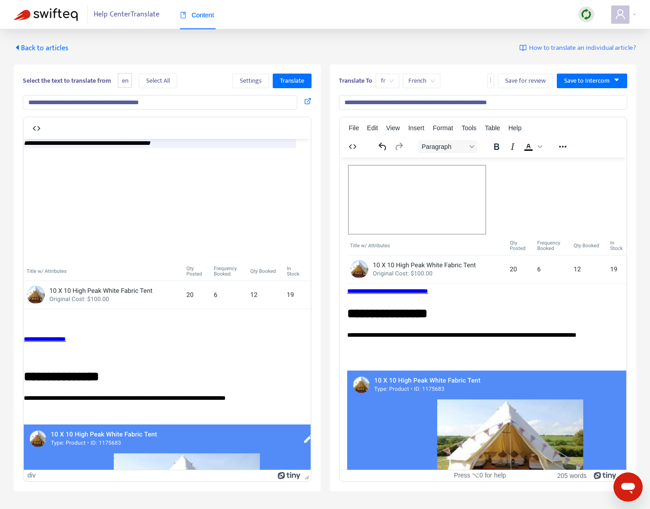
click at [211, 14] on span "Content" at bounding box center [197, 14] width 34 height 7
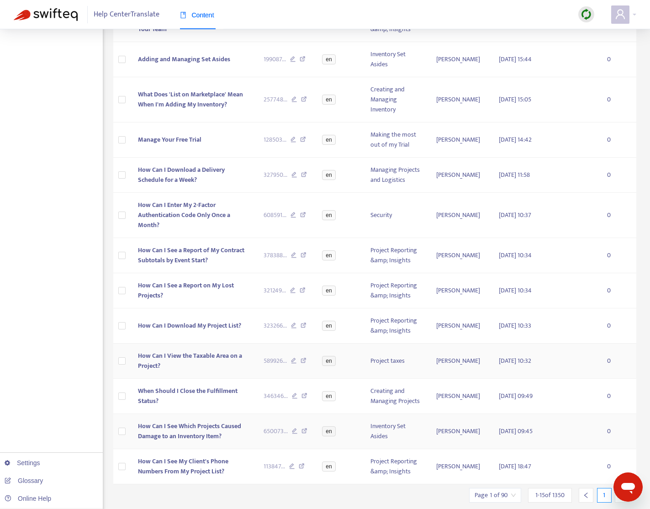
scroll to position [201, 0]
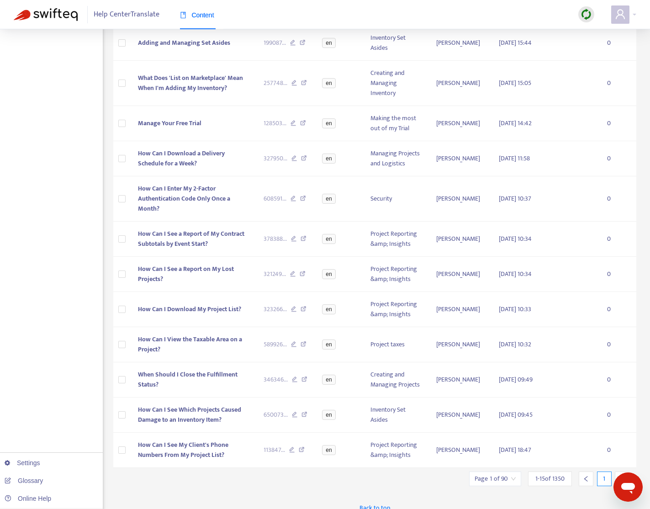
click at [617, 471] on div at bounding box center [622, 478] width 15 height 15
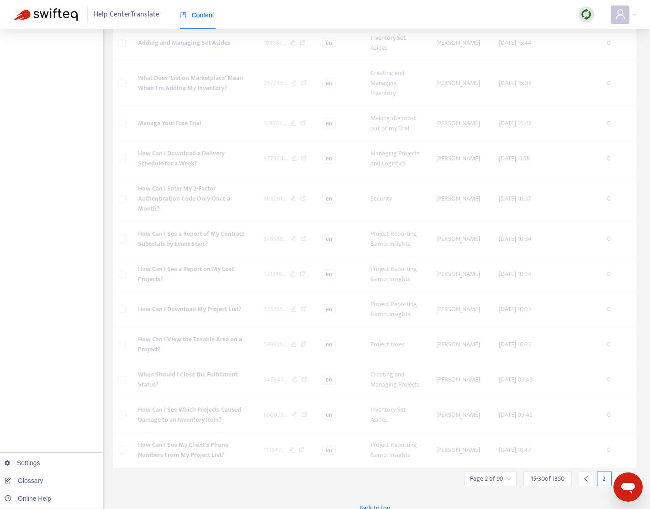
scroll to position [181, 0]
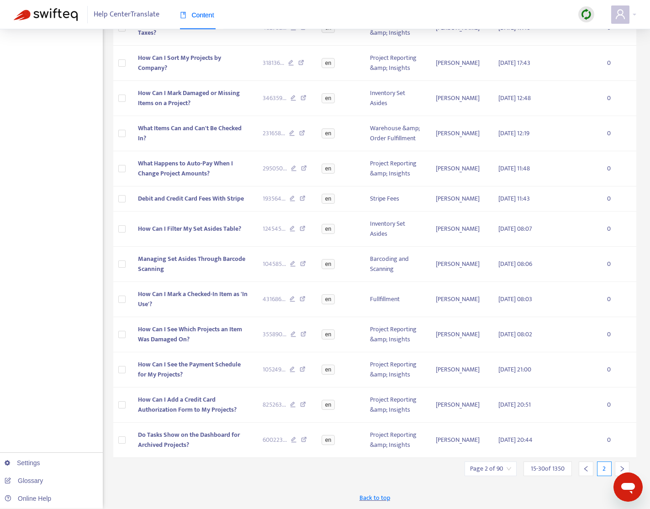
click at [624, 466] on icon "right" at bounding box center [622, 468] width 6 height 6
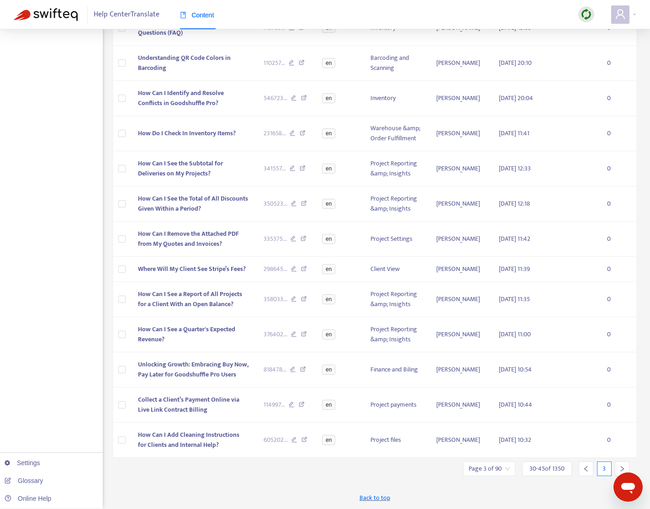
click at [624, 466] on icon "right" at bounding box center [622, 468] width 6 height 6
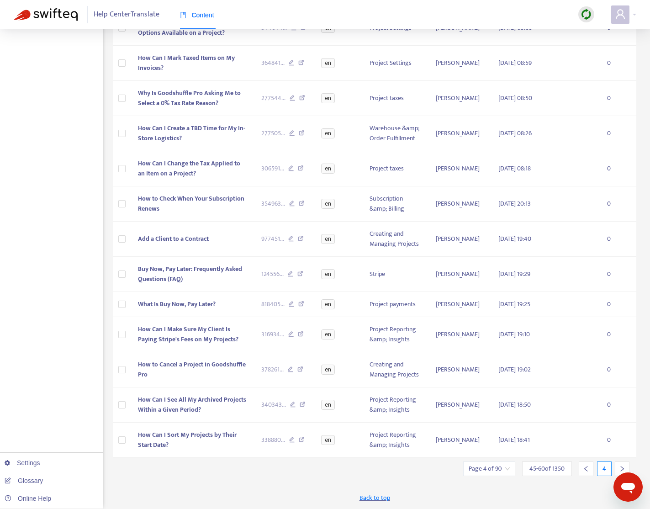
click at [624, 466] on icon "right" at bounding box center [622, 468] width 6 height 6
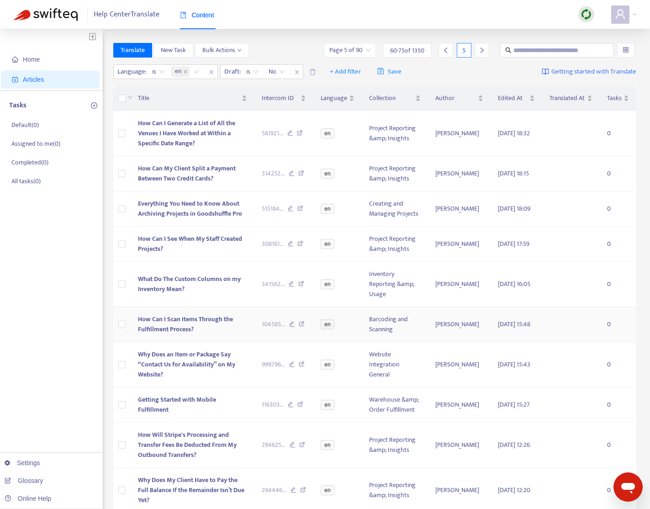
scroll to position [221, 0]
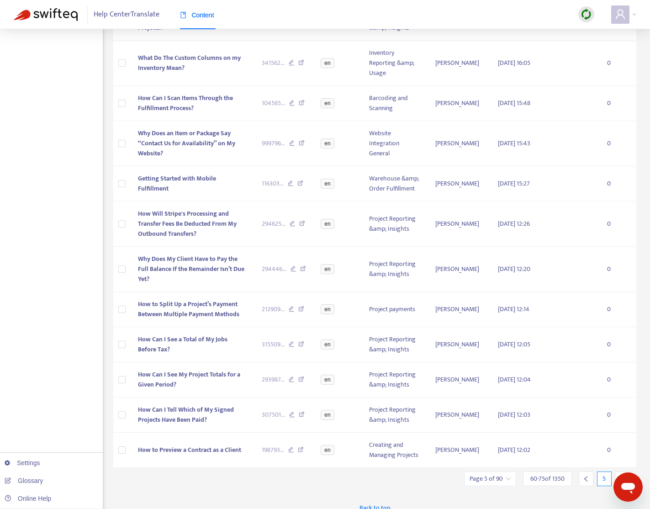
click at [624, 475] on icon "right" at bounding box center [622, 478] width 6 height 6
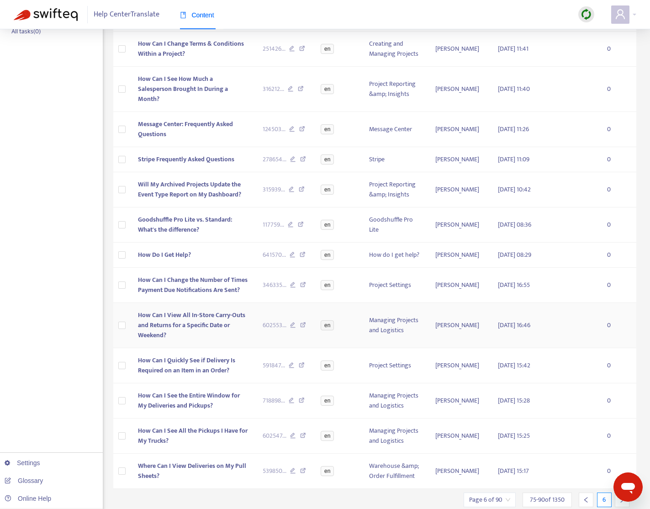
scroll to position [0, 0]
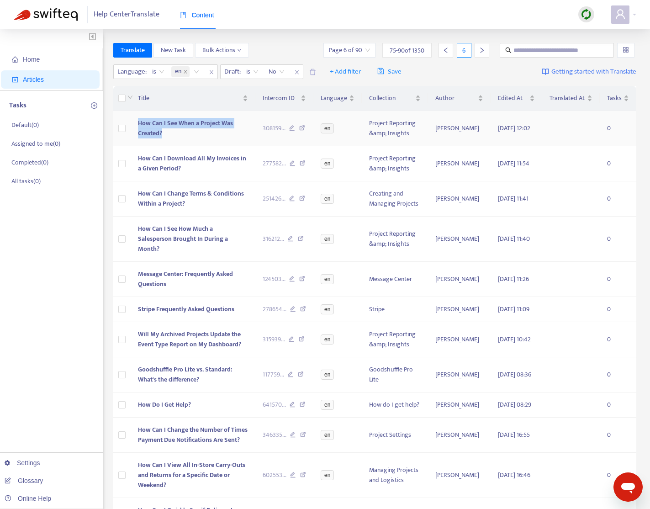
drag, startPoint x: 179, startPoint y: 135, endPoint x: 139, endPoint y: 122, distance: 42.6
click at [139, 122] on td "How Can I See When a Project Was Created?" at bounding box center [193, 128] width 124 height 35
copy span "How Can I See When a Project Was Created?"
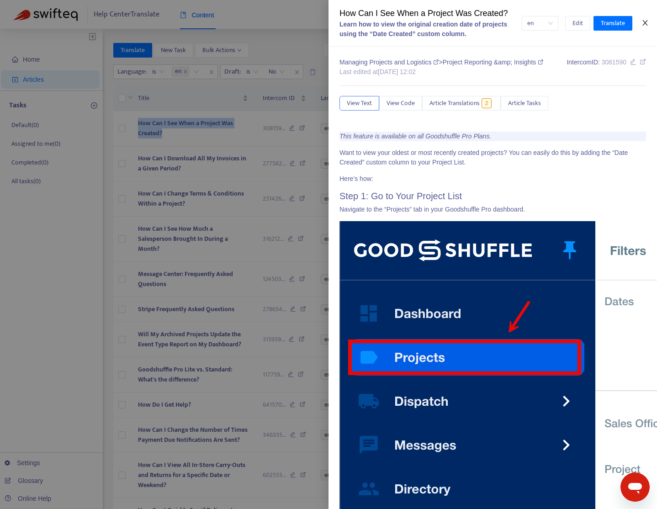
click at [644, 25] on icon "close" at bounding box center [644, 22] width 7 height 7
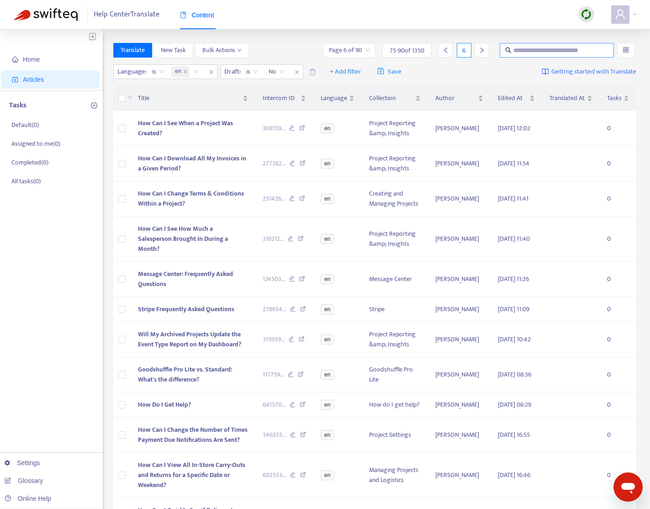
click at [556, 49] on input "text" at bounding box center [557, 50] width 88 height 10
drag, startPoint x: 199, startPoint y: 172, endPoint x: 120, endPoint y: 158, distance: 80.3
click at [120, 158] on tr "How Can I Download All My Invoices in a Given Period? 277582 ... en Project Rep…" at bounding box center [374, 163] width 523 height 35
copy tr "How Can I Download All My Invoices in a Given Period?"
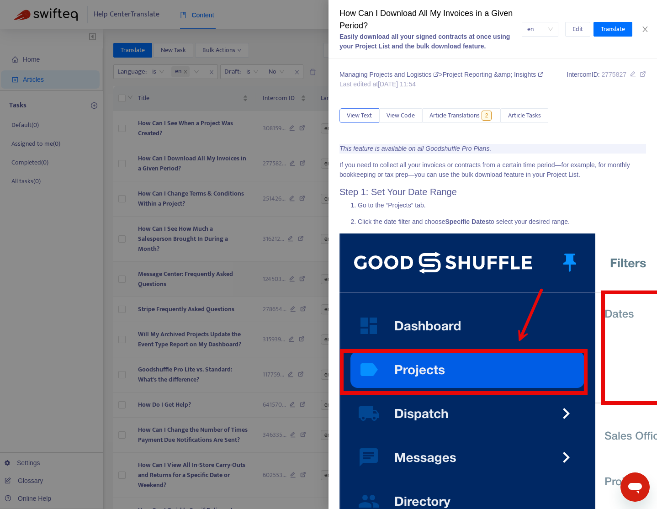
drag, startPoint x: 39, startPoint y: 255, endPoint x: 148, endPoint y: 262, distance: 108.9
click at [39, 254] on div at bounding box center [328, 254] width 657 height 509
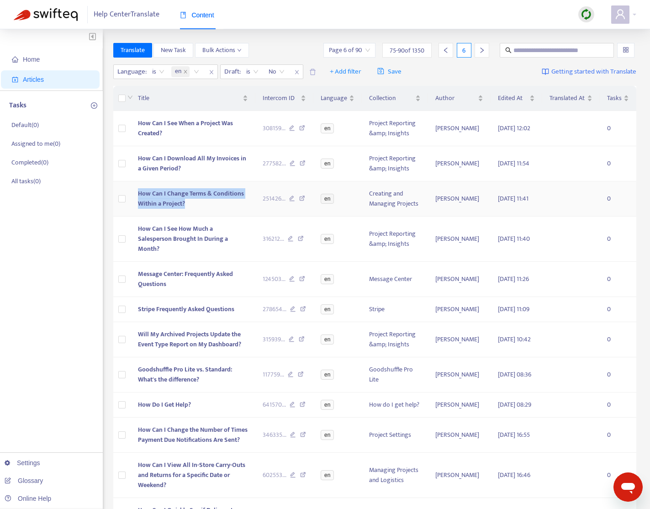
drag, startPoint x: 189, startPoint y: 203, endPoint x: 143, endPoint y: 193, distance: 47.1
click at [137, 191] on td "How Can I Change Terms & Conditions Within a Project?" at bounding box center [193, 198] width 124 height 35
copy span "How Can I Change Terms & Conditions Within a Project?"
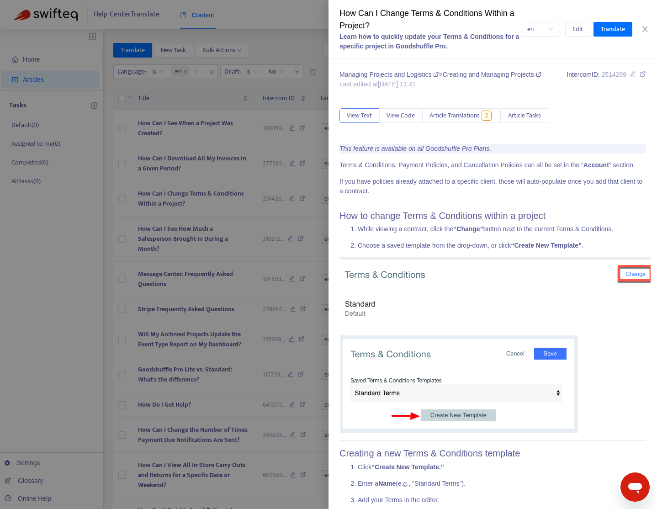
click at [96, 234] on div at bounding box center [328, 254] width 657 height 509
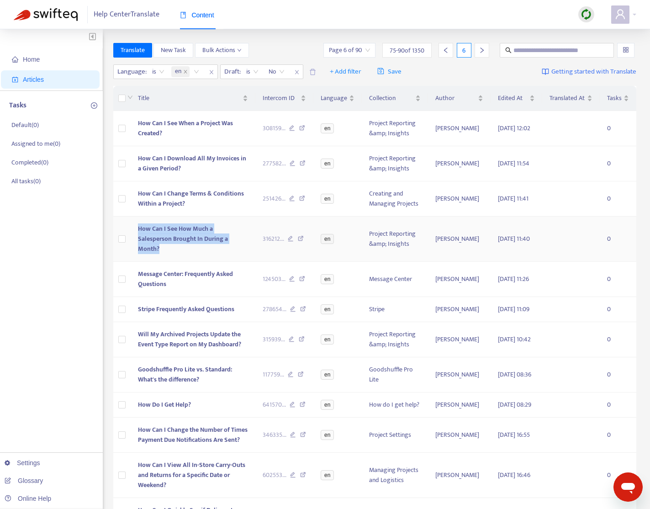
drag, startPoint x: 238, startPoint y: 237, endPoint x: 237, endPoint y: 219, distance: 18.3
click at [125, 221] on tr "How Can I See How Much a Salesperson Brought In During a Month? 316212 ... en P…" at bounding box center [374, 238] width 523 height 45
copy tr "How Can I See How Much a Salesperson Brought In During a Month?"
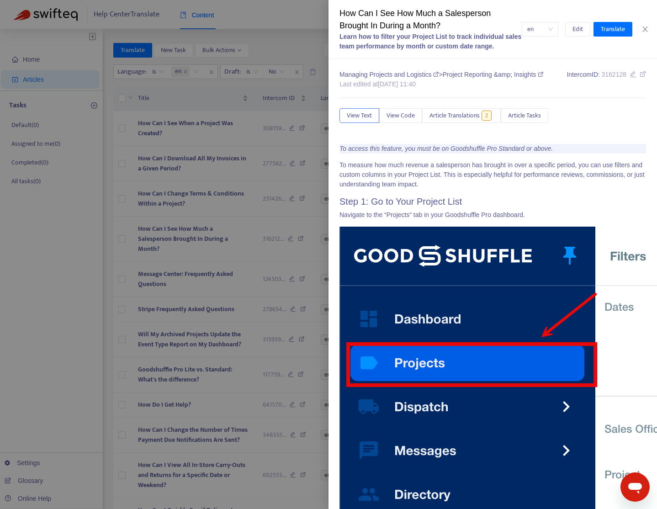
click at [59, 273] on div at bounding box center [328, 254] width 657 height 509
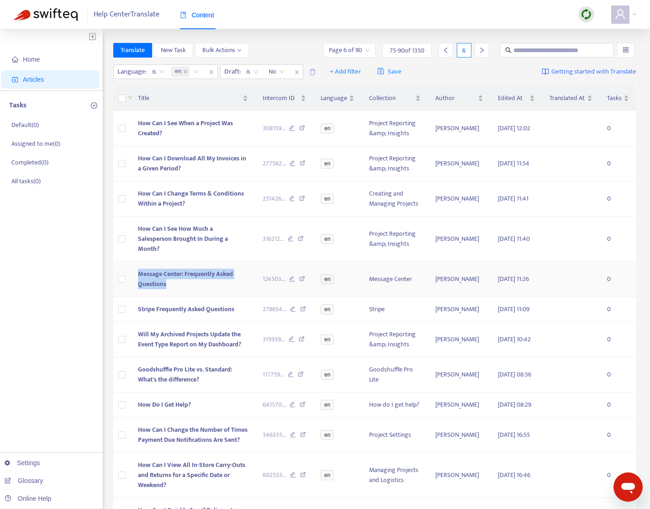
copy span "Message Center: Frequently Asked Questions"
drag, startPoint x: 174, startPoint y: 274, endPoint x: 180, endPoint y: 253, distance: 22.3
click at [137, 262] on td "Message Center: Frequently Asked Questions" at bounding box center [193, 279] width 124 height 35
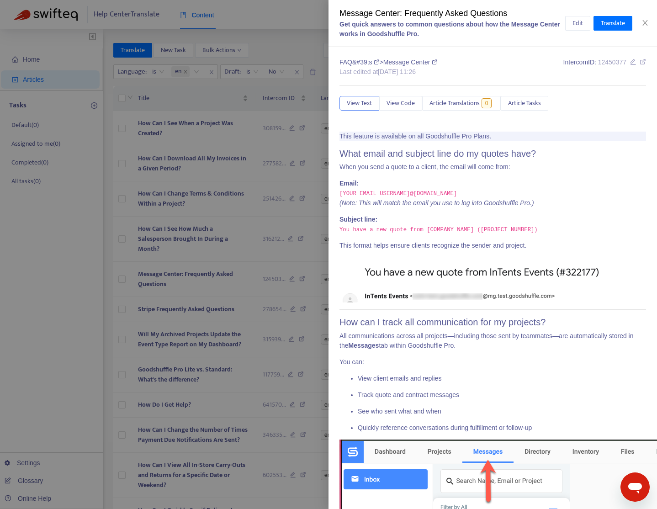
click at [183, 305] on div at bounding box center [328, 254] width 657 height 509
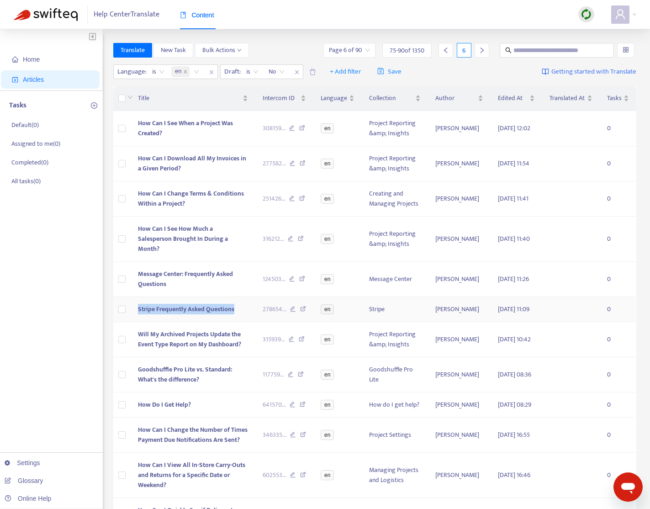
drag, startPoint x: 239, startPoint y: 305, endPoint x: 137, endPoint y: 308, distance: 102.3
click at [136, 307] on td "Stripe Frequently Asked Questions" at bounding box center [193, 309] width 124 height 25
copy span "Stripe Frequently Asked Questions"
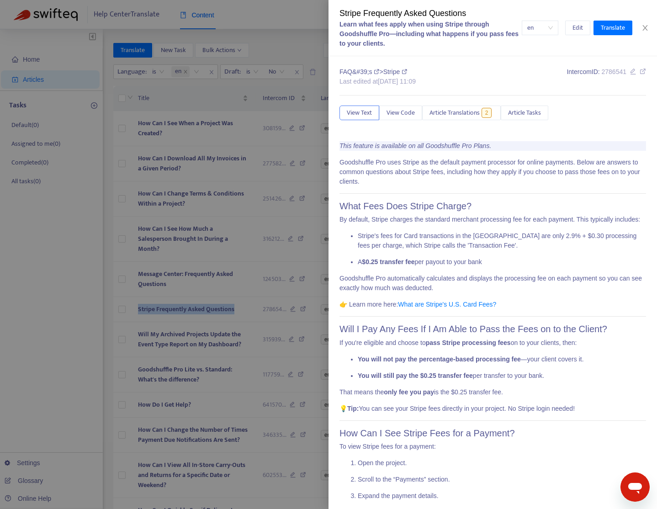
click at [78, 293] on div at bounding box center [328, 254] width 657 height 509
click at [78, 293] on div "Home Articles Tasks Default ( 0 ) Assigned to me ( 0 ) Completed ( 0 ) All task…" at bounding box center [51, 359] width 103 height 660
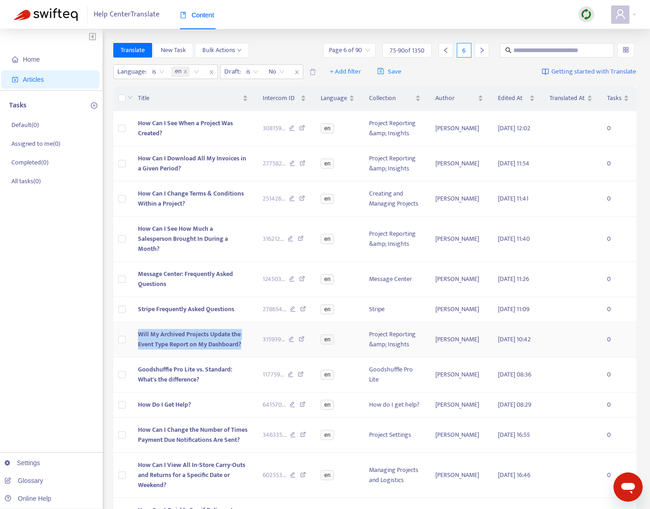
copy span "Will My Archived Projects Update the Event Type Report on My Dashboard?"
drag, startPoint x: 247, startPoint y: 345, endPoint x: 142, endPoint y: 331, distance: 106.3
click at [136, 333] on td "Will My Archived Projects Update the Event Type Report on My Dashboard?" at bounding box center [193, 339] width 124 height 35
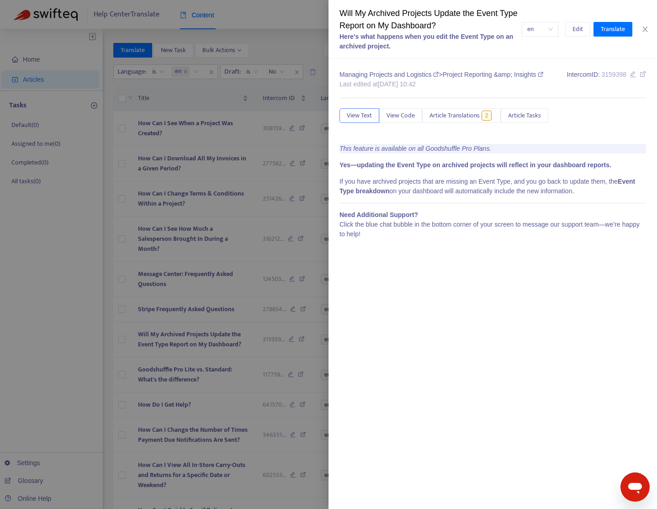
click at [63, 341] on div at bounding box center [328, 254] width 657 height 509
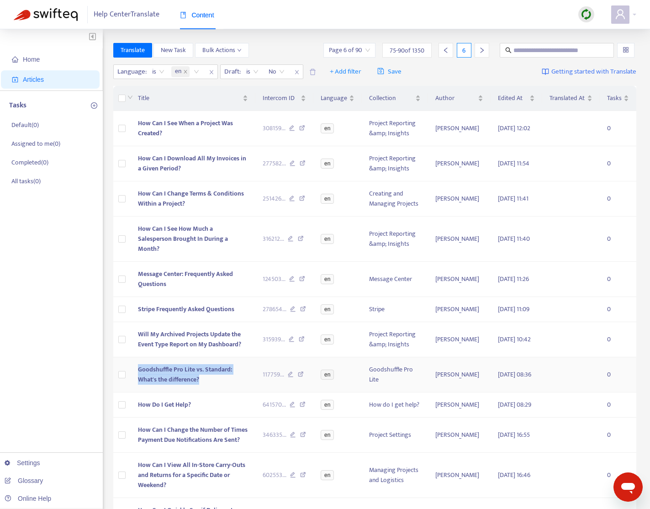
copy tr "Goodshuffle Pro Lite vs. Standard: What's the difference?"
click at [127, 373] on tr "Goodshuffle Pro Lite vs. Standard: What's the difference? 117759 ... en Goodshu…" at bounding box center [374, 374] width 523 height 35
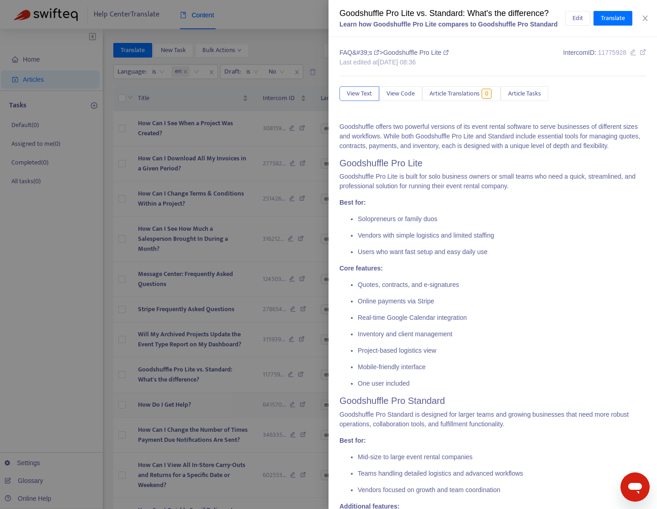
drag, startPoint x: 199, startPoint y: 415, endPoint x: 209, endPoint y: 406, distance: 13.0
click at [199, 415] on div at bounding box center [328, 254] width 657 height 509
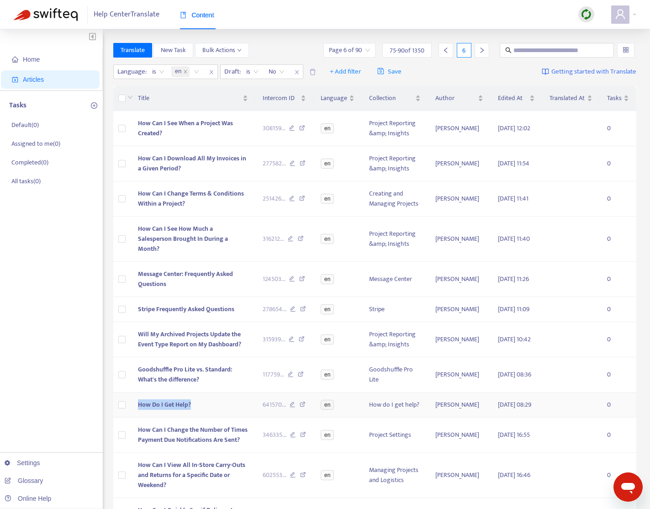
drag, startPoint x: 202, startPoint y: 408, endPoint x: 137, endPoint y: 410, distance: 64.4
click at [137, 410] on td "How Do I Get Help?" at bounding box center [193, 404] width 124 height 25
copy span "How Do I Get Help?"
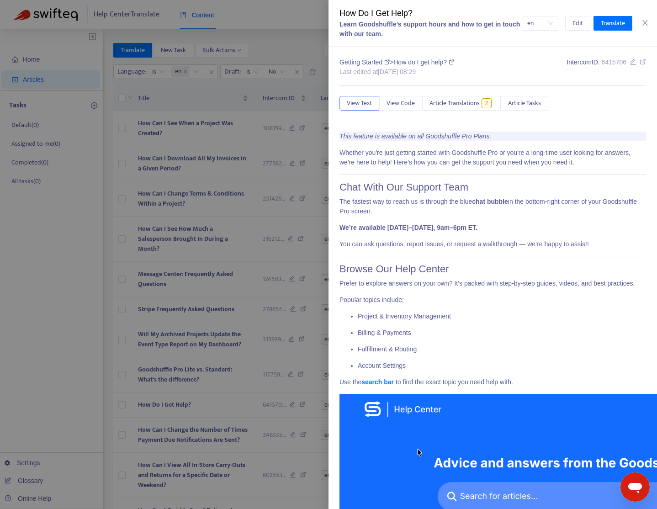
click at [104, 362] on div at bounding box center [328, 254] width 657 height 509
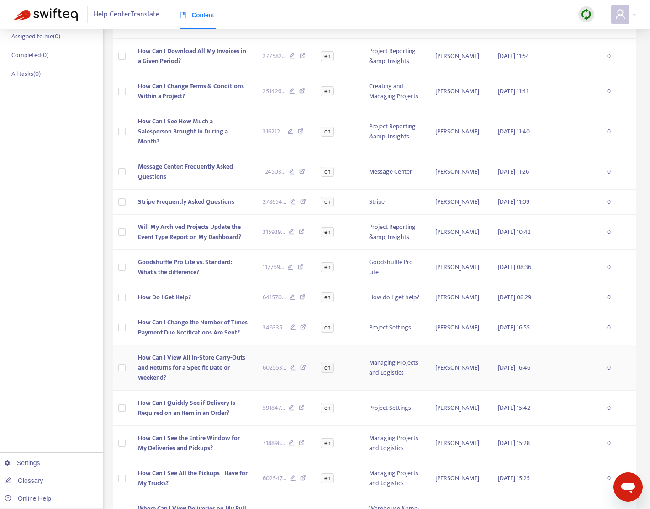
scroll to position [132, 0]
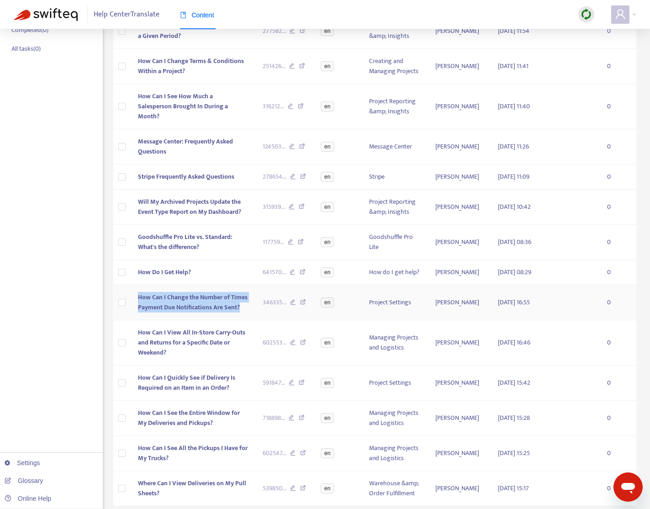
drag, startPoint x: 247, startPoint y: 320, endPoint x: 133, endPoint y: 312, distance: 114.4
click at [133, 312] on td "How Can I Change the Number of Times Payment Due Notifications Are Sent?" at bounding box center [193, 302] width 124 height 35
copy span "How Can I Change the Number of Times Payment Due Notifications Are Sent?"
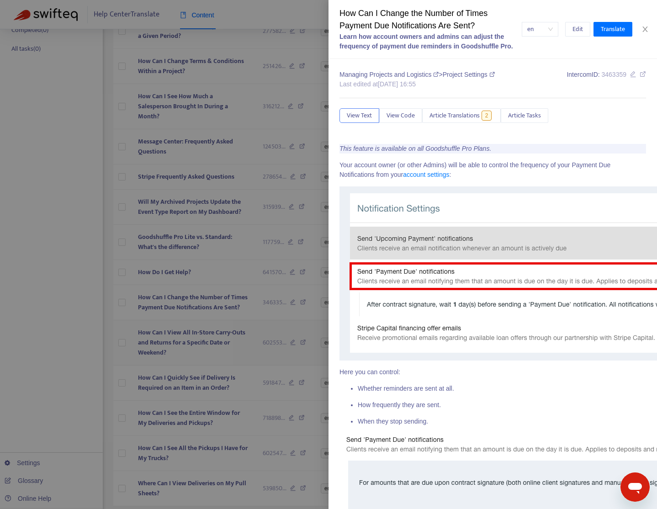
click at [65, 352] on div at bounding box center [328, 254] width 657 height 509
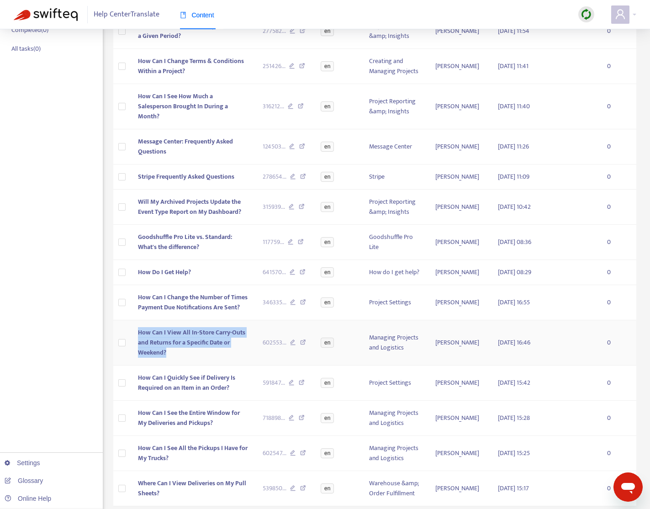
drag, startPoint x: 168, startPoint y: 363, endPoint x: 139, endPoint y: 339, distance: 37.6
click at [139, 339] on td "How Can I View All In-Store Carry-Outs and Returns for a Specific Date or Weeke…" at bounding box center [193, 342] width 124 height 45
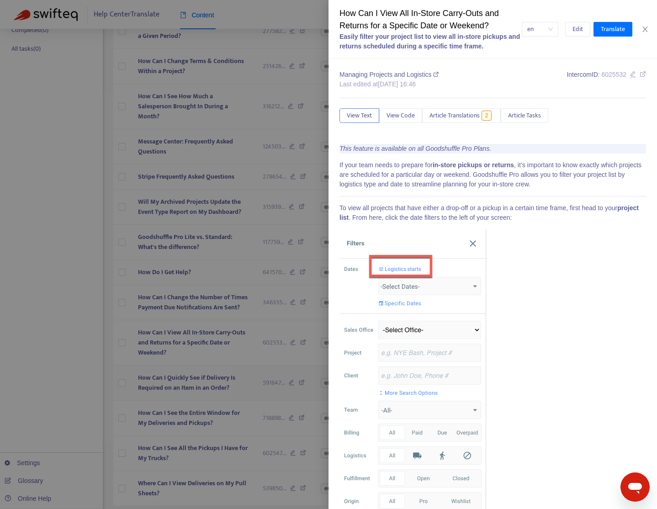
drag, startPoint x: 216, startPoint y: 400, endPoint x: 233, endPoint y: 401, distance: 17.4
click at [216, 400] on div at bounding box center [328, 254] width 657 height 509
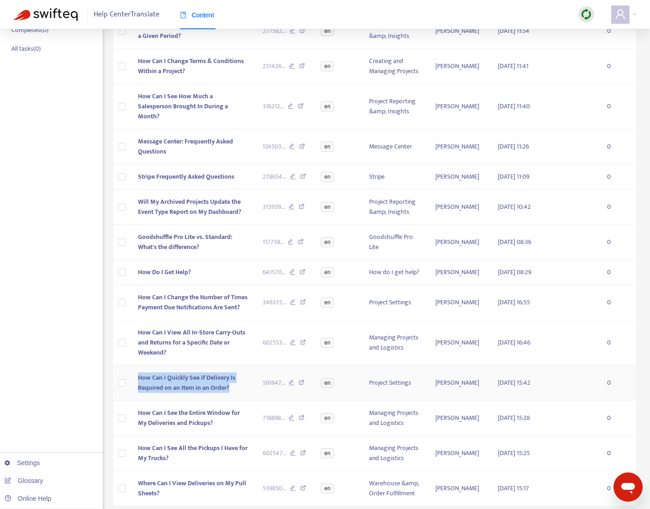
drag, startPoint x: 219, startPoint y: 399, endPoint x: 138, endPoint y: 389, distance: 81.4
click at [138, 389] on td "How Can I Quickly See if Delivery Is Required on an Item in an Order?" at bounding box center [193, 382] width 124 height 35
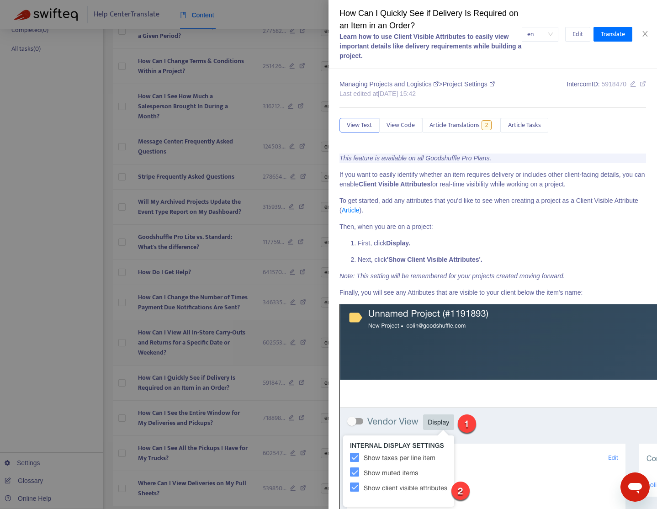
click at [82, 359] on div at bounding box center [328, 254] width 657 height 509
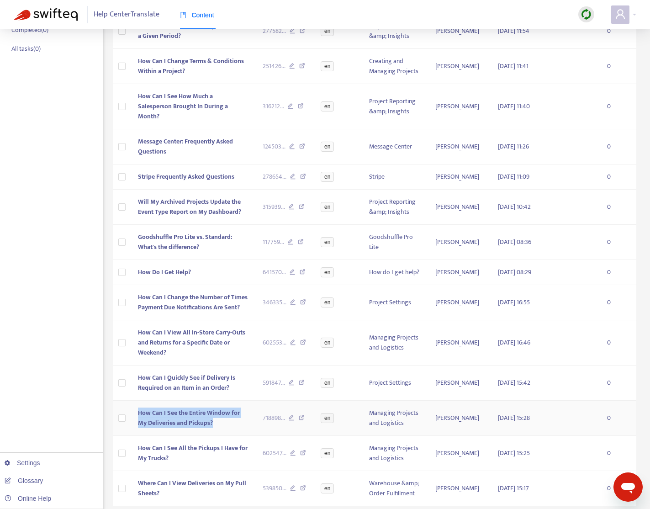
drag, startPoint x: 227, startPoint y: 437, endPoint x: 130, endPoint y: 421, distance: 98.2
click at [130, 421] on tr "How Can I See the Entire Window for My Deliveries and Pickups? 718898 ... en Ma…" at bounding box center [374, 417] width 523 height 35
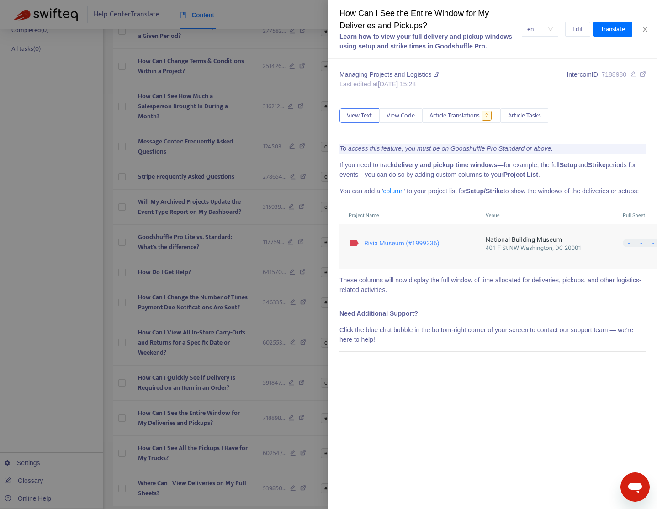
click at [59, 326] on div at bounding box center [328, 254] width 657 height 509
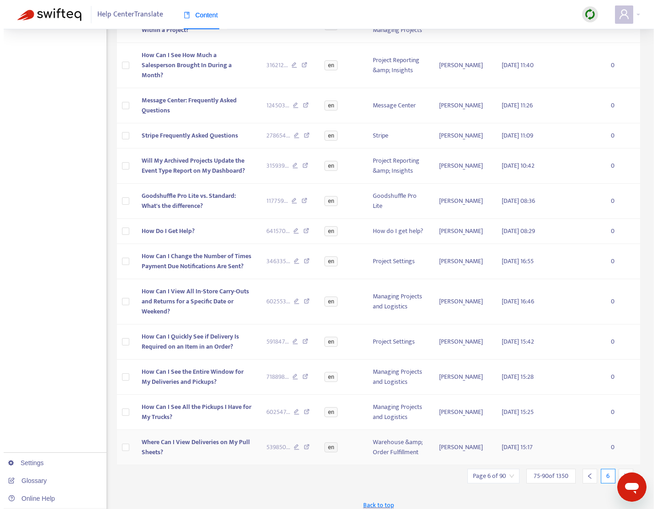
scroll to position [191, 0]
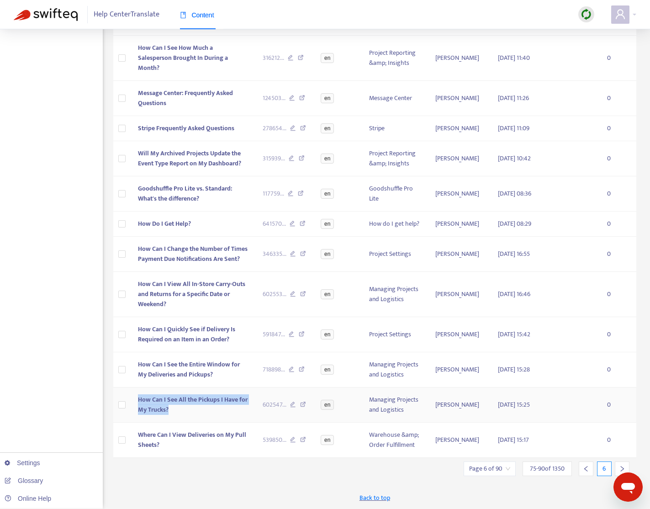
drag, startPoint x: 151, startPoint y: 405, endPoint x: 126, endPoint y: 400, distance: 24.6
click at [126, 400] on tr "How Can I See All the Pickups I Have for My Trucks? 602547 ... en Managing Proj…" at bounding box center [374, 404] width 523 height 35
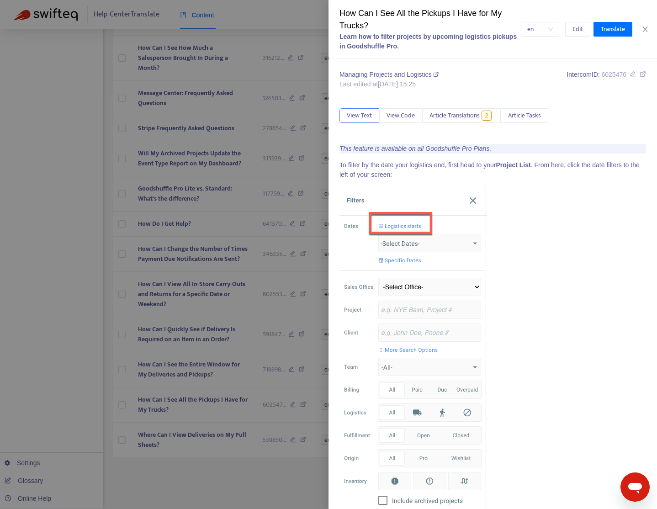
click at [214, 417] on div at bounding box center [328, 254] width 657 height 509
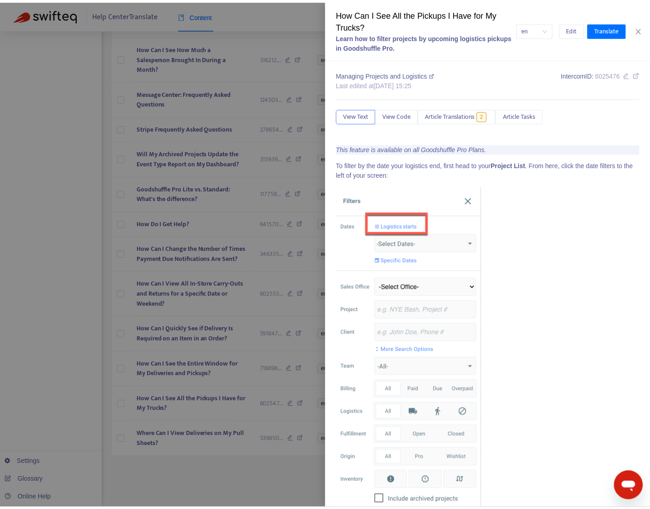
scroll to position [181, 0]
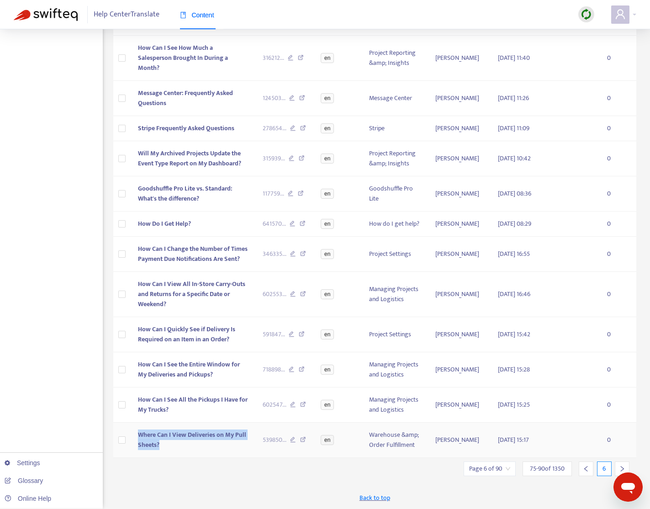
click at [119, 447] on tr "Where Can I View Deliveries on My Pull Sheets? 539850 ... en Warehouse &amp; Or…" at bounding box center [374, 439] width 523 height 35
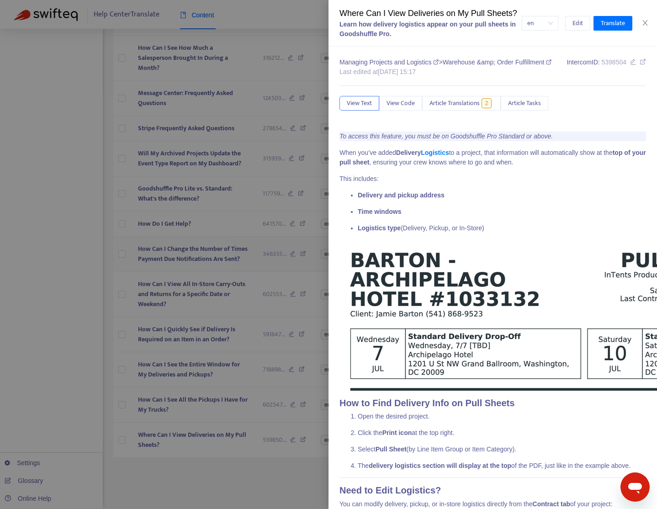
click at [81, 276] on div at bounding box center [328, 254] width 657 height 509
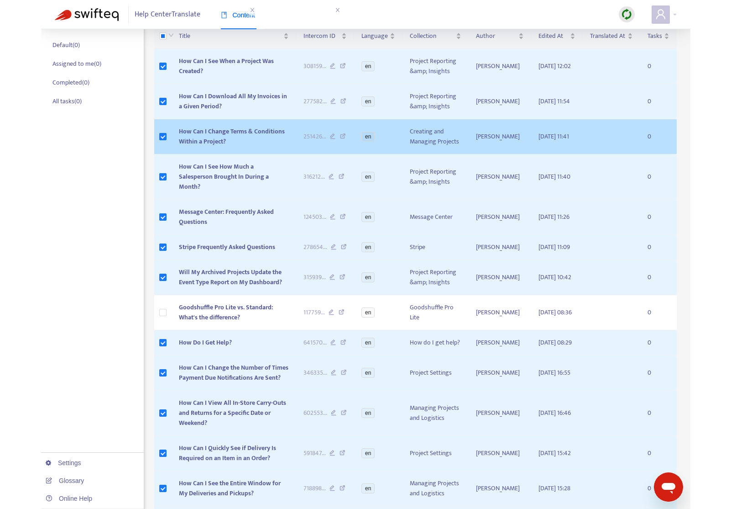
scroll to position [0, 0]
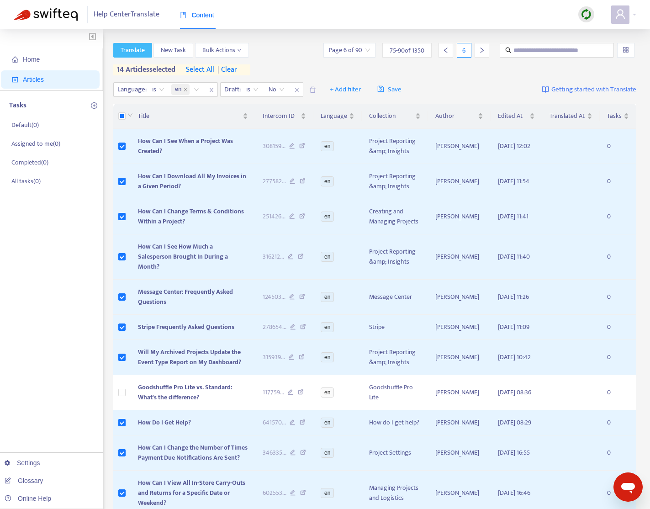
drag, startPoint x: 132, startPoint y: 42, endPoint x: 132, endPoint y: 52, distance: 9.2
click at [132, 42] on div "Home Articles Tasks Default ( 0 ) Assigned to me ( 0 ) Completed ( 0 ) All task…" at bounding box center [325, 368] width 650 height 678
click at [128, 51] on span "Translate" at bounding box center [133, 50] width 24 height 10
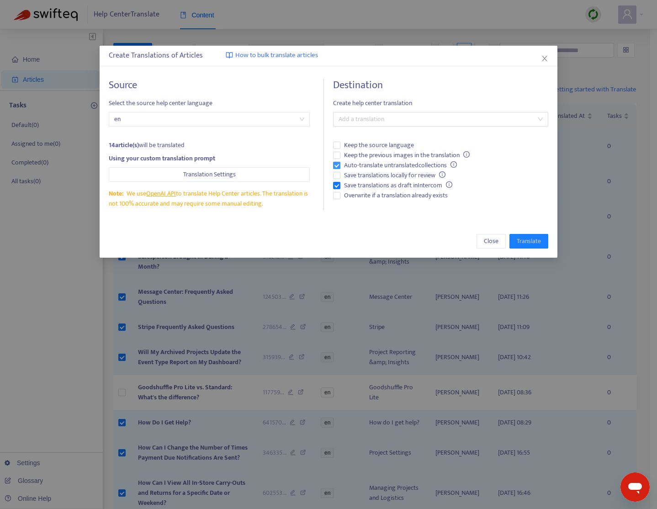
click at [384, 165] on div "Destination Create help center translation Add a translation Keep the source la…" at bounding box center [440, 144] width 215 height 131
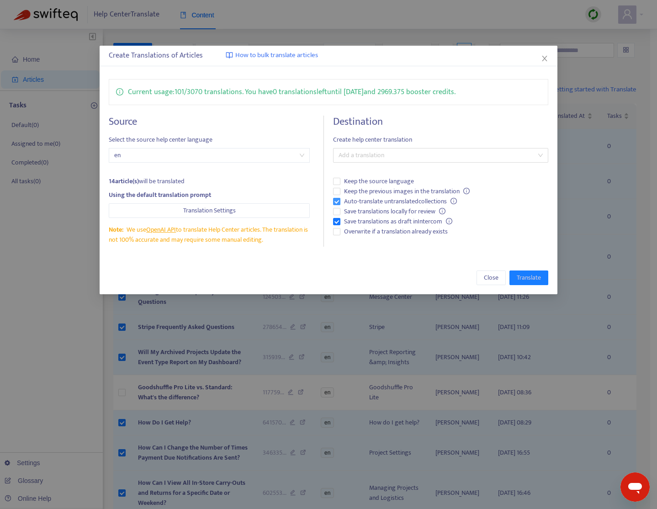
click at [405, 200] on span "Auto-translate untranslated collections" at bounding box center [400, 201] width 120 height 10
click at [387, 231] on span "Overwrite if a translation already exists" at bounding box center [395, 231] width 111 height 10
click at [396, 160] on div at bounding box center [435, 155] width 201 height 11
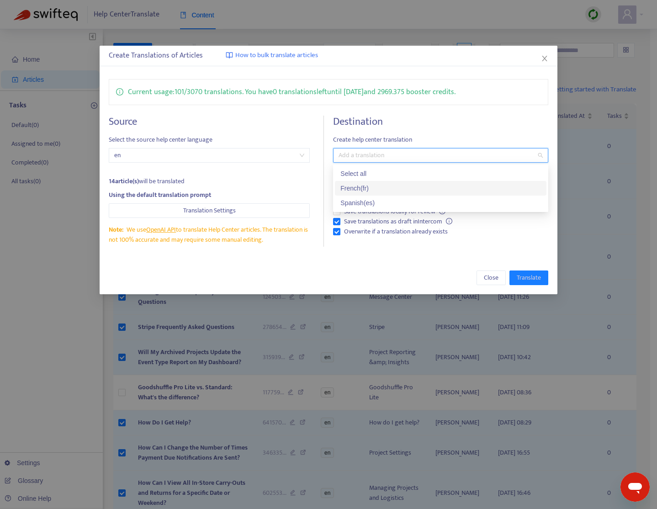
drag, startPoint x: 383, startPoint y: 185, endPoint x: 380, endPoint y: 194, distance: 9.0
click at [383, 185] on div "French ( fr )" at bounding box center [440, 188] width 200 height 10
click at [374, 203] on div "Spanish ( es )" at bounding box center [440, 203] width 200 height 10
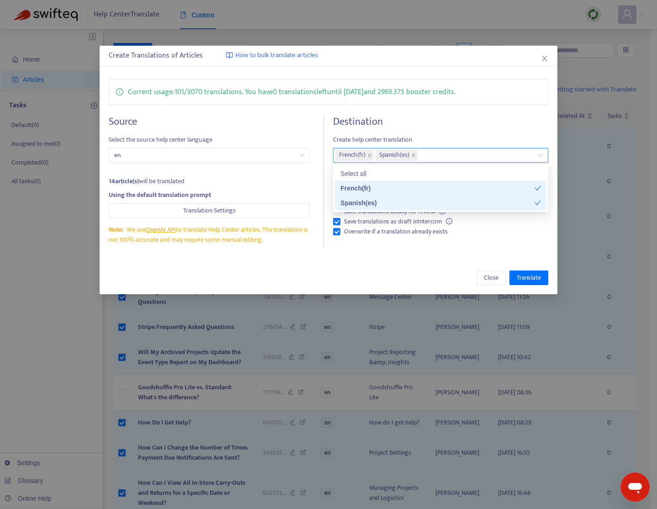
drag, startPoint x: 386, startPoint y: 266, endPoint x: 512, endPoint y: 289, distance: 128.2
click at [389, 269] on div "Close Translate" at bounding box center [329, 277] width 458 height 33
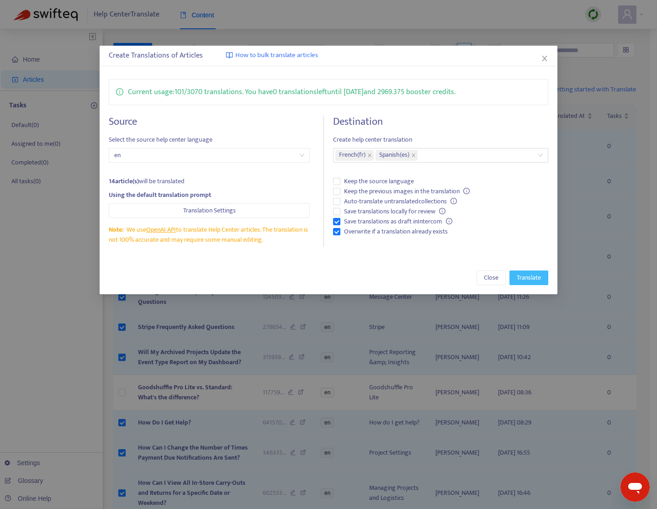
click at [531, 274] on span "Translate" at bounding box center [528, 278] width 24 height 10
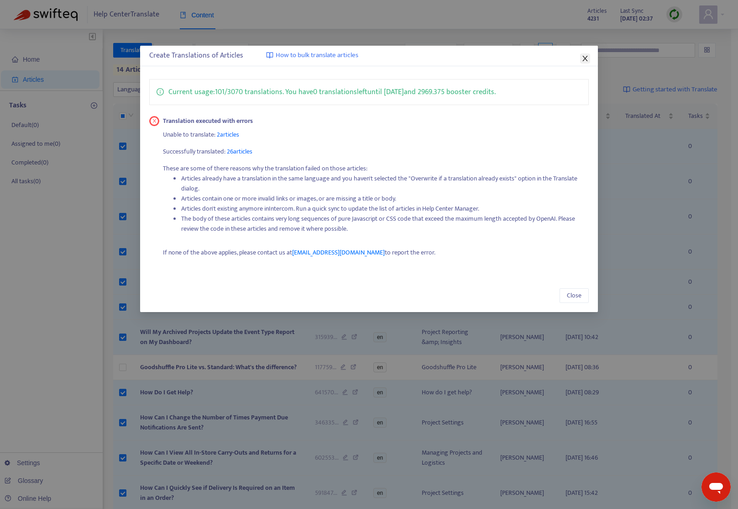
click at [587, 58] on icon "close" at bounding box center [585, 58] width 7 height 7
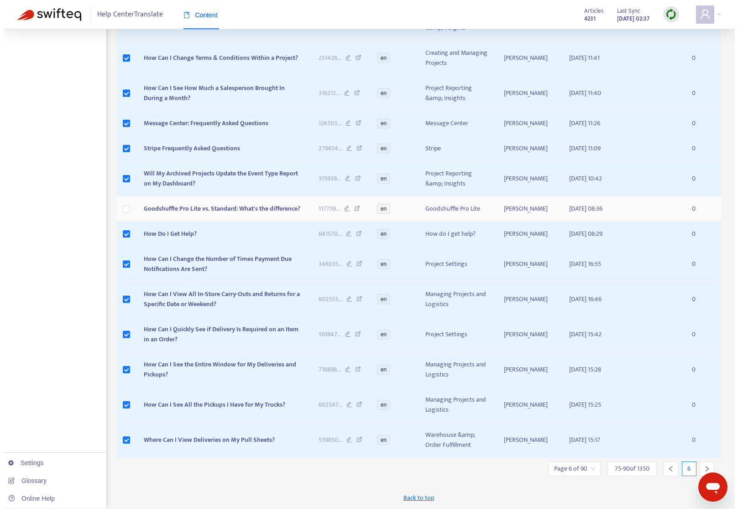
scroll to position [179, 0]
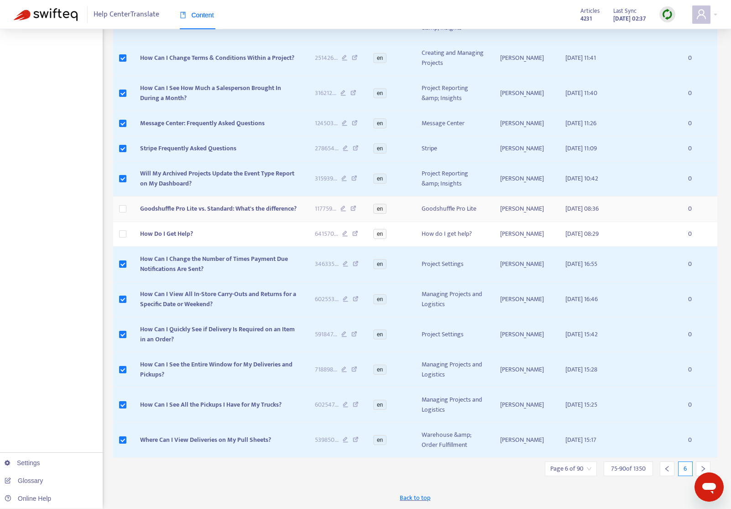
click at [220, 203] on span "Goodshuffle Pro Lite vs. Standard: What's the difference?" at bounding box center [218, 208] width 157 height 11
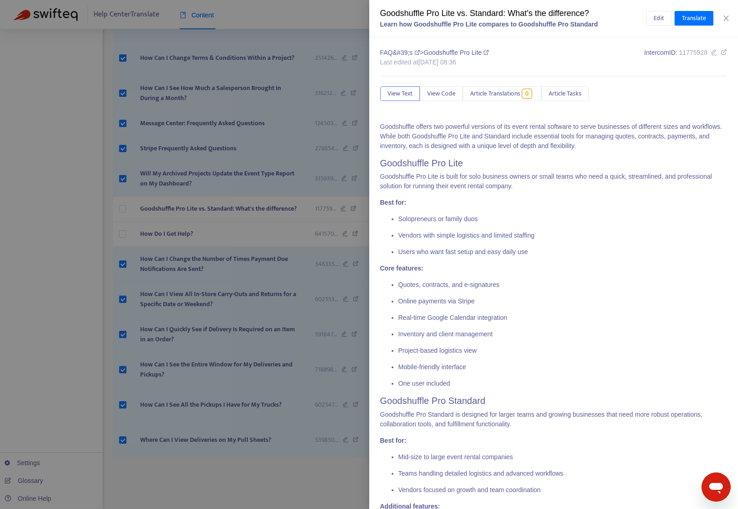
click at [194, 189] on div at bounding box center [369, 254] width 738 height 509
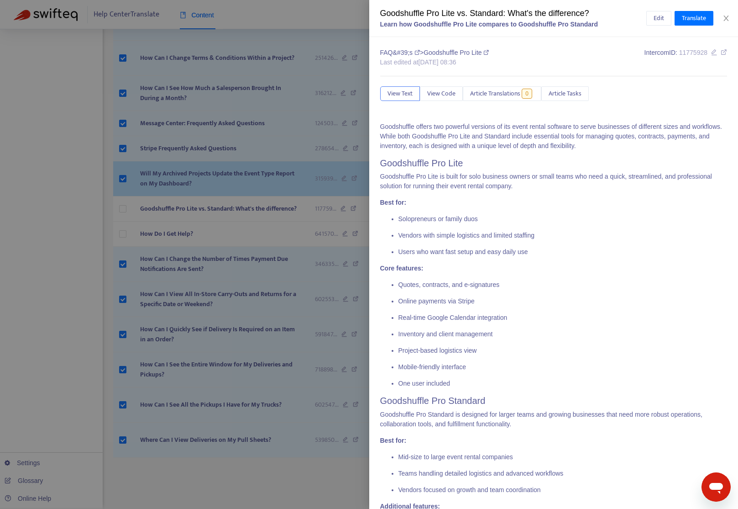
scroll to position [158, 0]
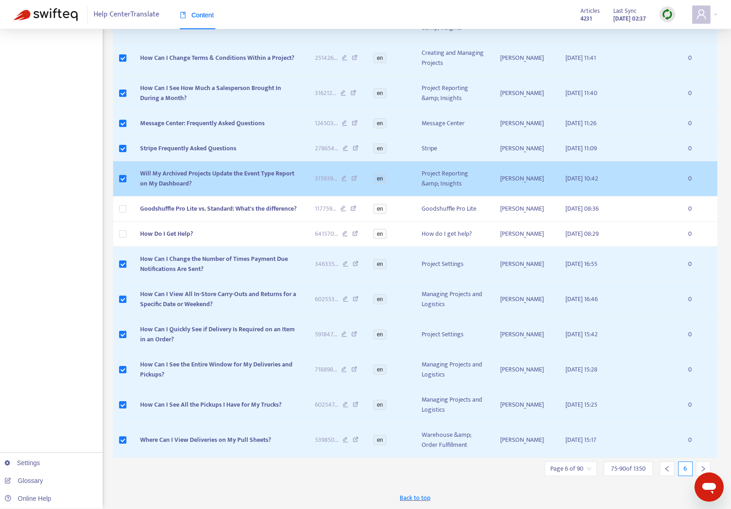
click at [203, 193] on td "Will My Archived Projects Update the Event Type Report on My Dashboard?" at bounding box center [220, 178] width 175 height 35
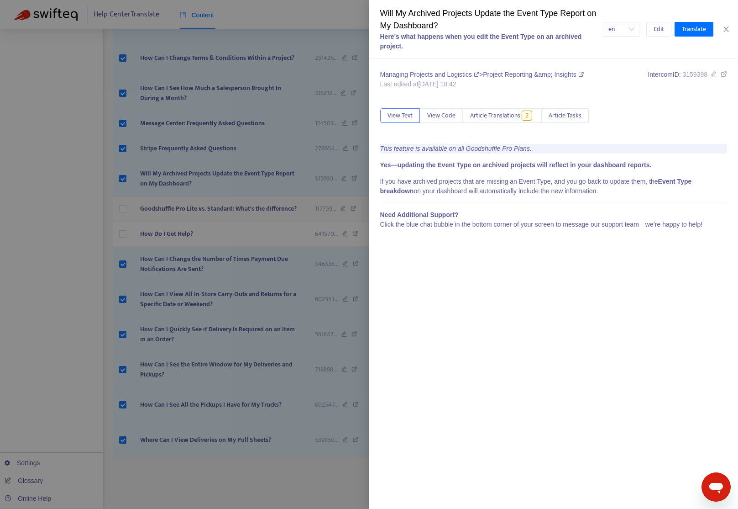
drag, startPoint x: 169, startPoint y: 222, endPoint x: 220, endPoint y: 216, distance: 51.0
click at [169, 222] on div at bounding box center [369, 254] width 738 height 509
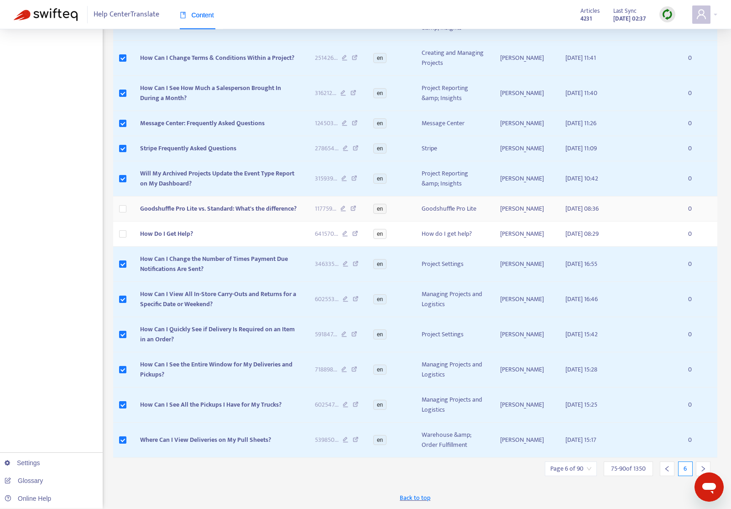
drag, startPoint x: 242, startPoint y: 210, endPoint x: 242, endPoint y: 216, distance: 6.4
click at [242, 210] on span "Goodshuffle Pro Lite vs. Standard: What's the difference?" at bounding box center [218, 208] width 157 height 11
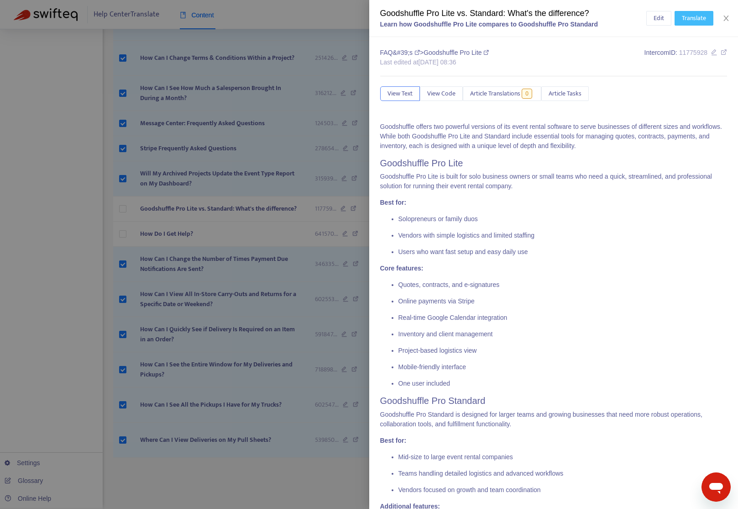
click at [656, 13] on span "Translate" at bounding box center [694, 18] width 24 height 10
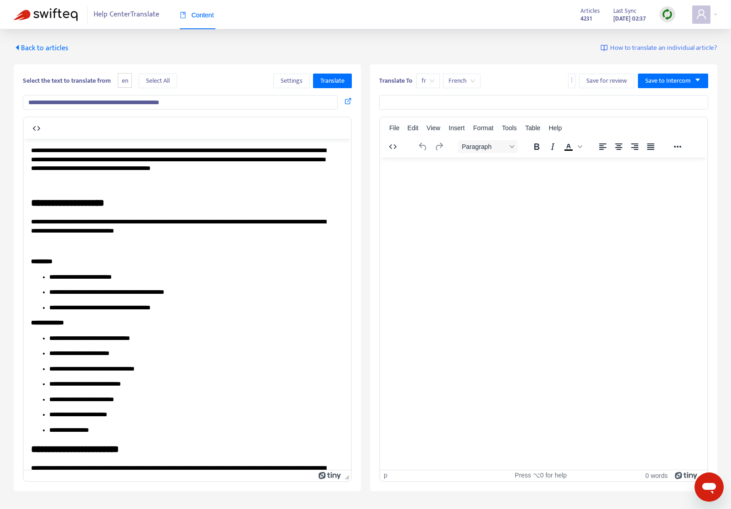
scroll to position [0, 0]
click at [216, 105] on input "**********" at bounding box center [180, 102] width 315 height 15
click at [341, 82] on span "Translate" at bounding box center [333, 81] width 24 height 10
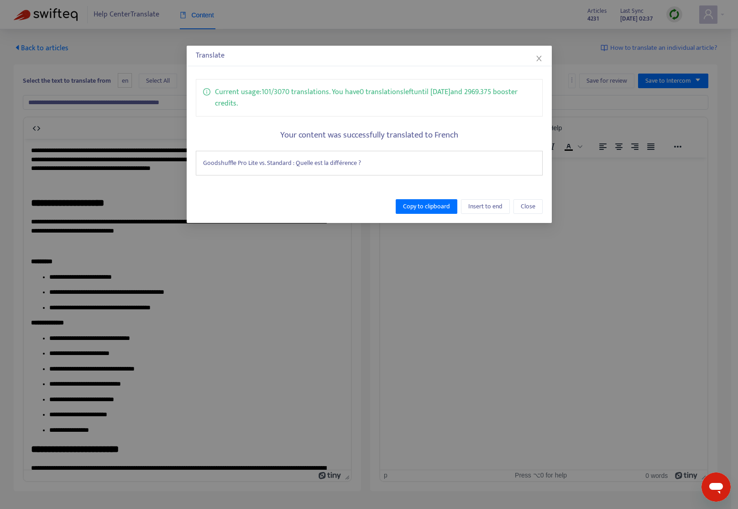
click at [368, 163] on div "Goodshuffle Pro Lite vs. Standard : Quelle est la différence ?" at bounding box center [369, 163] width 347 height 25
click at [444, 206] on span "Copy to clipboard" at bounding box center [426, 206] width 47 height 10
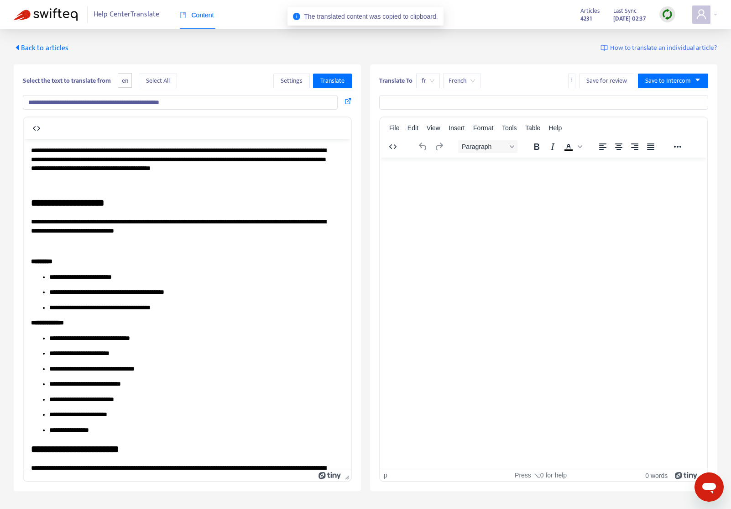
click at [554, 102] on input "text" at bounding box center [543, 102] width 329 height 15
click at [493, 104] on input "text" at bounding box center [543, 102] width 329 height 15
paste input "**********"
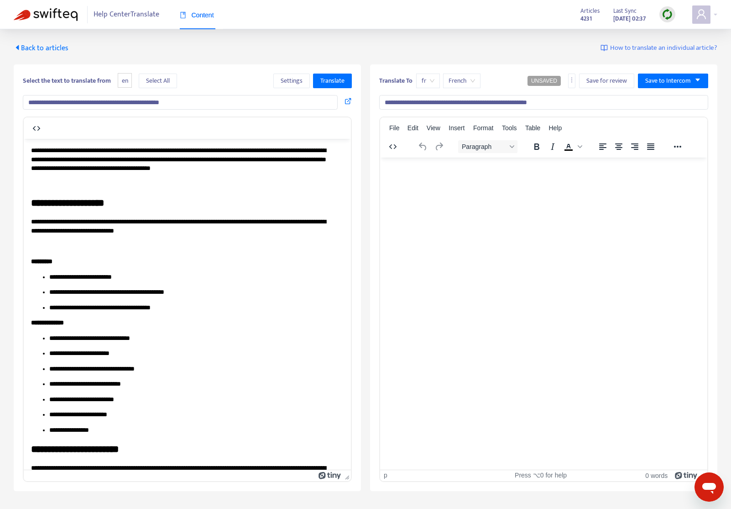
type input "**********"
click at [151, 83] on span "Select All" at bounding box center [158, 81] width 24 height 10
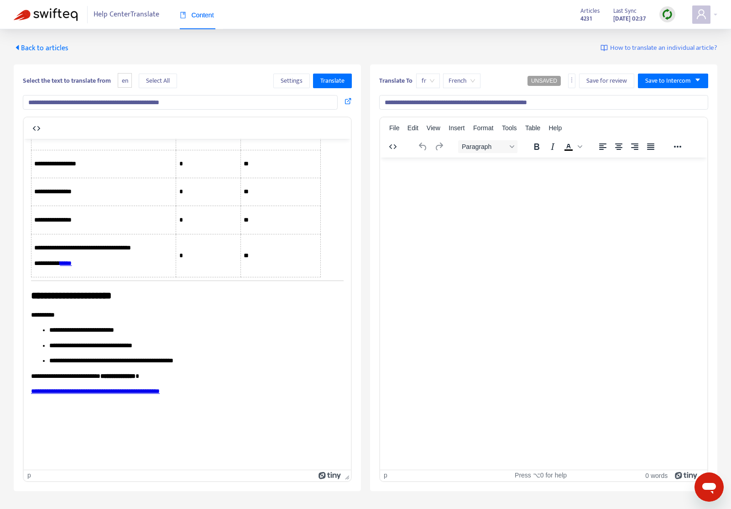
scroll to position [1060, 0]
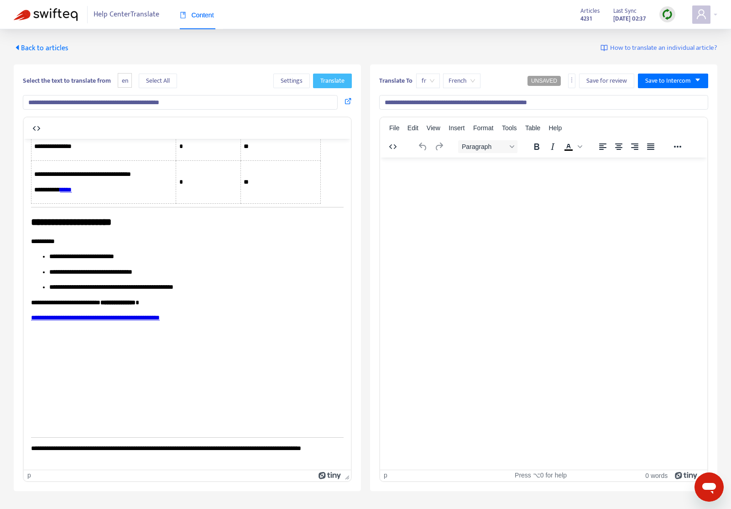
click at [336, 82] on span "Translate" at bounding box center [333, 81] width 24 height 10
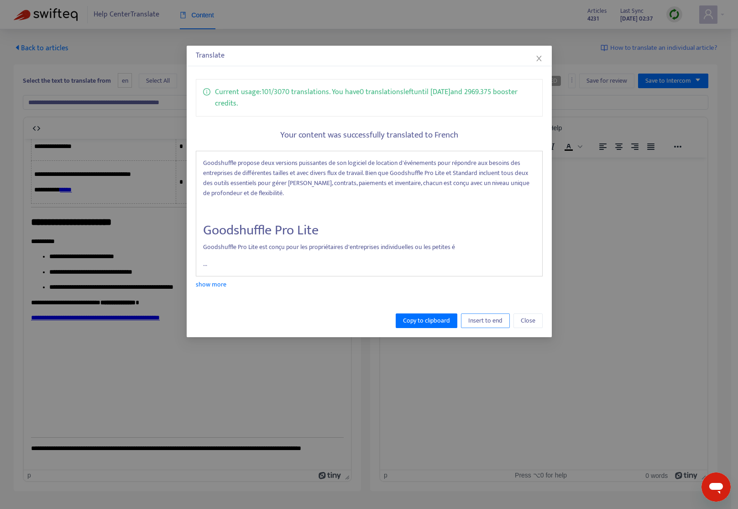
click at [479, 316] on span "Insert to end" at bounding box center [485, 321] width 34 height 10
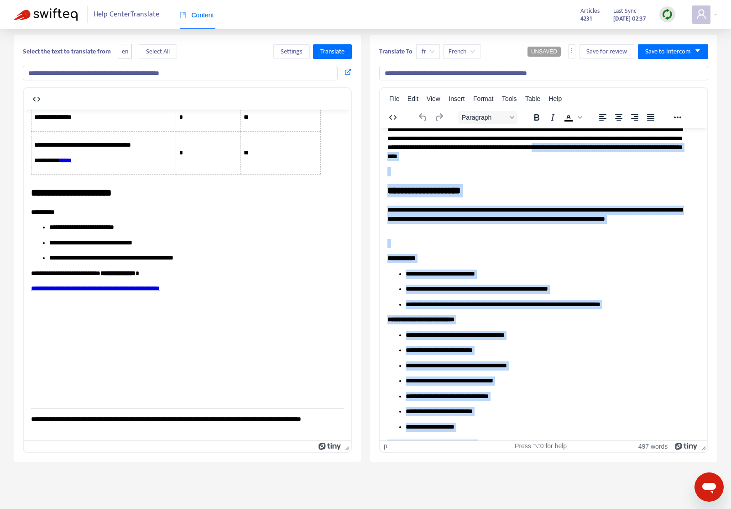
scroll to position [0, 0]
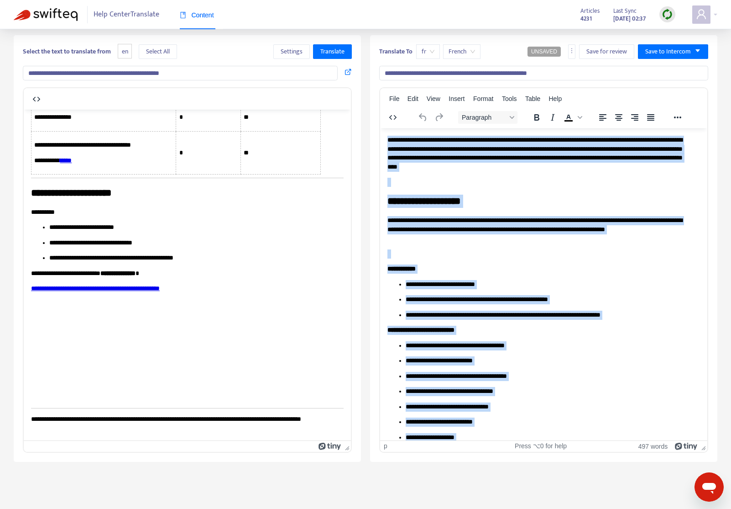
drag, startPoint x: 500, startPoint y: 429, endPoint x: 387, endPoint y: 129, distance: 320.7
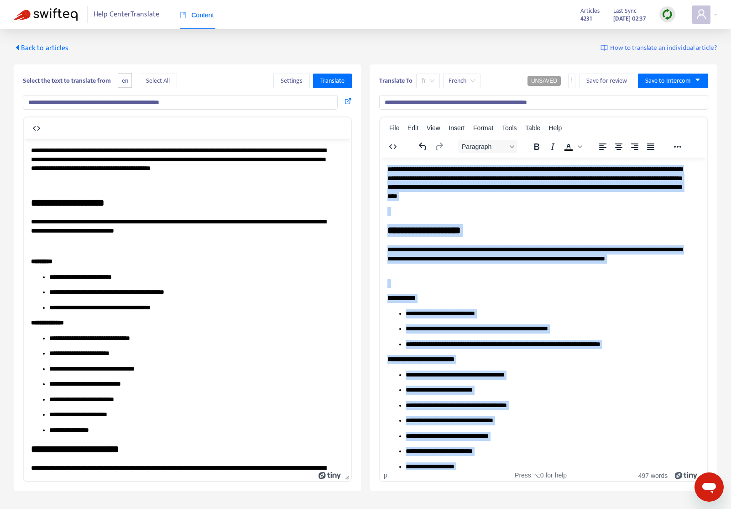
click at [433, 86] on span "fr" at bounding box center [428, 81] width 13 height 14
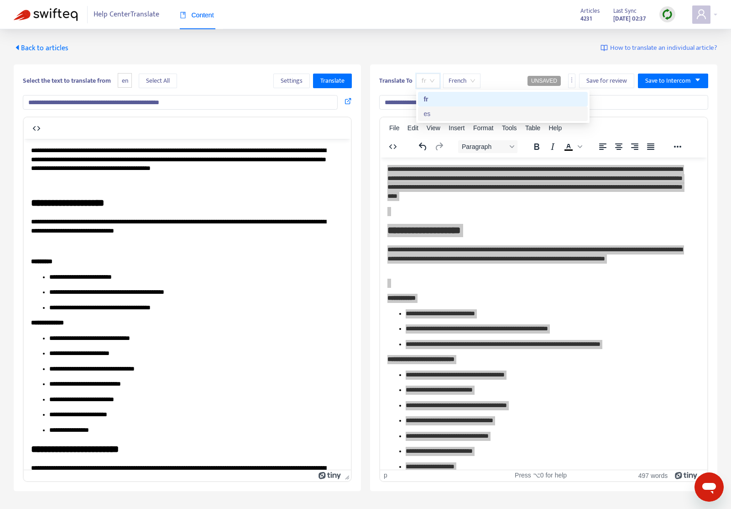
click at [430, 111] on div "es" at bounding box center [503, 114] width 159 height 10
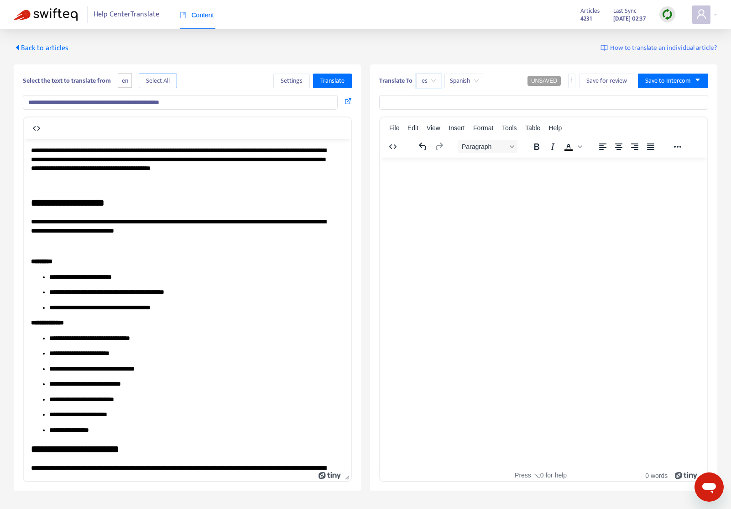
click at [170, 81] on span "Select All" at bounding box center [158, 81] width 24 height 10
click at [211, 102] on input "**********" at bounding box center [180, 102] width 315 height 15
click at [327, 77] on span "Translate" at bounding box center [333, 81] width 24 height 10
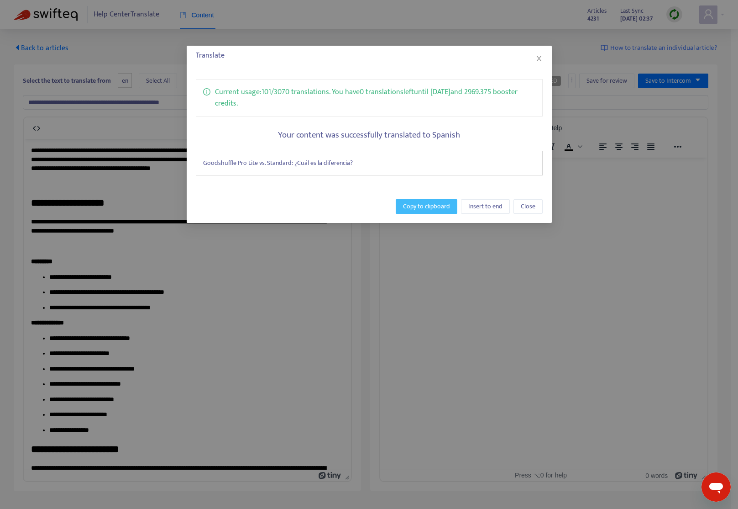
click at [422, 202] on span "Copy to clipboard" at bounding box center [426, 206] width 47 height 10
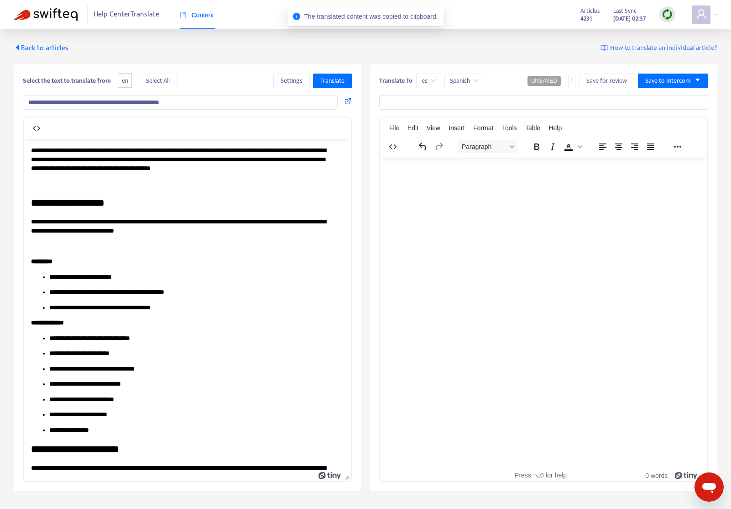
click at [478, 106] on input "text" at bounding box center [543, 102] width 329 height 15
click at [465, 99] on input "text" at bounding box center [543, 102] width 329 height 15
click at [216, 106] on input "**********" at bounding box center [180, 102] width 315 height 15
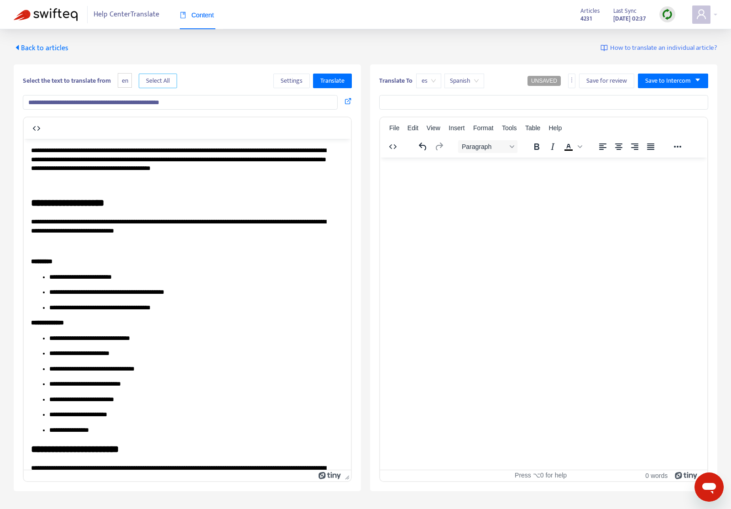
click at [166, 83] on span "Select All" at bounding box center [158, 81] width 24 height 10
click at [338, 84] on span "Translate" at bounding box center [333, 81] width 24 height 10
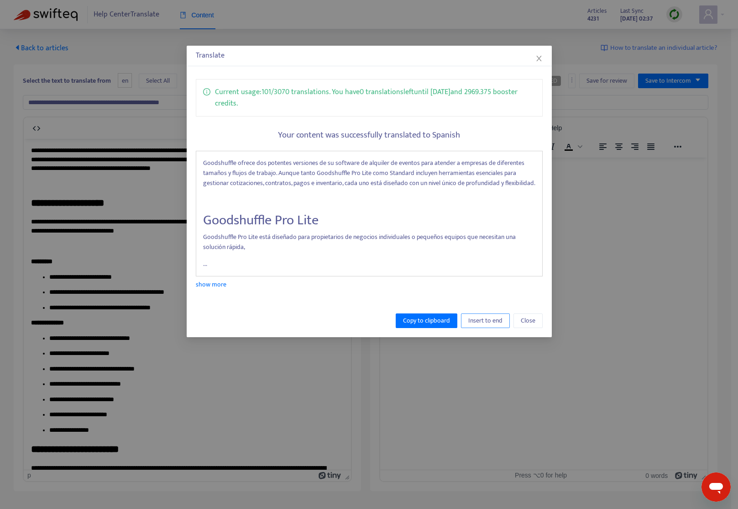
click at [489, 321] on span "Insert to end" at bounding box center [485, 321] width 34 height 10
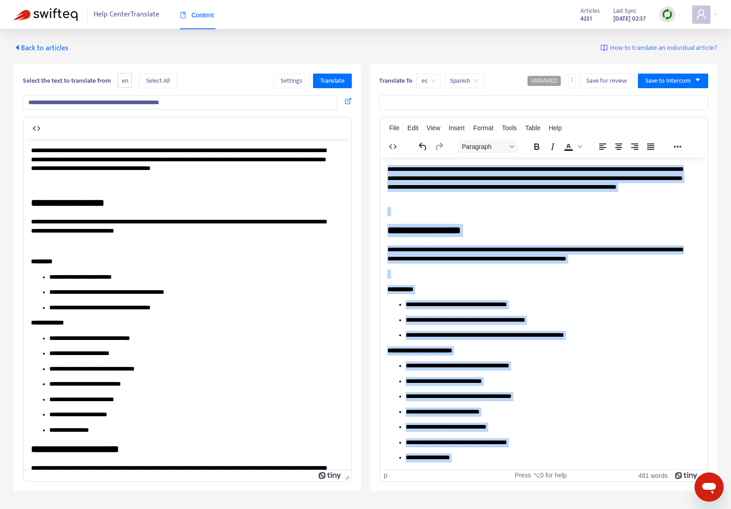
drag, startPoint x: 480, startPoint y: 458, endPoint x: 380, endPoint y: 168, distance: 306.4
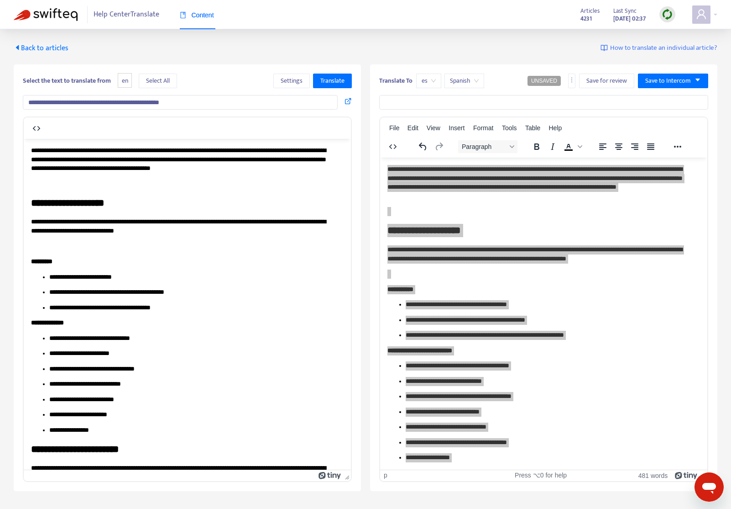
click at [198, 12] on span "Content" at bounding box center [197, 14] width 34 height 7
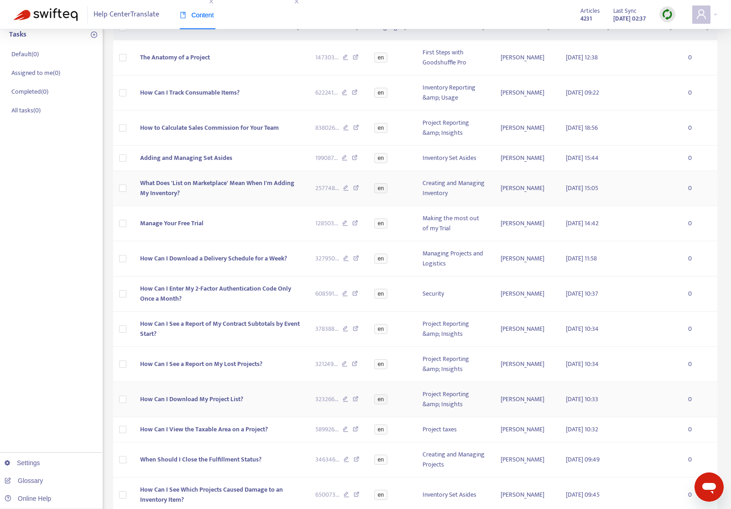
scroll to position [161, 0]
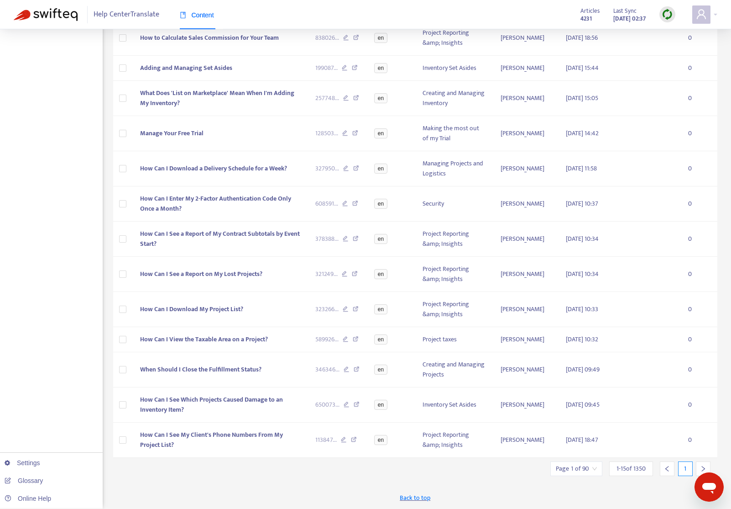
click at [656, 465] on icon "right" at bounding box center [703, 468] width 6 height 6
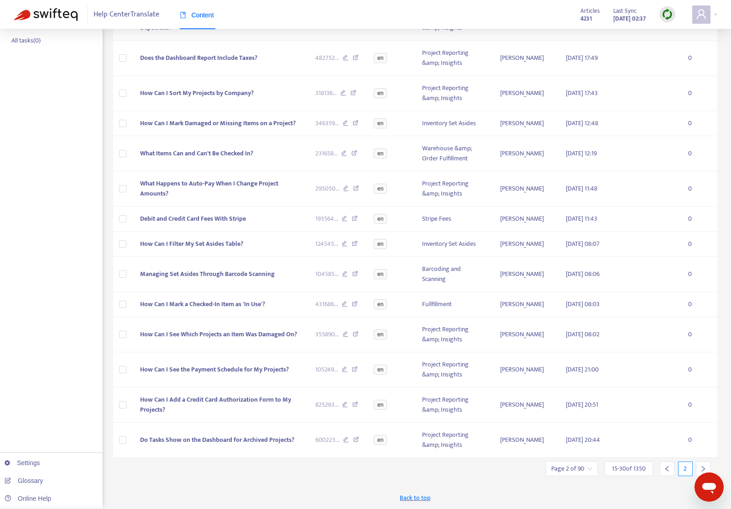
click at [656, 465] on icon "right" at bounding box center [703, 468] width 6 height 6
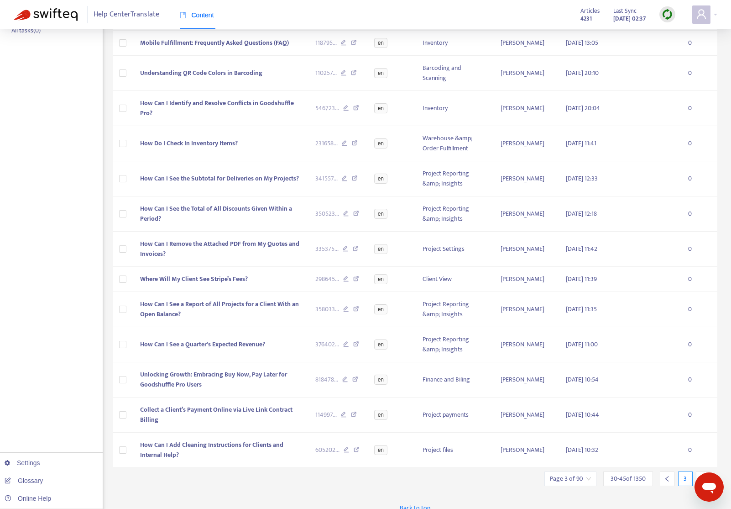
click at [656, 475] on icon "right" at bounding box center [703, 478] width 6 height 6
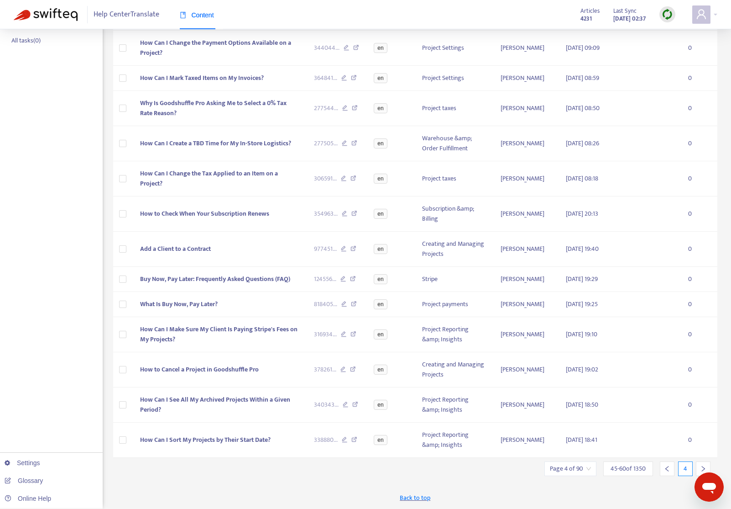
click at [656, 465] on icon "right" at bounding box center [703, 468] width 6 height 6
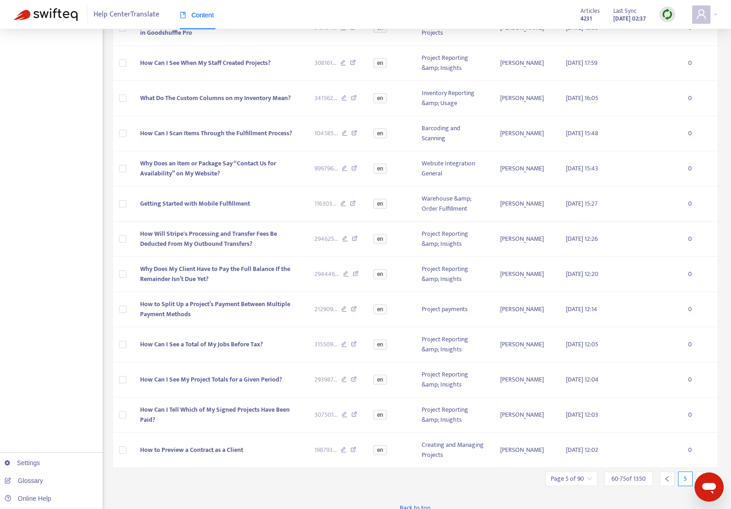
click at [656, 475] on icon "right" at bounding box center [703, 478] width 6 height 6
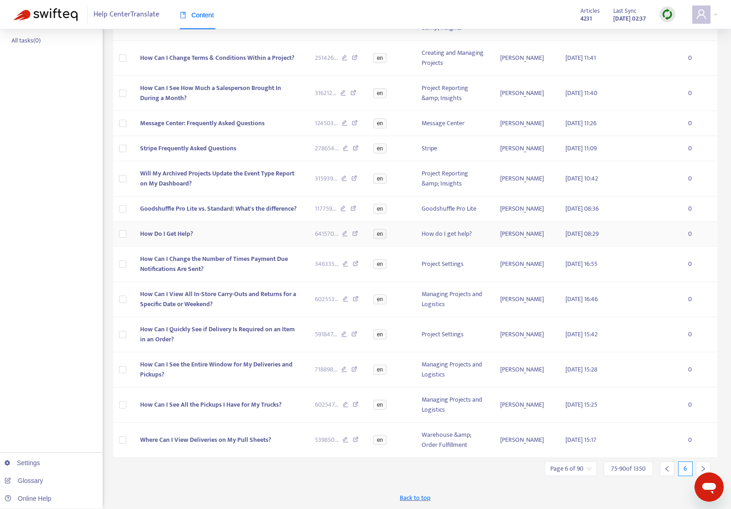
click at [186, 228] on span "How Do I Get Help?" at bounding box center [166, 233] width 53 height 11
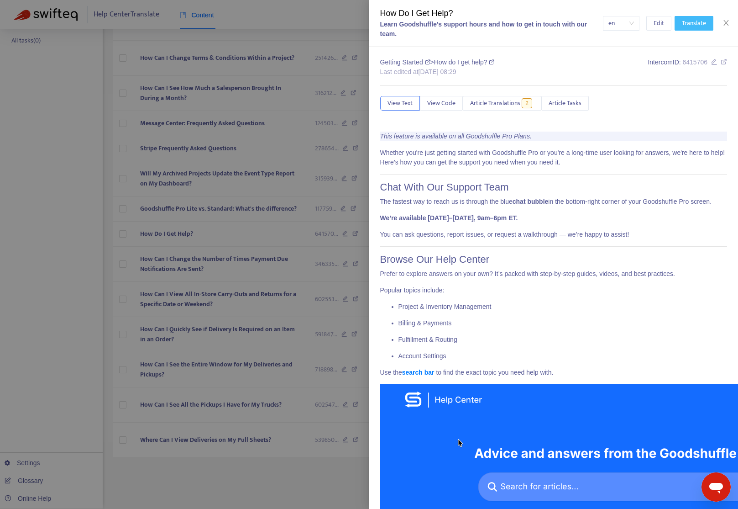
click at [656, 22] on span "Translate" at bounding box center [694, 23] width 24 height 10
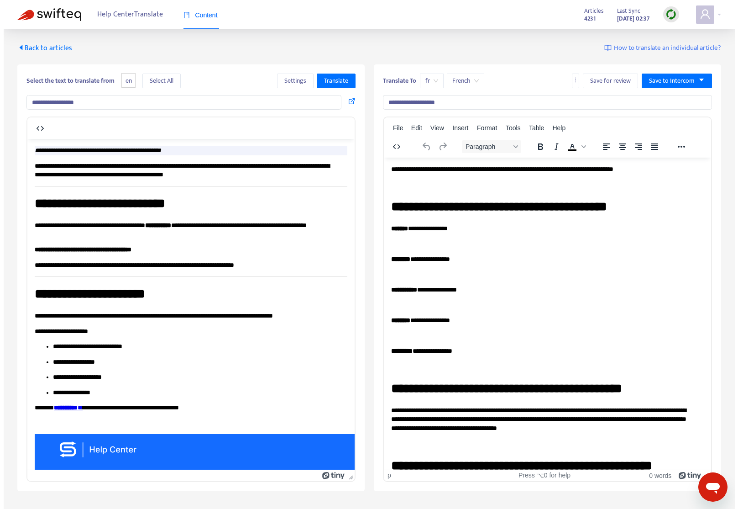
scroll to position [0, 0]
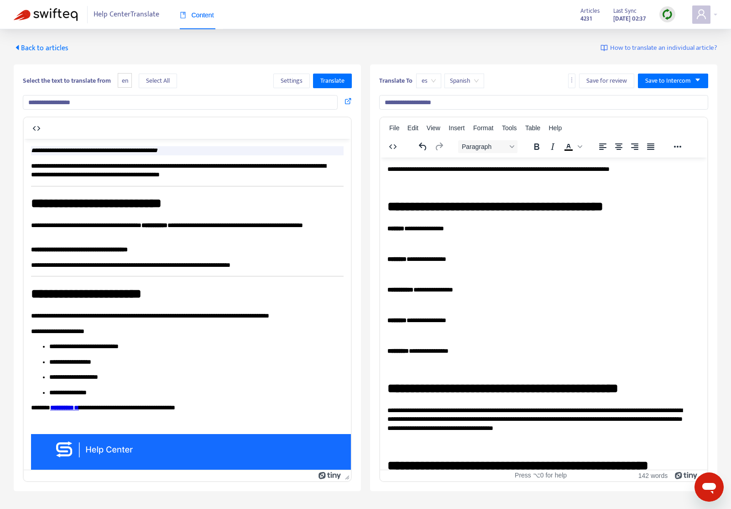
click at [139, 99] on input "**********" at bounding box center [180, 102] width 315 height 15
click at [166, 81] on span "Select All" at bounding box center [158, 81] width 24 height 10
click at [337, 79] on span "Translate" at bounding box center [333, 81] width 24 height 10
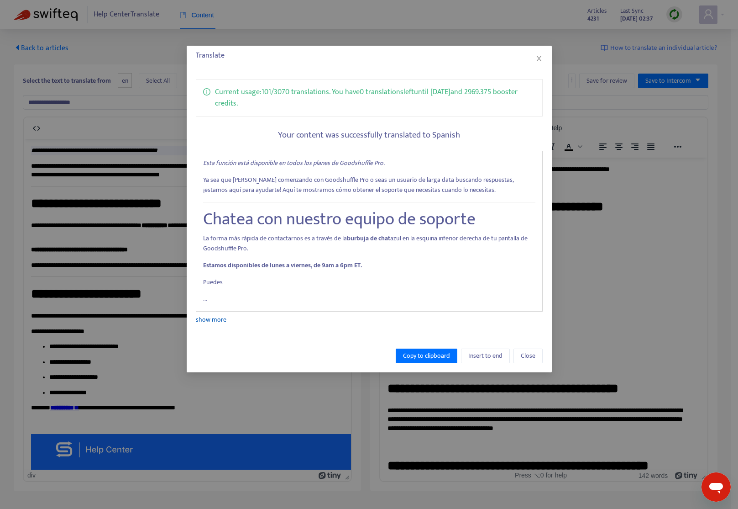
click at [219, 319] on link "show more" at bounding box center [211, 319] width 31 height 11
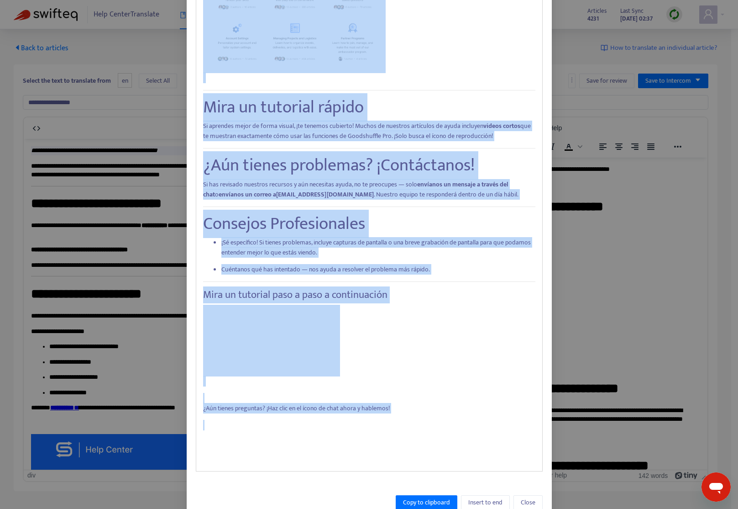
scroll to position [621, 0]
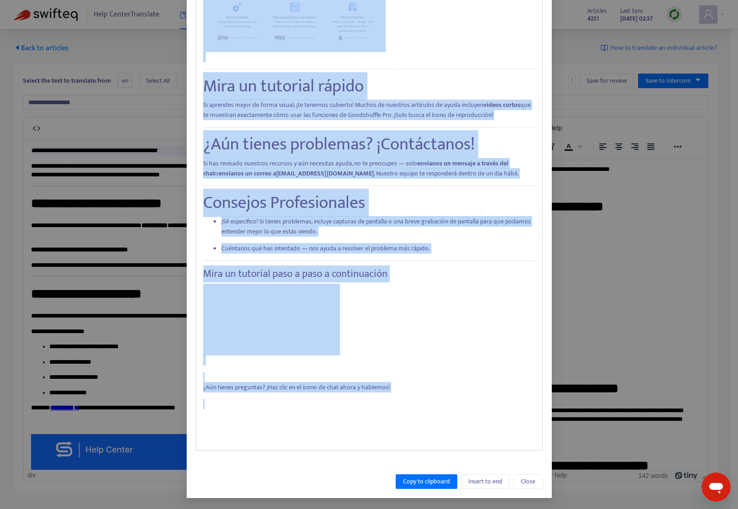
drag, startPoint x: 201, startPoint y: 163, endPoint x: 456, endPoint y: 400, distance: 348.6
click at [421, 482] on span "Copy to clipboard" at bounding box center [426, 481] width 47 height 10
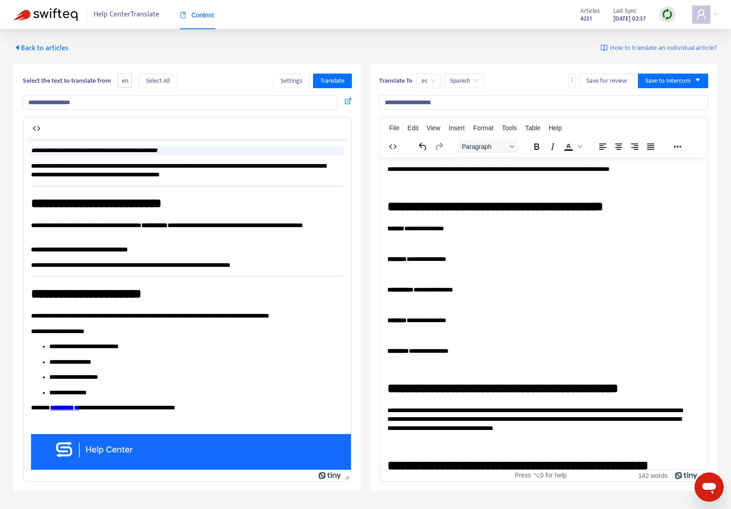
click at [421, 81] on div "es" at bounding box center [428, 81] width 25 height 15
click at [455, 100] on div "fr" at bounding box center [503, 99] width 159 height 10
type input "**********"
click at [170, 77] on span "Select All" at bounding box center [158, 81] width 24 height 10
click at [322, 81] on span "Translate" at bounding box center [333, 81] width 24 height 10
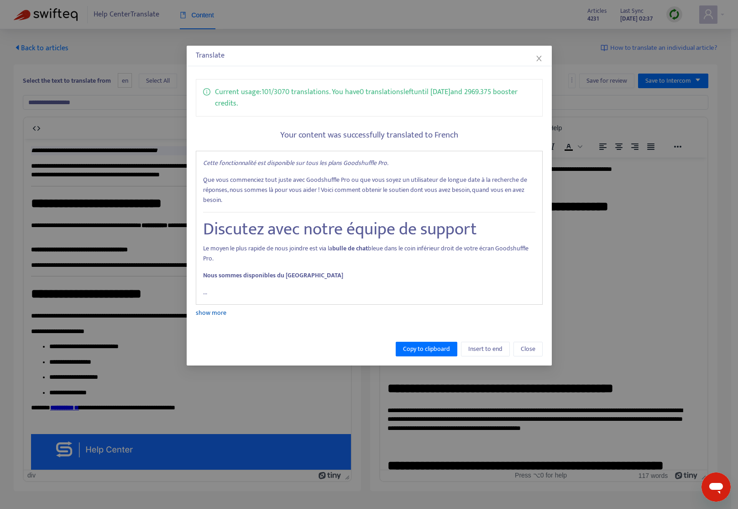
click at [208, 314] on link "show more" at bounding box center [211, 312] width 31 height 11
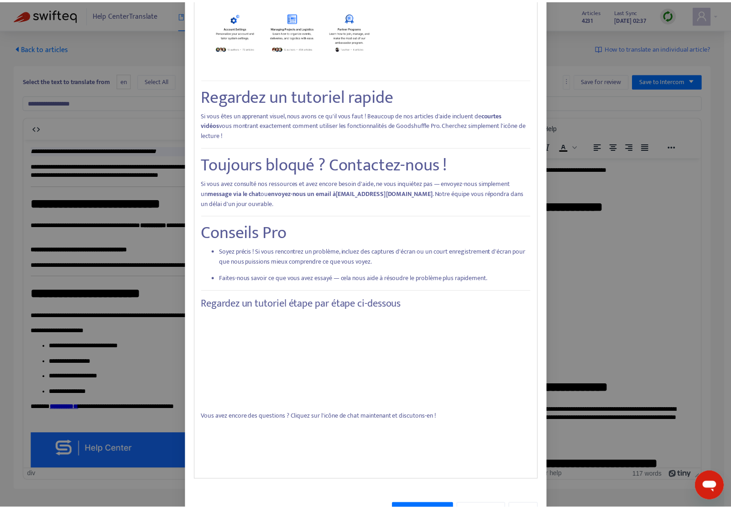
scroll to position [661, 0]
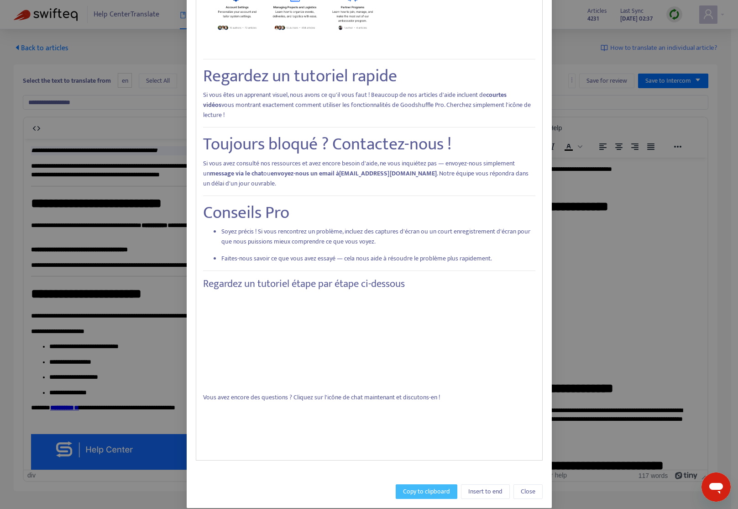
click at [411, 486] on span "Copy to clipboard" at bounding box center [426, 491] width 47 height 10
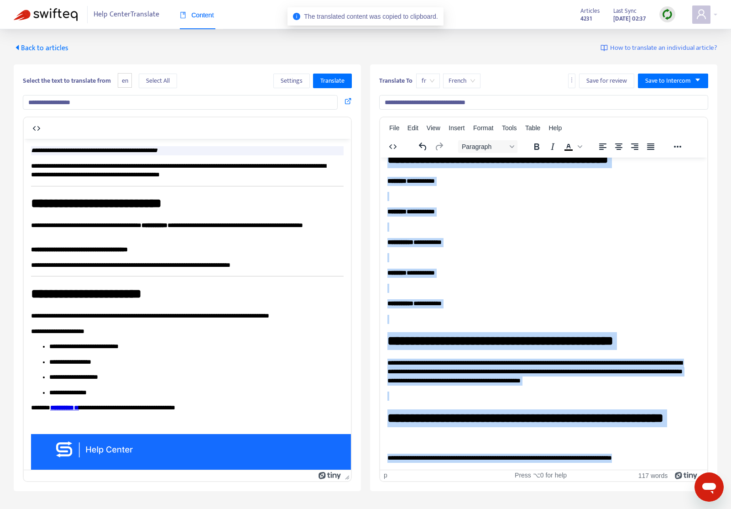
scroll to position [29, 0]
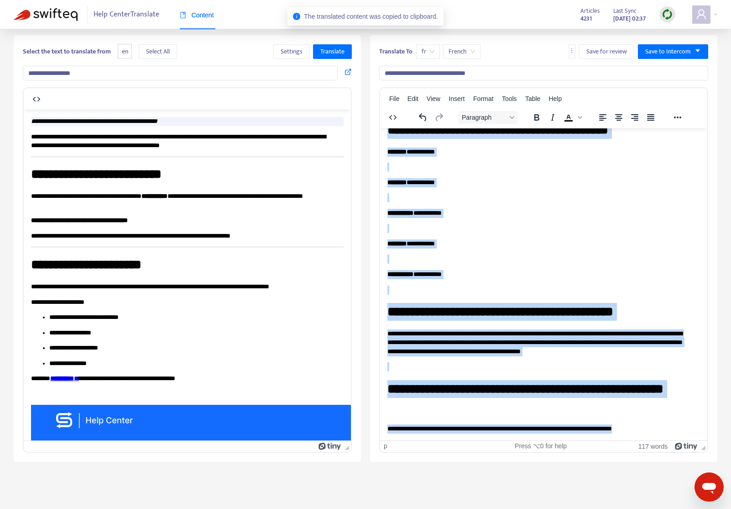
drag, startPoint x: 389, startPoint y: 139, endPoint x: 635, endPoint y: 503, distance: 439.2
click at [635, 440] on html "**********" at bounding box center [543, 259] width 327 height 359
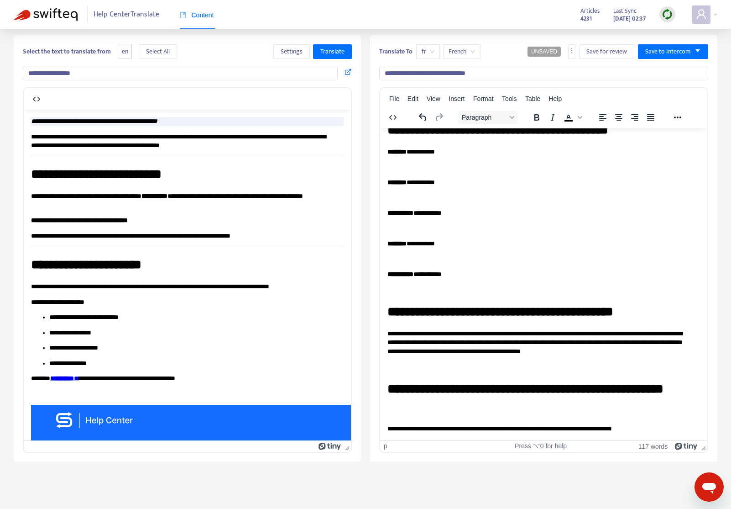
scroll to position [48, 0]
click at [610, 382] on h1 "**********" at bounding box center [541, 397] width 306 height 36
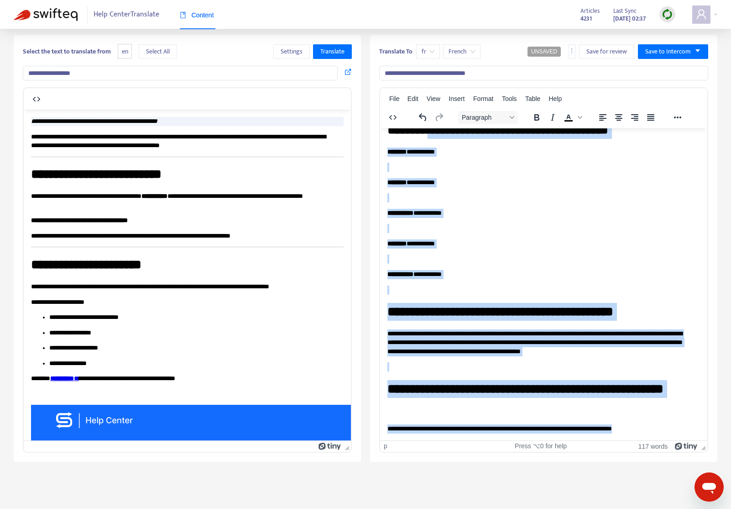
scroll to position [0, 0]
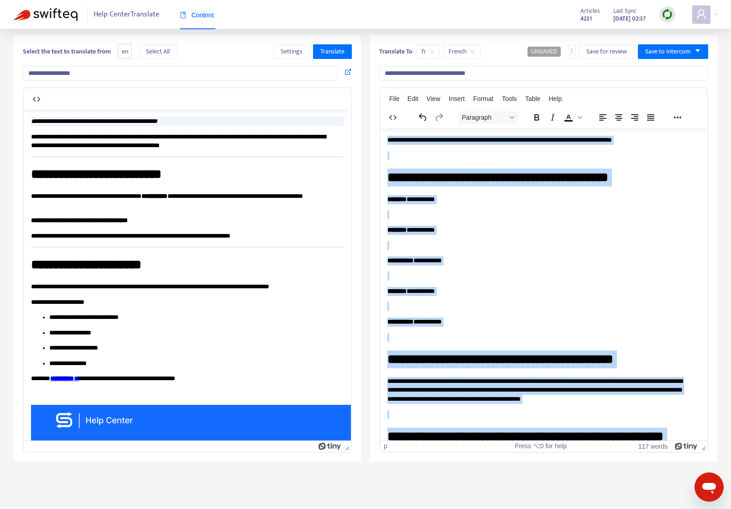
drag, startPoint x: 692, startPoint y: 427, endPoint x: 410, endPoint y: 113, distance: 422.0
click at [410, 128] on html "**********" at bounding box center [543, 307] width 327 height 359
click at [466, 148] on body "**********" at bounding box center [544, 307] width 313 height 345
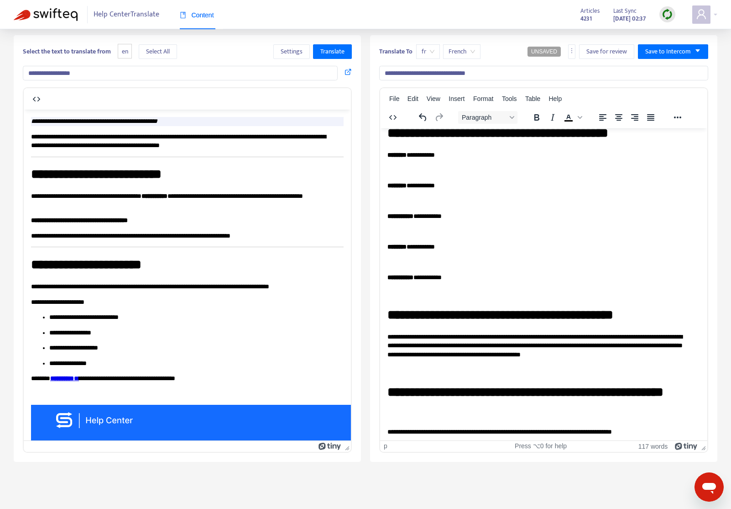
scroll to position [48, 0]
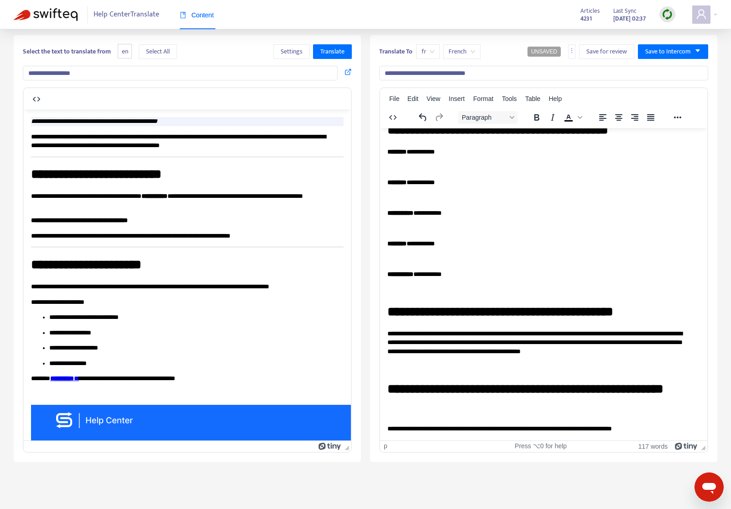
drag, startPoint x: 694, startPoint y: 431, endPoint x: 542, endPoint y: 274, distance: 218.6
click at [527, 260] on html "**********" at bounding box center [543, 259] width 327 height 359
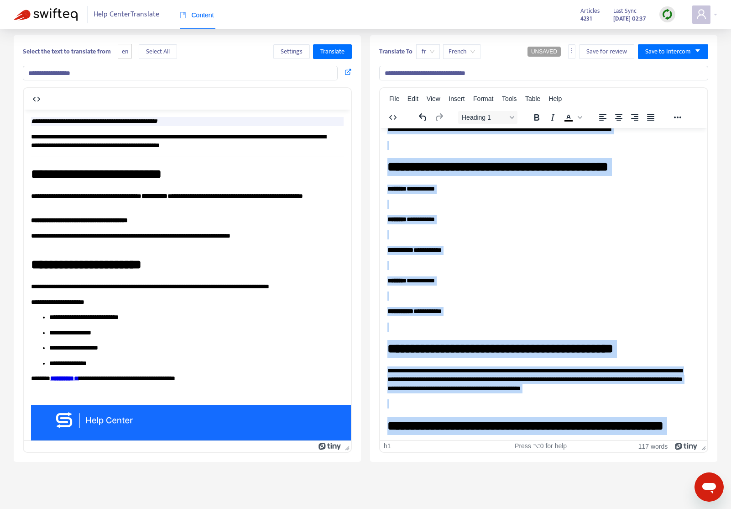
scroll to position [0, 0]
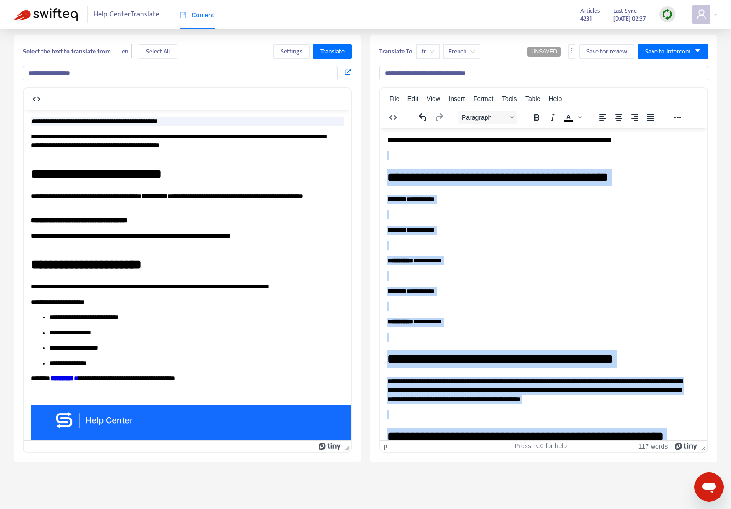
drag, startPoint x: 690, startPoint y: 429, endPoint x: 390, endPoint y: 153, distance: 408.1
click at [390, 153] on body "**********" at bounding box center [544, 307] width 313 height 345
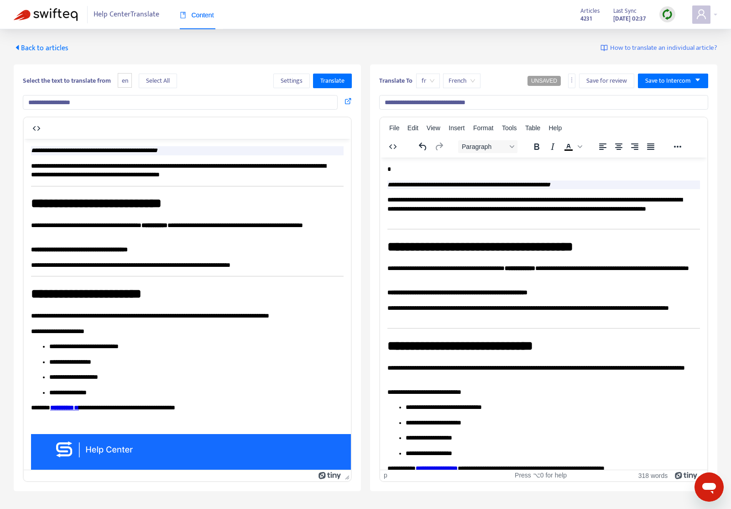
click at [395, 167] on p "*" at bounding box center [541, 168] width 306 height 9
click at [389, 181] on em "**********" at bounding box center [469, 184] width 163 height 6
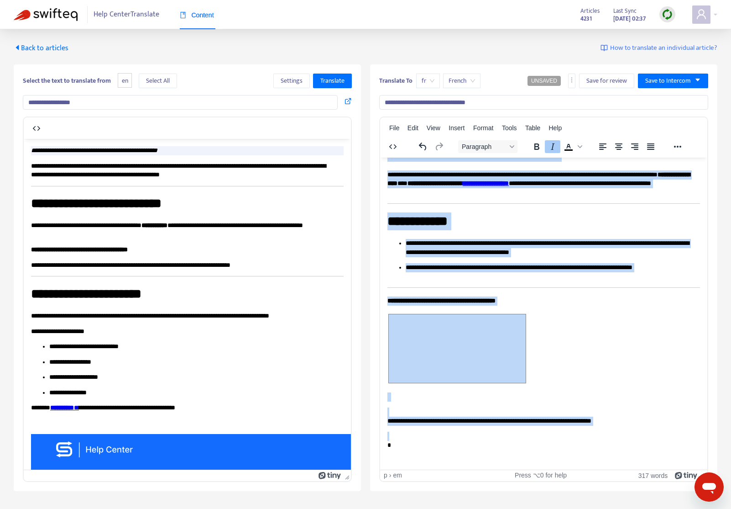
scroll to position [1011, 0]
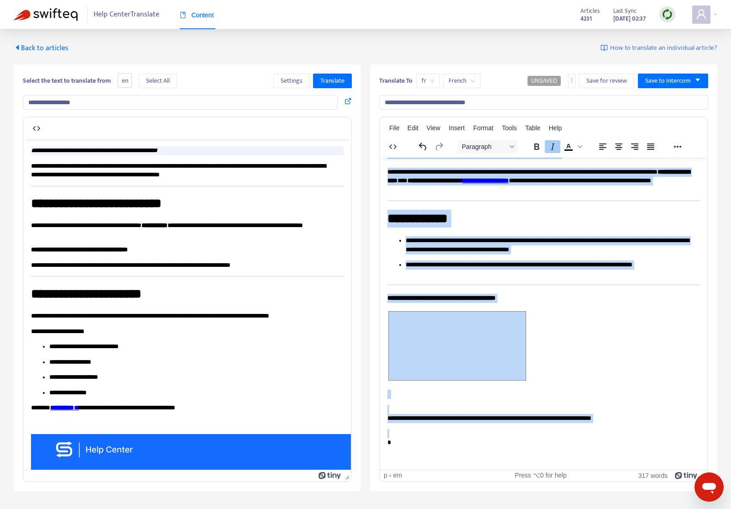
drag, startPoint x: 389, startPoint y: 168, endPoint x: 633, endPoint y: 421, distance: 351.3
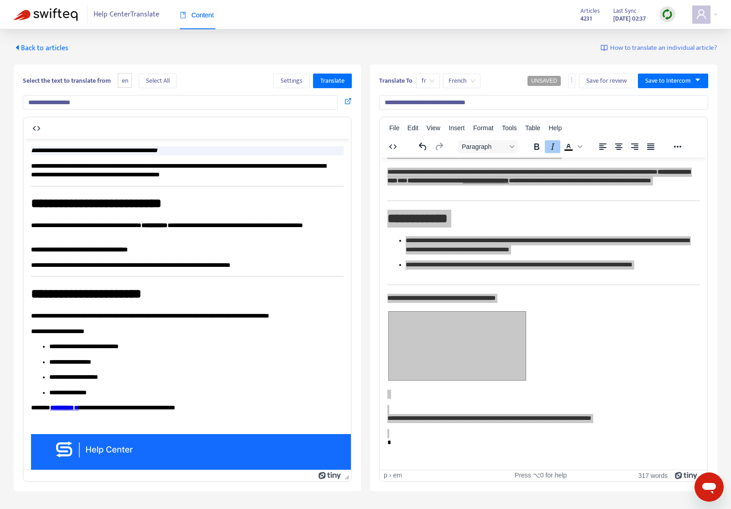
click at [205, 18] on span "Content" at bounding box center [197, 14] width 34 height 7
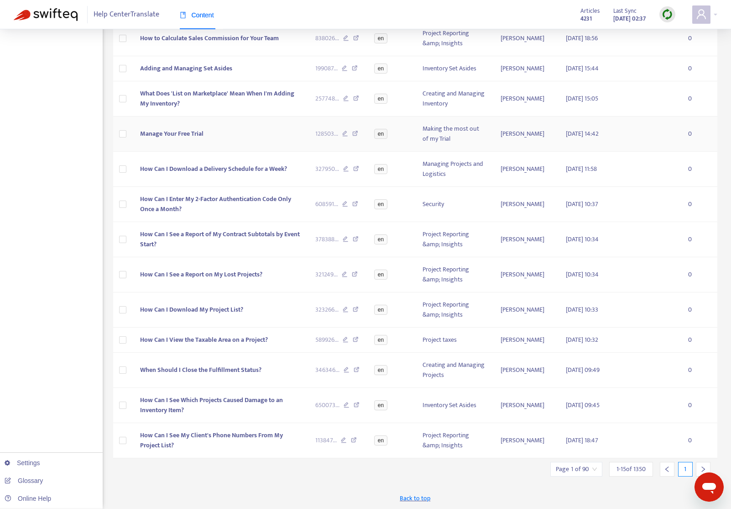
scroll to position [161, 0]
click at [656, 464] on div at bounding box center [703, 468] width 15 height 15
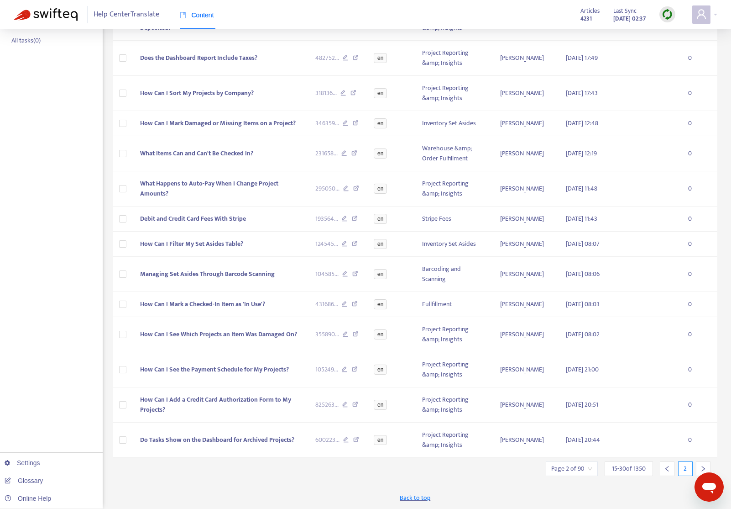
click at [656, 464] on div at bounding box center [703, 468] width 15 height 15
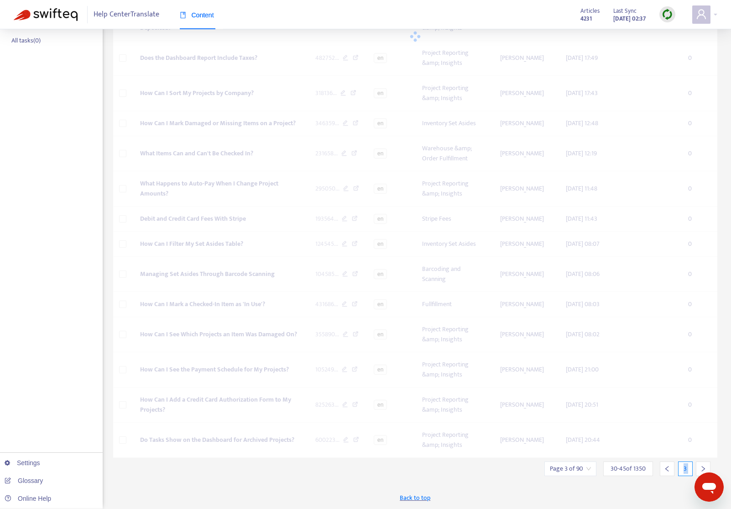
click at [656, 464] on div at bounding box center [703, 468] width 15 height 15
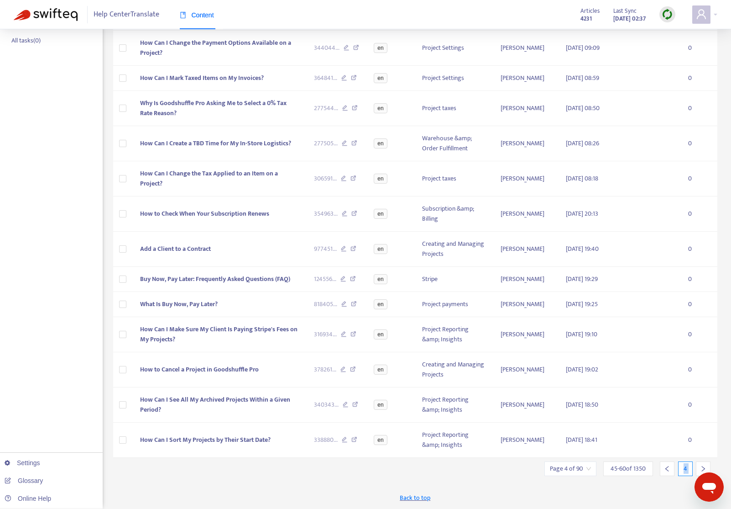
click at [656, 464] on div at bounding box center [703, 468] width 15 height 15
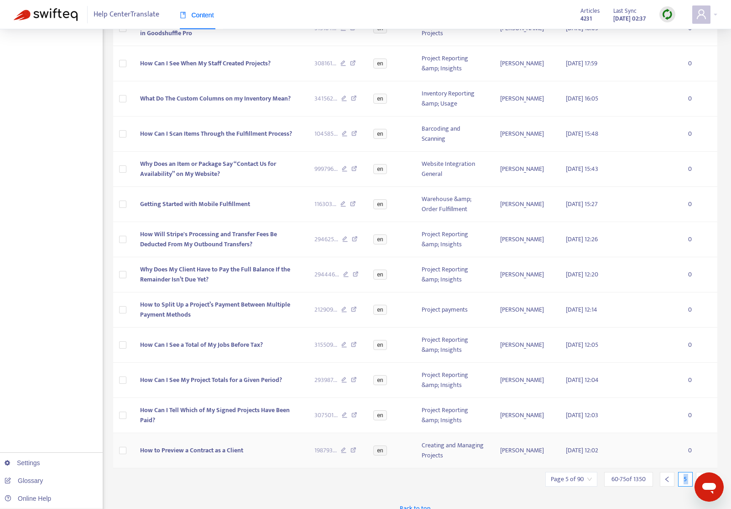
scroll to position [171, 0]
click at [656, 471] on div at bounding box center [703, 478] width 15 height 15
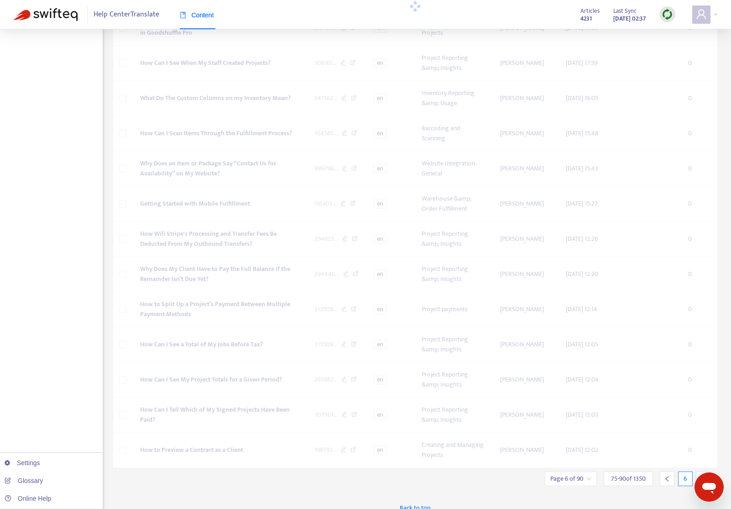
scroll to position [161, 0]
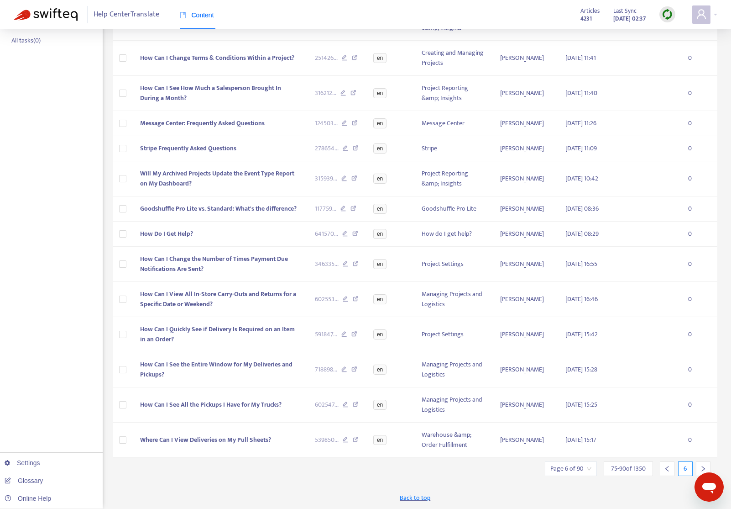
click at [656, 468] on icon "right" at bounding box center [703, 468] width 6 height 6
